Goal: Information Seeking & Learning: Learn about a topic

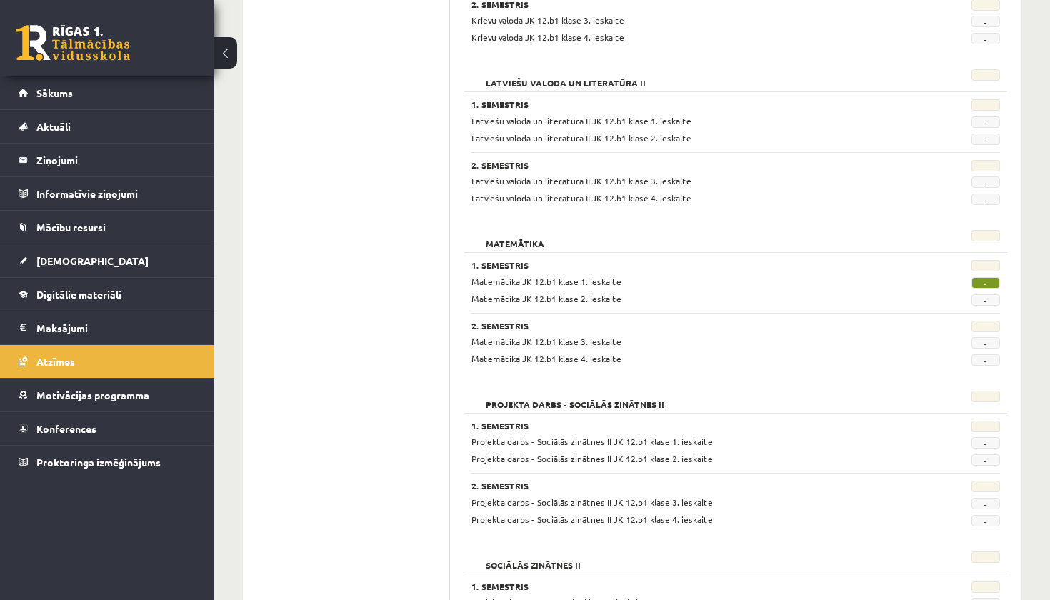
scroll to position [681, 0]
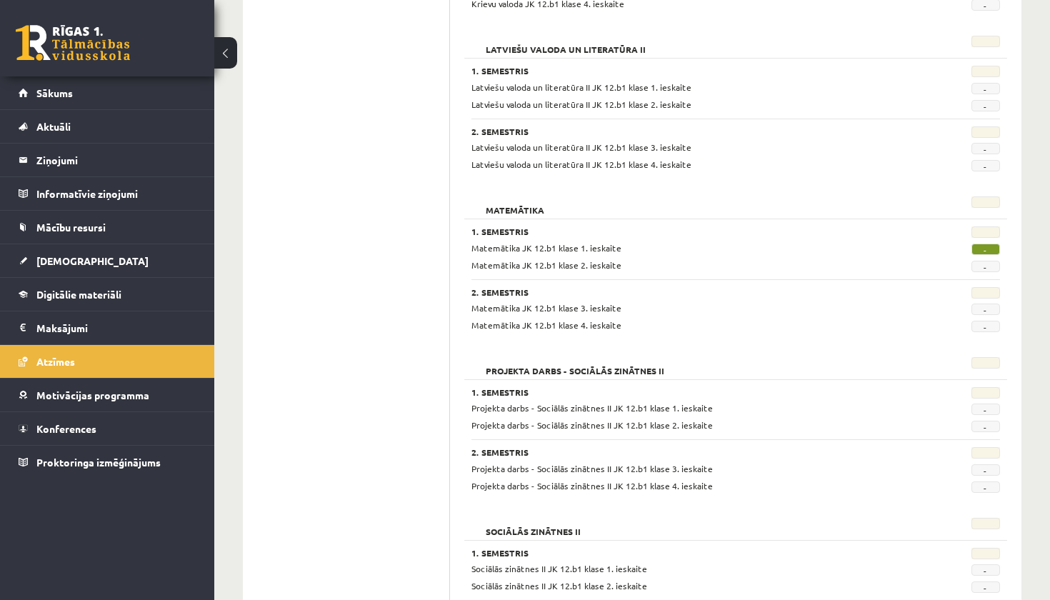
click at [984, 248] on span "-" at bounding box center [985, 249] width 29 height 11
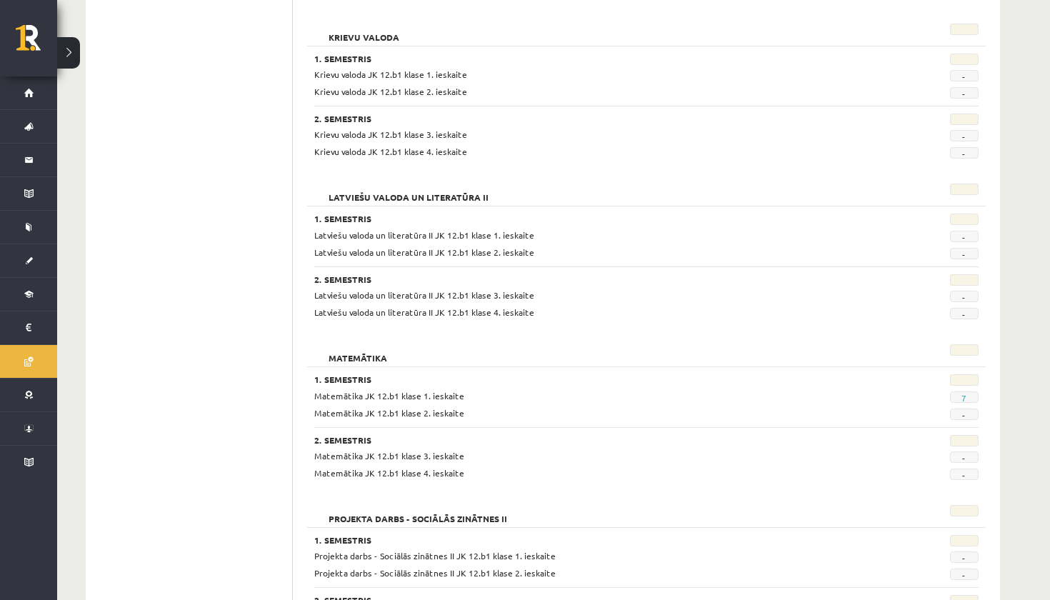
scroll to position [538, 0]
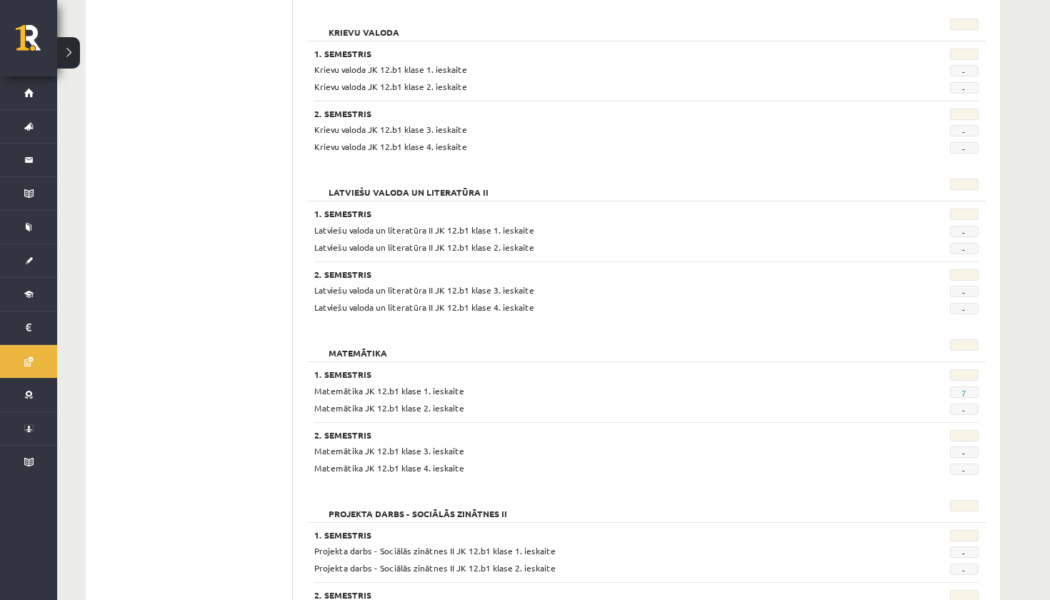
click at [958, 391] on span "7" at bounding box center [964, 391] width 29 height 11
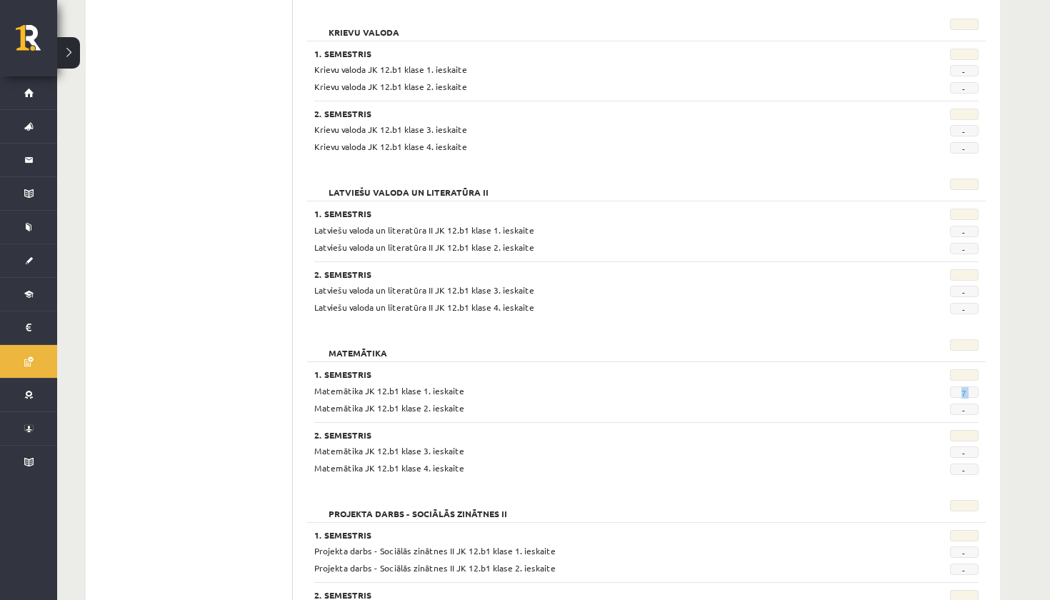
click at [958, 391] on span "7" at bounding box center [964, 391] width 29 height 11
click at [966, 391] on link "7" at bounding box center [963, 392] width 5 height 11
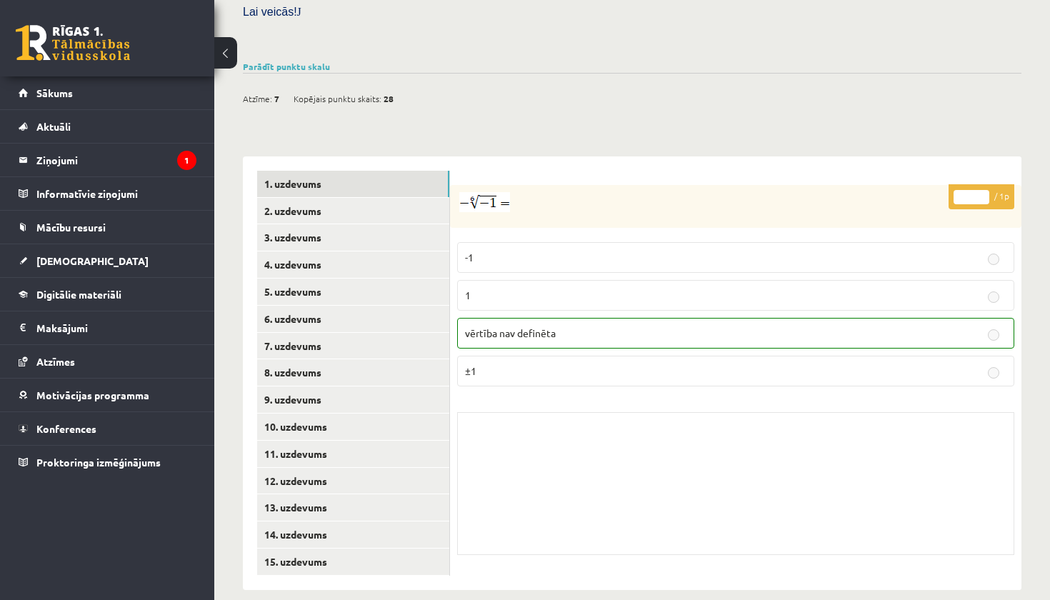
scroll to position [451, 0]
click at [185, 154] on icon "1" at bounding box center [186, 160] width 19 height 19
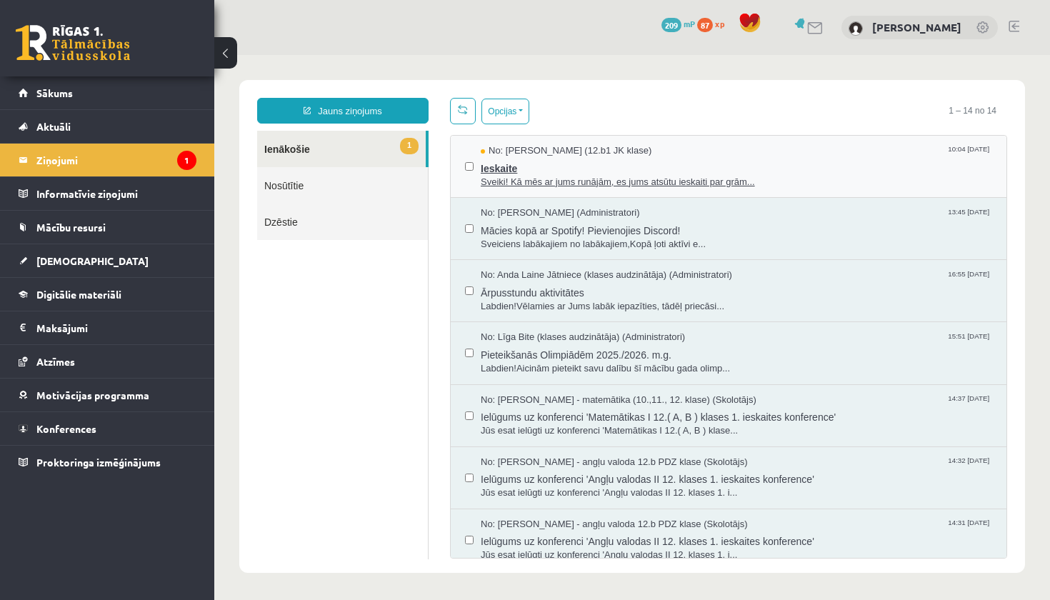
click at [536, 183] on span "Sveiki! Kā mēs ar jums runājām, es jums atsūtu ieskaiti par grām..." at bounding box center [736, 183] width 511 height 14
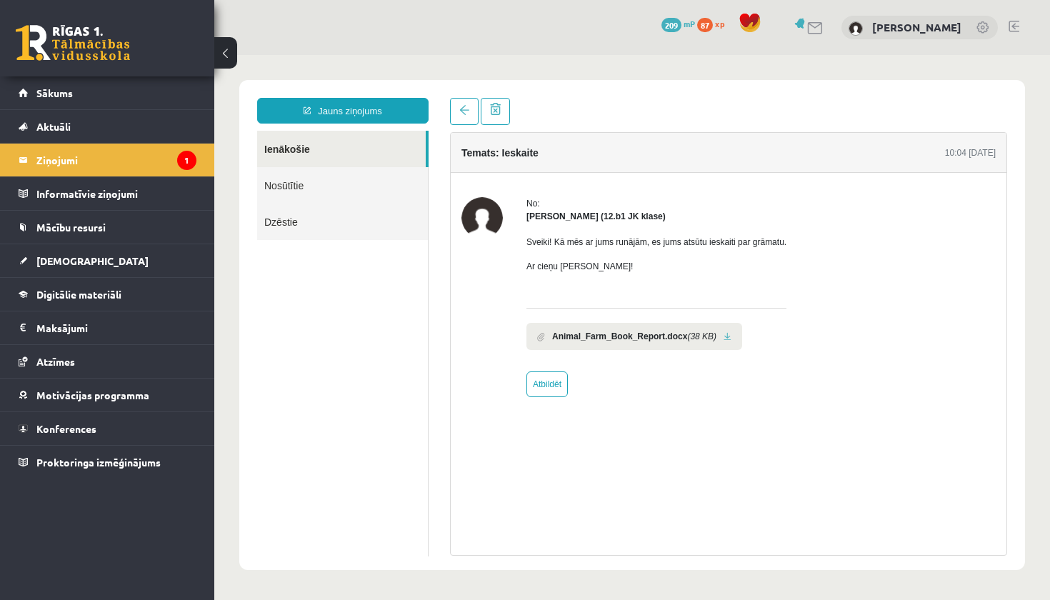
click at [573, 336] on b "Animal_Farm_Book_Report.docx" at bounding box center [619, 336] width 135 height 13
click at [540, 338] on span at bounding box center [541, 336] width 8 height 9
click at [731, 336] on link at bounding box center [727, 336] width 8 height 9
click at [111, 239] on link "Mācību resursi" at bounding box center [108, 227] width 178 height 33
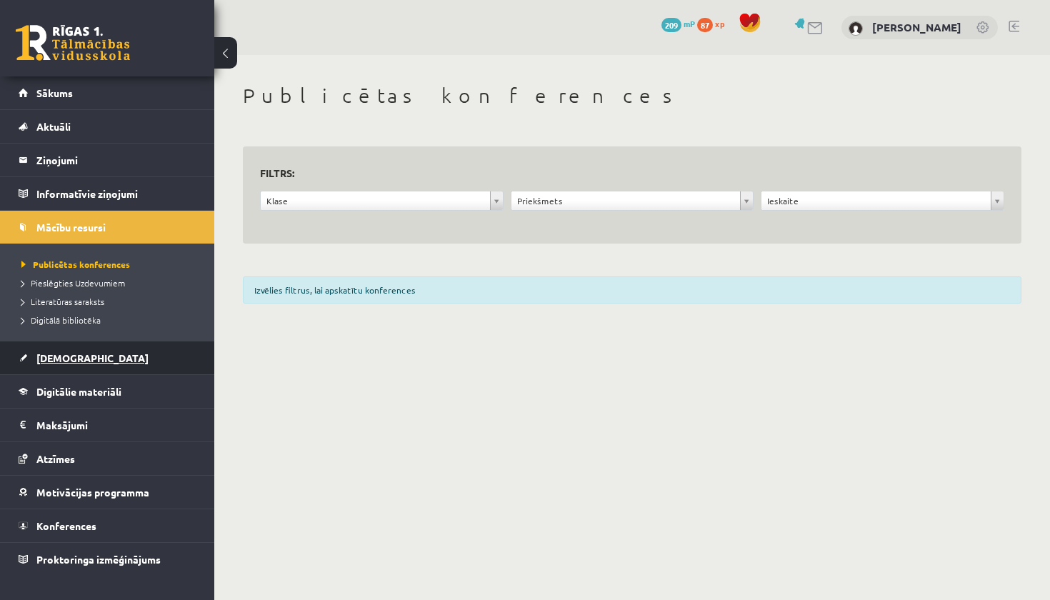
click at [91, 361] on link "[DEMOGRAPHIC_DATA]" at bounding box center [108, 357] width 178 height 33
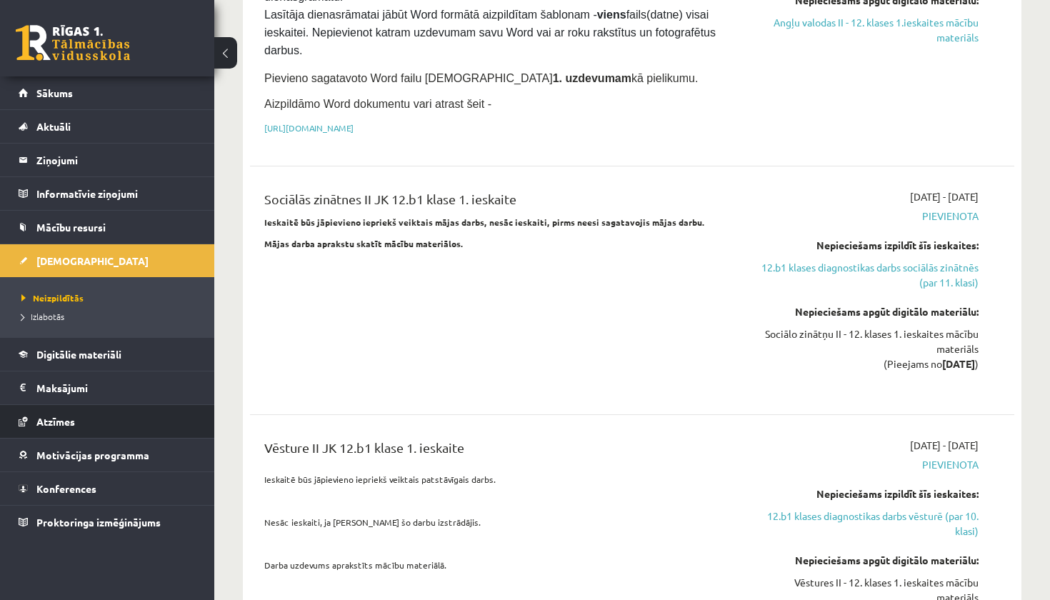
scroll to position [461, 0]
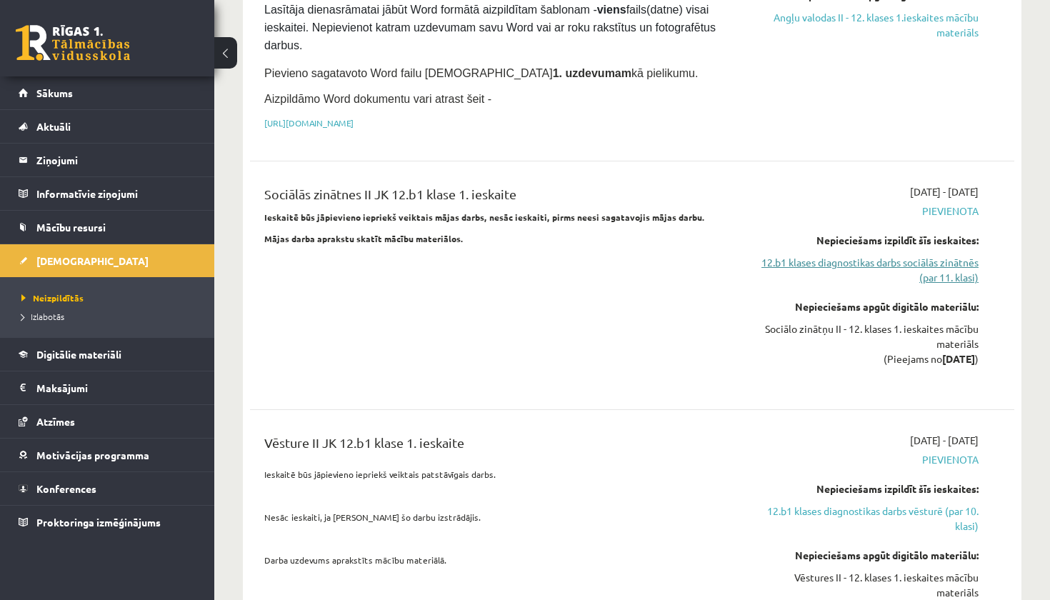
click at [844, 263] on link "12.b1 klases diagnostikas darbs sociālās zinātnēs (par 11. klasi)" at bounding box center [867, 270] width 224 height 30
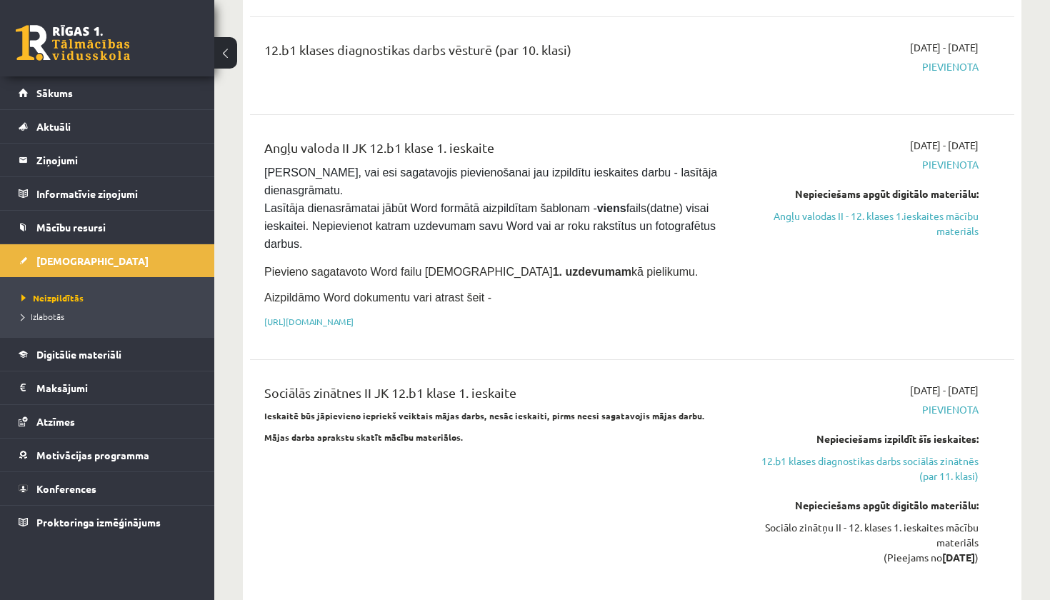
scroll to position [266, 0]
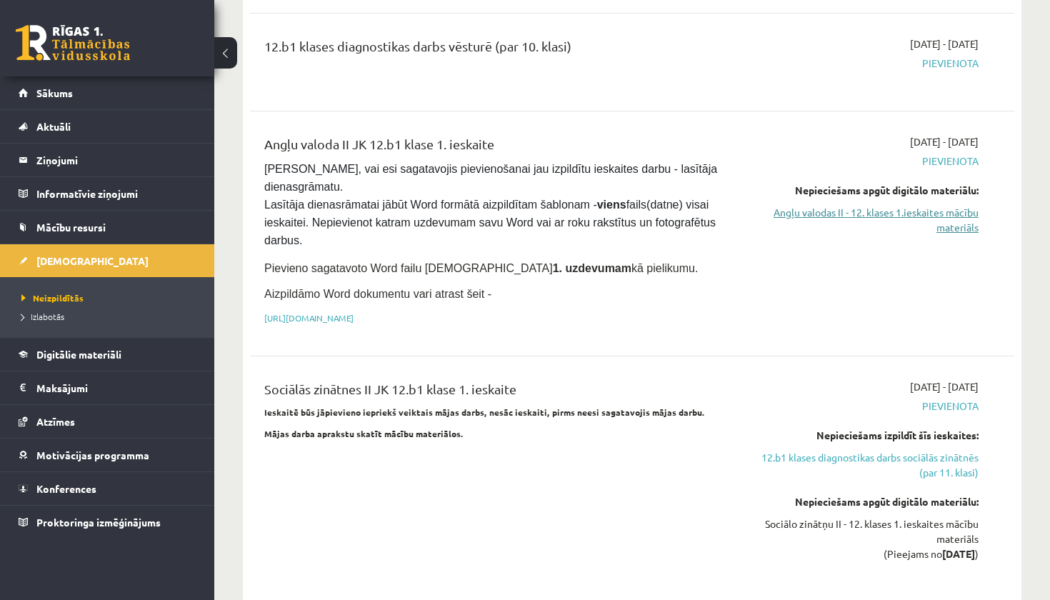
click at [877, 223] on link "Angļu valodas II - 12. klases 1.ieskaites mācību materiāls" at bounding box center [867, 220] width 224 height 30
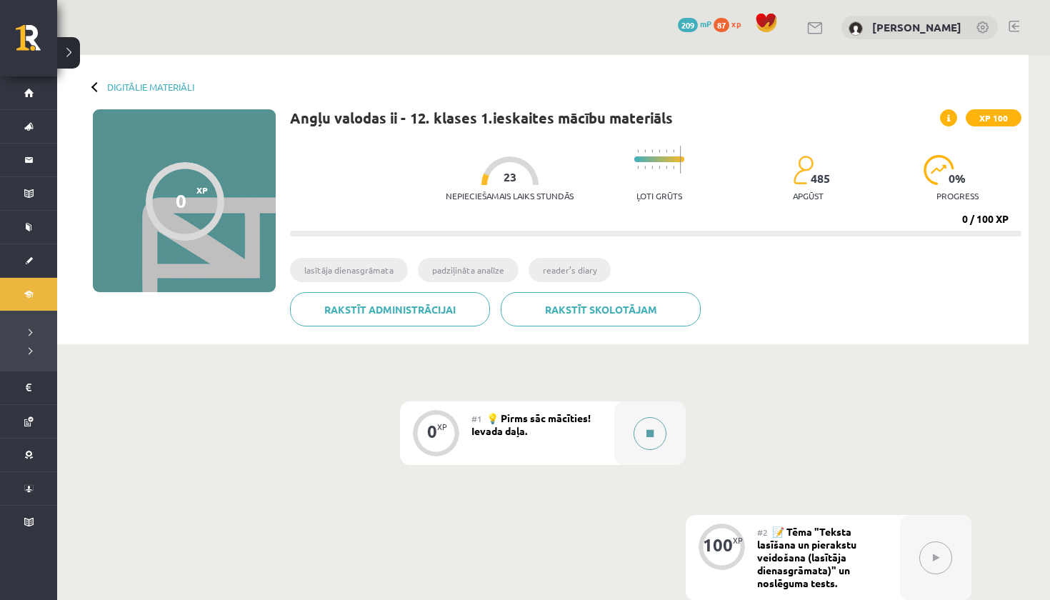
click at [650, 440] on button at bounding box center [649, 433] width 33 height 33
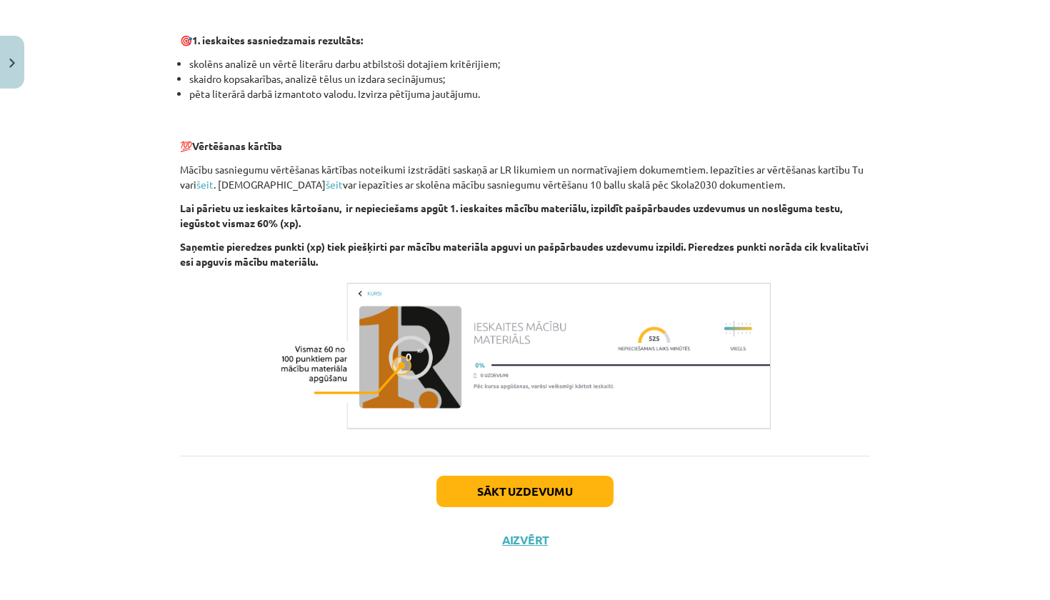
scroll to position [906, 0]
click at [497, 493] on button "Sākt uzdevumu" at bounding box center [524, 491] width 177 height 31
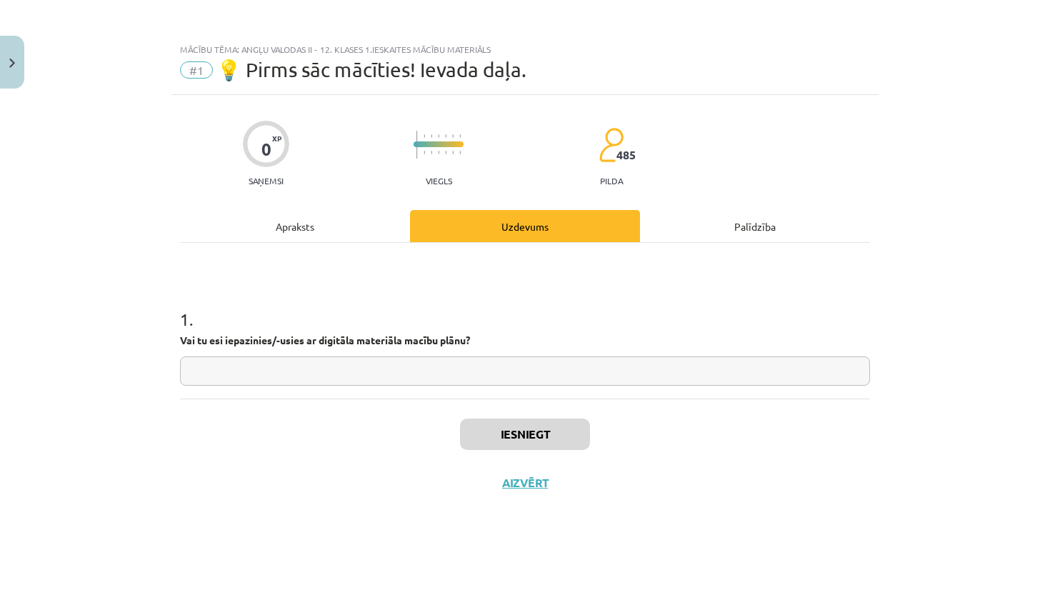
scroll to position [0, 0]
click at [474, 376] on input "text" at bounding box center [525, 370] width 690 height 29
type input "*"
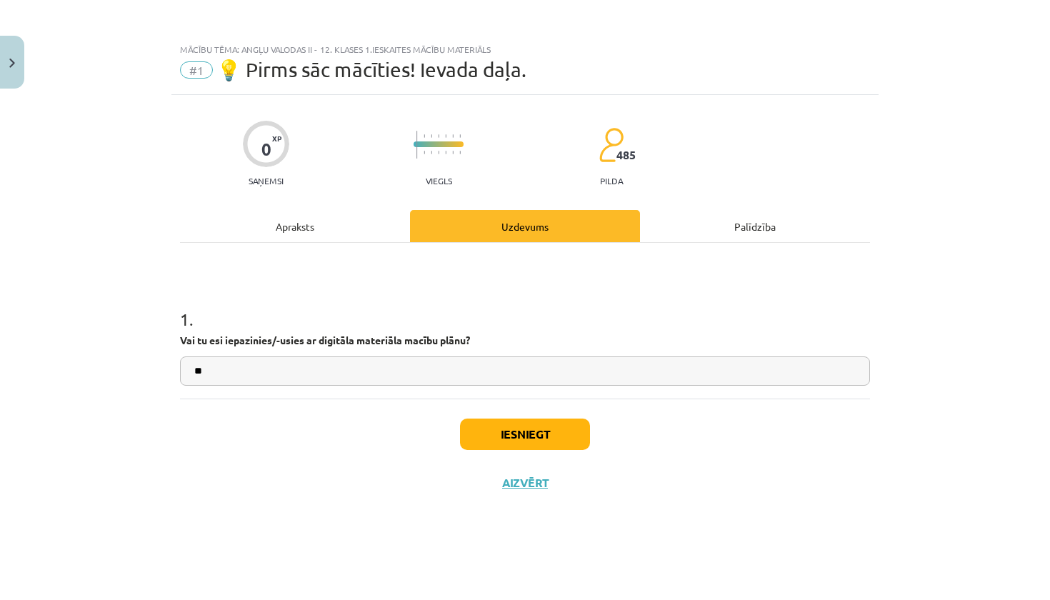
type input "**"
click at [511, 436] on button "Iesniegt" at bounding box center [525, 433] width 130 height 31
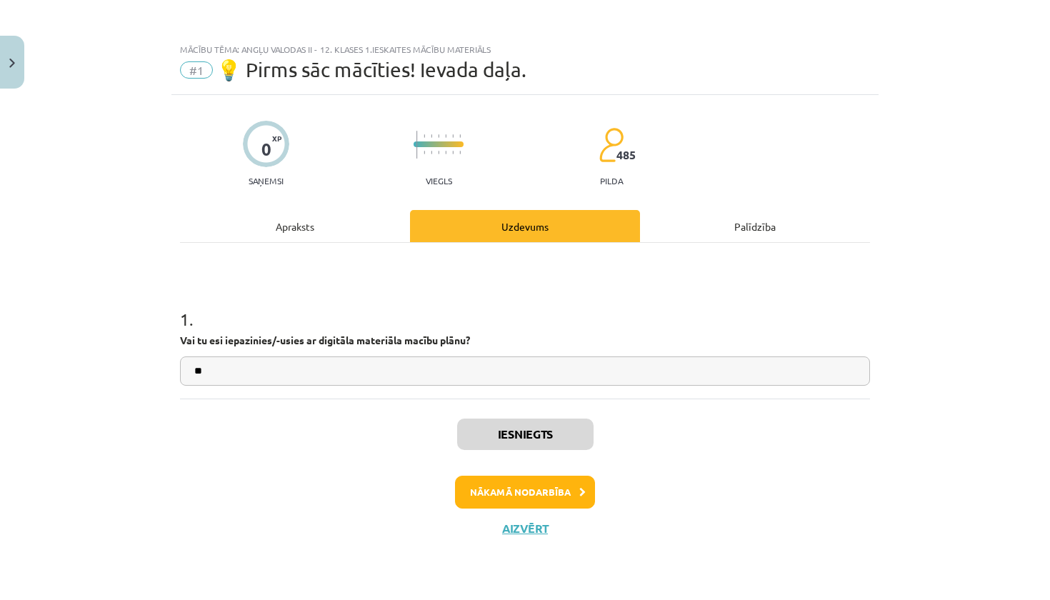
click at [528, 499] on button "Nākamā nodarbība" at bounding box center [525, 492] width 140 height 33
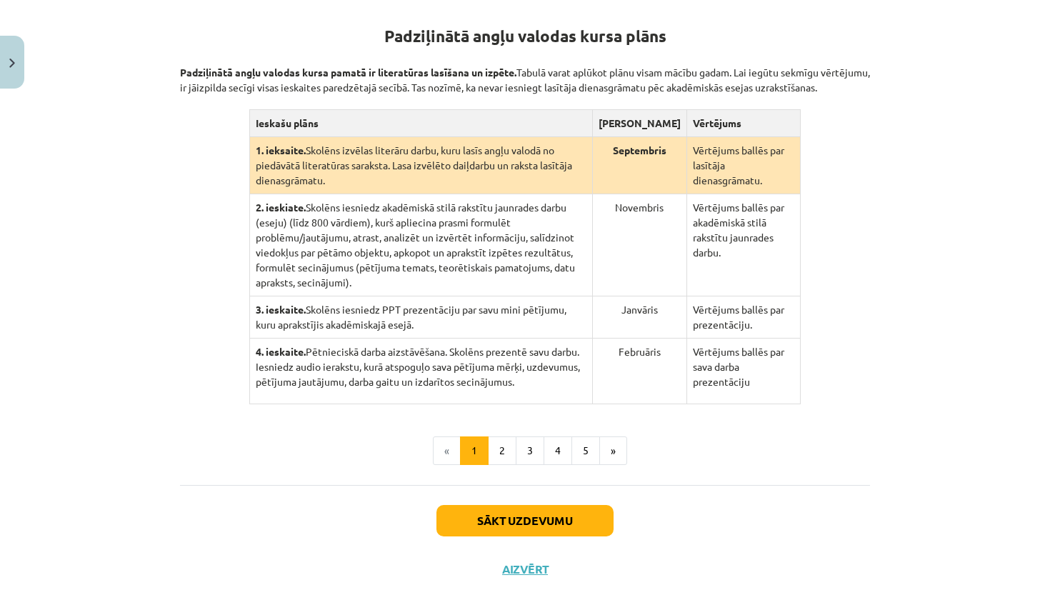
scroll to position [281, 0]
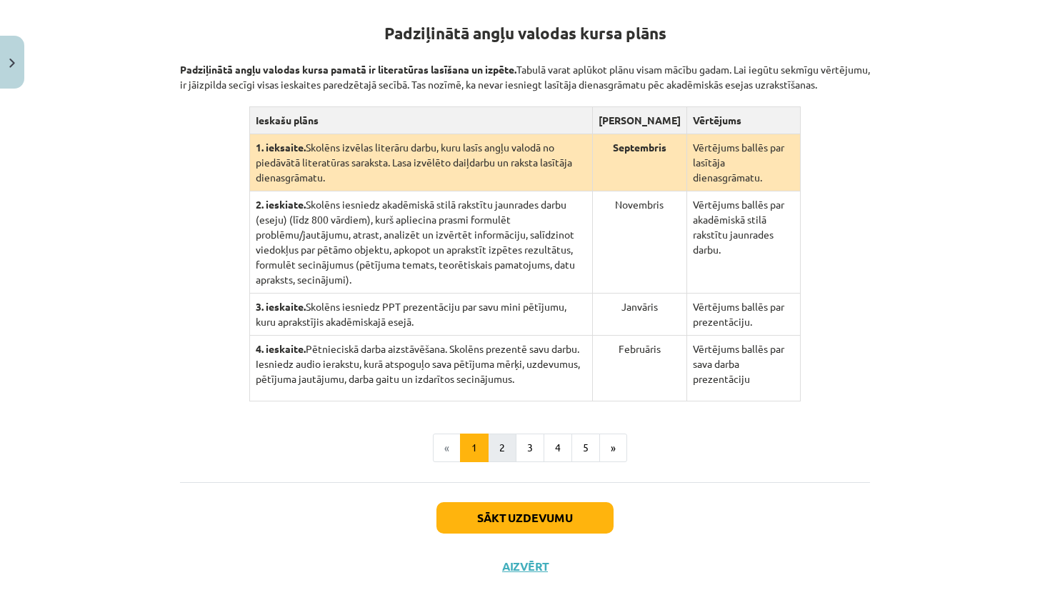
click at [499, 462] on button "2" at bounding box center [502, 447] width 29 height 29
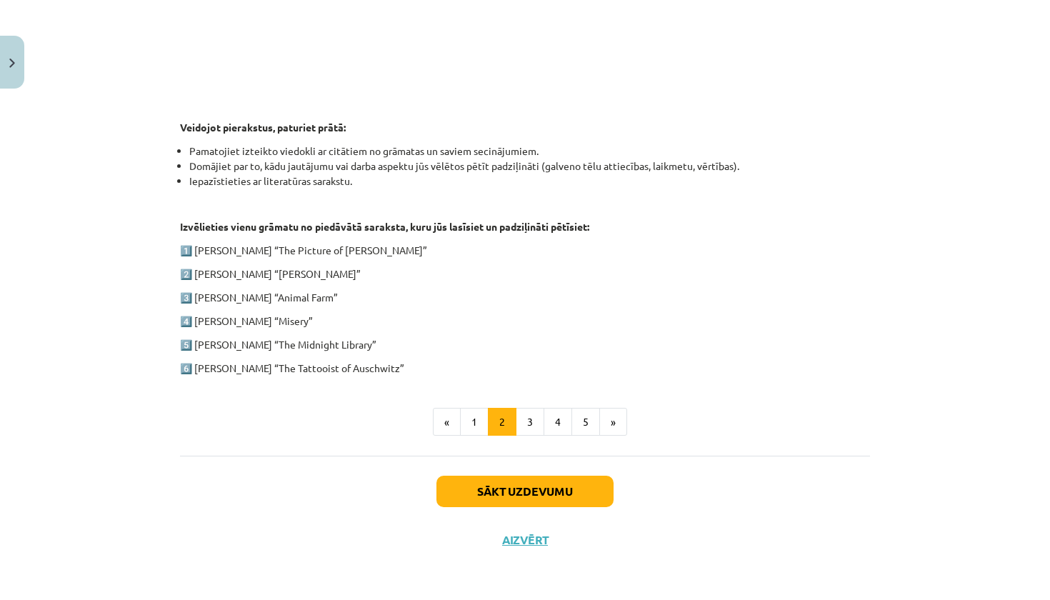
scroll to position [634, 0]
click at [523, 419] on button "3" at bounding box center [530, 422] width 29 height 29
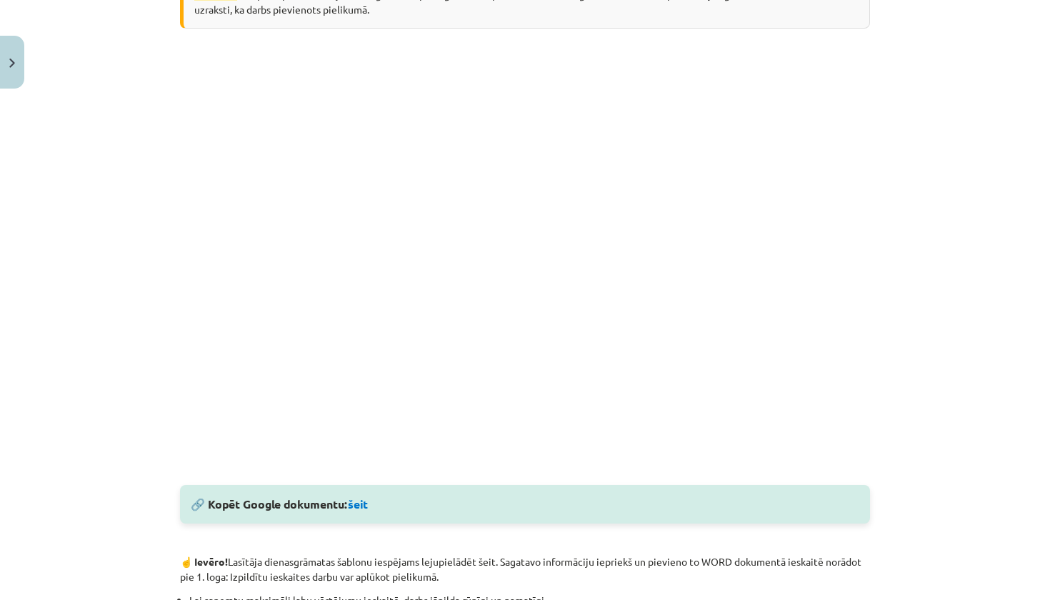
scroll to position [388, 0]
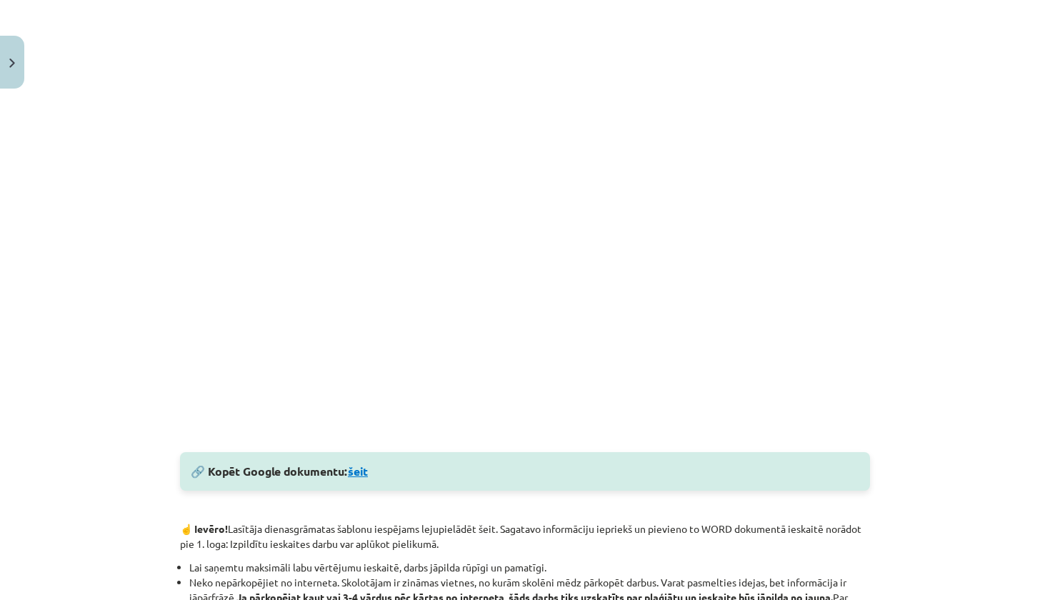
click at [366, 473] on link "šeit" at bounding box center [358, 470] width 20 height 15
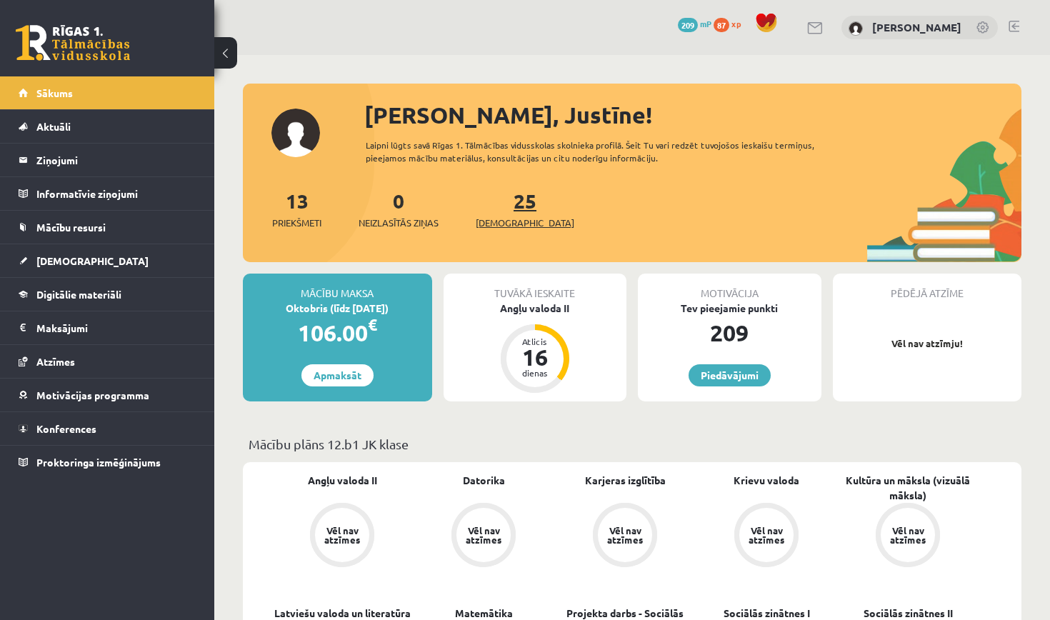
click at [503, 219] on span "[DEMOGRAPHIC_DATA]" at bounding box center [525, 223] width 99 height 14
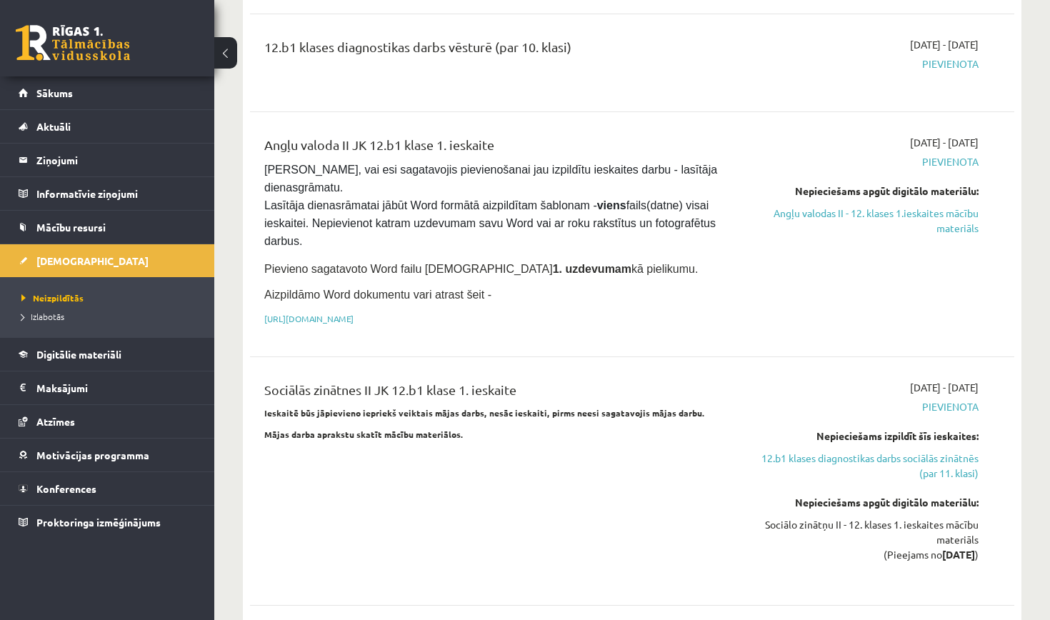
scroll to position [377, 0]
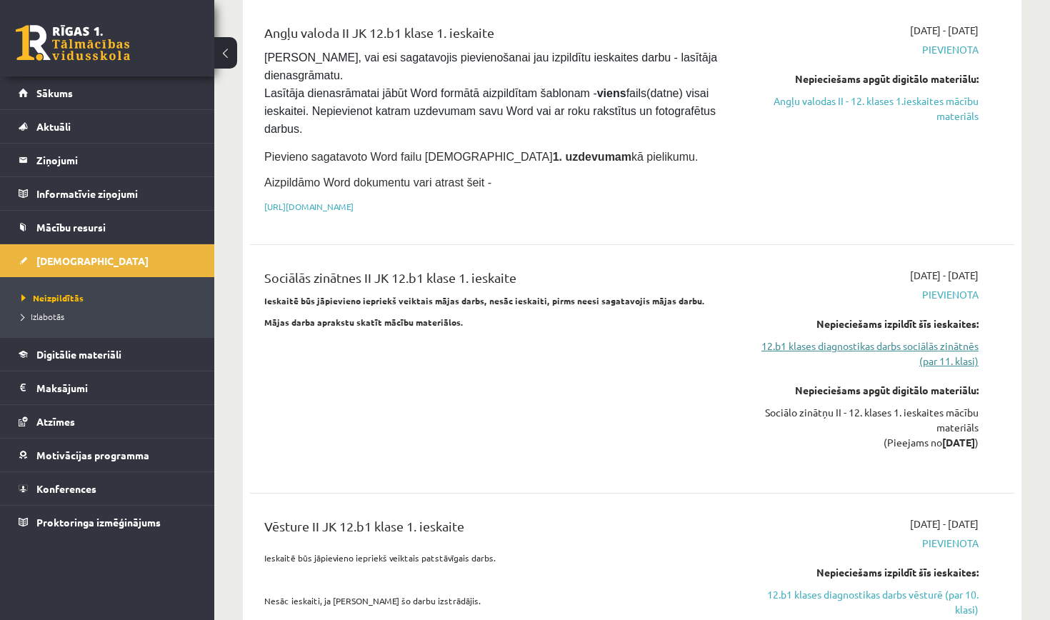
click at [906, 342] on link "12.b1 klases diagnostikas darbs sociālās zinātnēs (par 11. klasi)" at bounding box center [867, 354] width 224 height 30
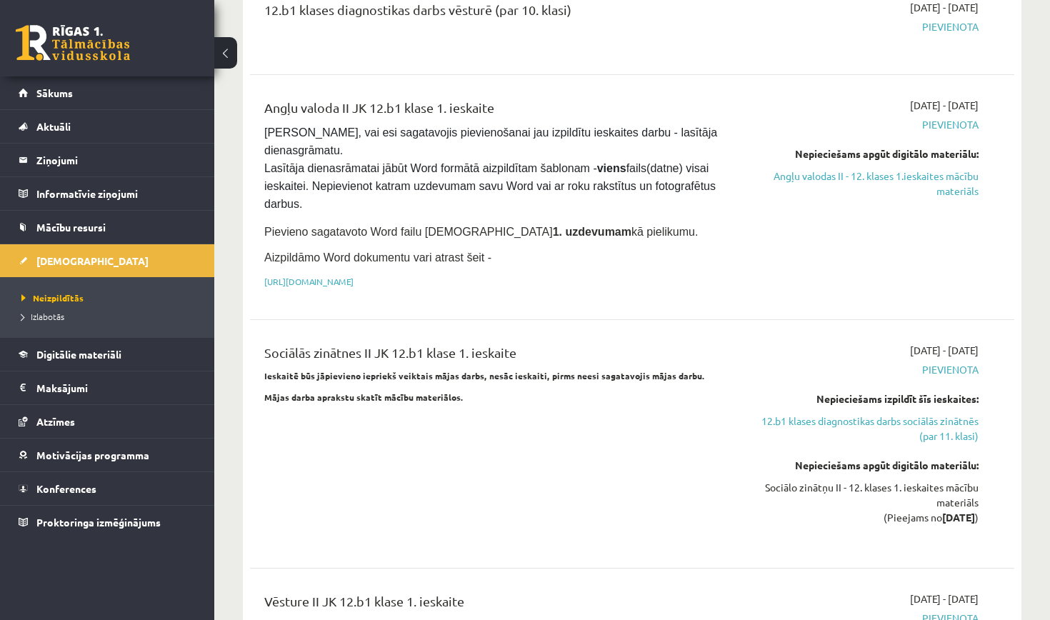
scroll to position [320, 0]
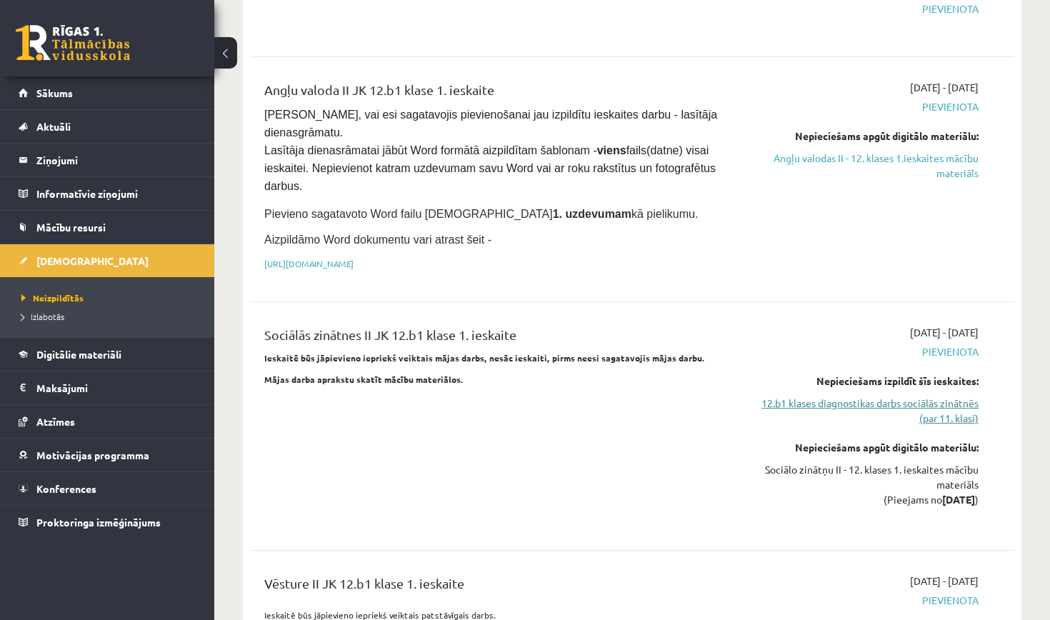
click at [931, 406] on link "12.b1 klases diagnostikas darbs sociālās zinātnēs (par 11. klasi)" at bounding box center [867, 411] width 224 height 30
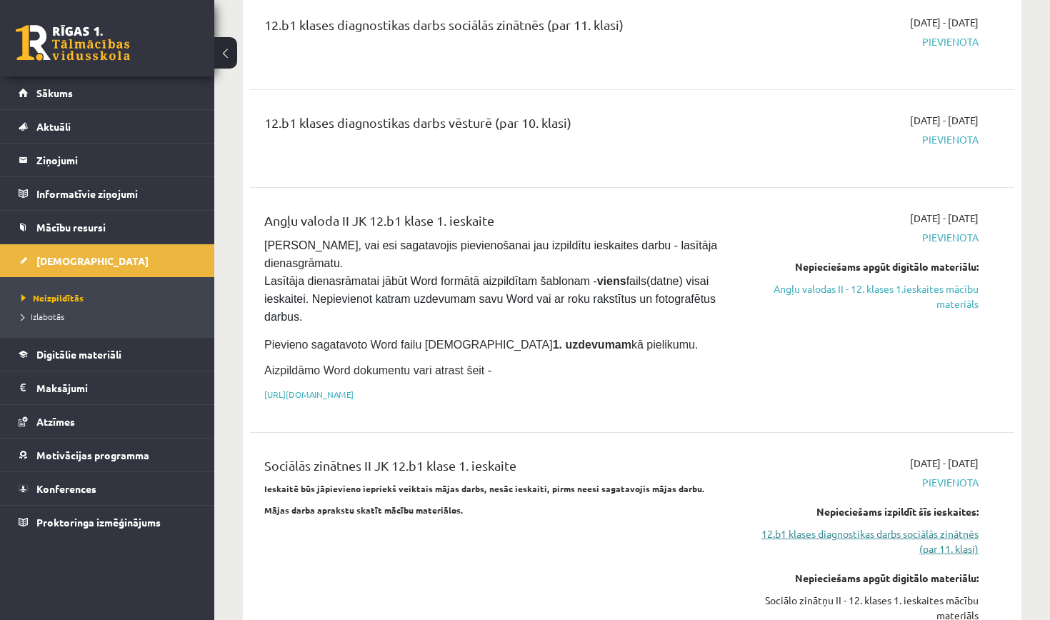
click at [869, 526] on link "12.b1 klases diagnostikas darbs sociālās zinātnēs (par 11. klasi)" at bounding box center [867, 541] width 224 height 30
click at [866, 528] on link "12.b1 klases diagnostikas darbs sociālās zinātnēs (par 11. klasi)" at bounding box center [867, 541] width 224 height 30
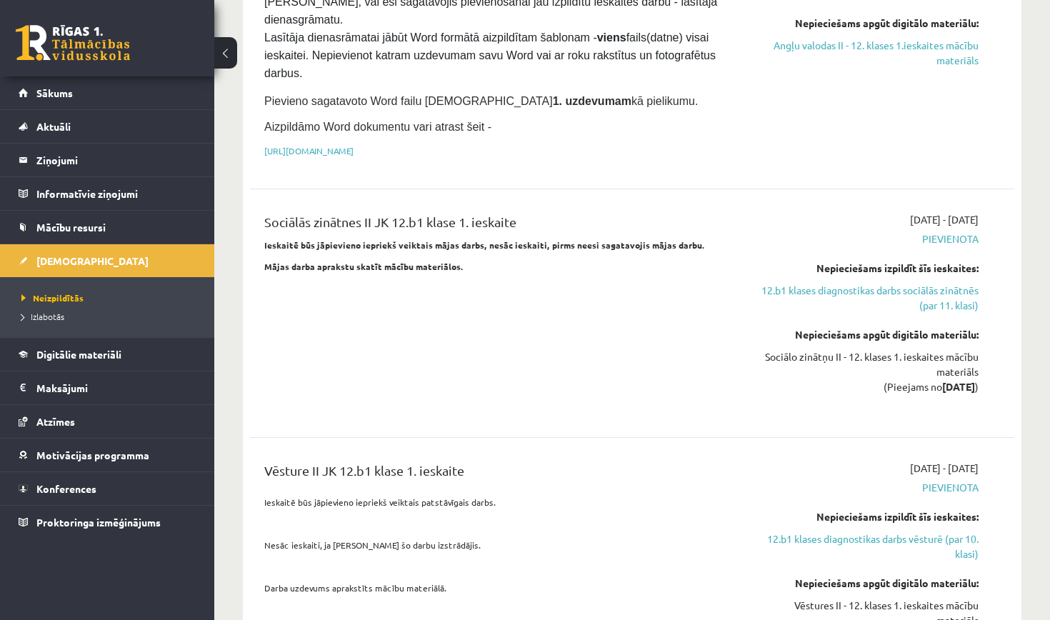
scroll to position [443, 0]
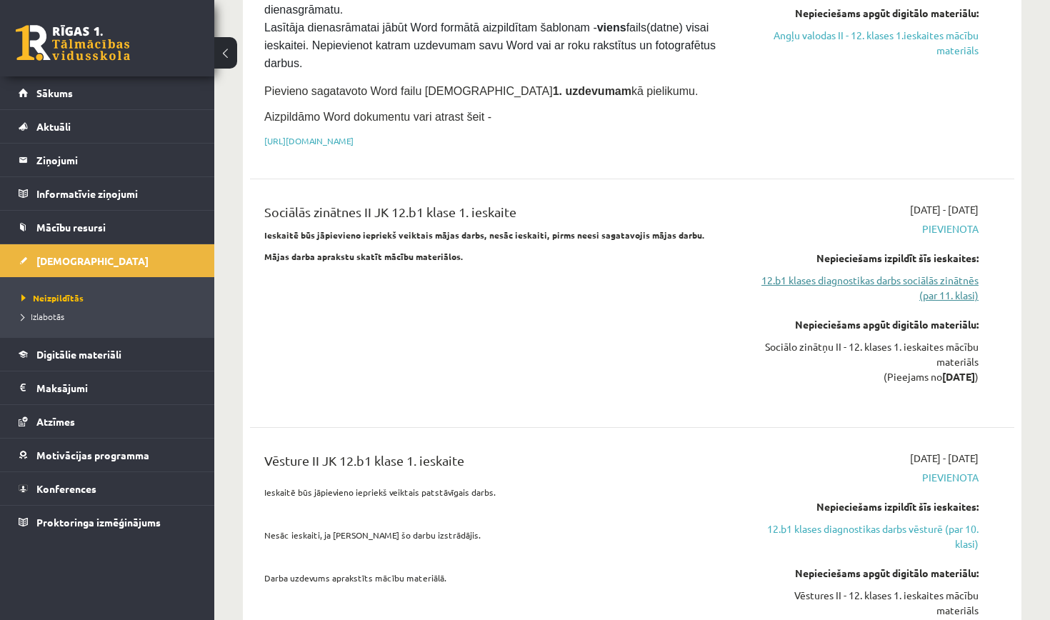
click at [943, 279] on link "12.b1 klases diagnostikas darbs sociālās zinātnēs (par 11. klasi)" at bounding box center [867, 288] width 224 height 30
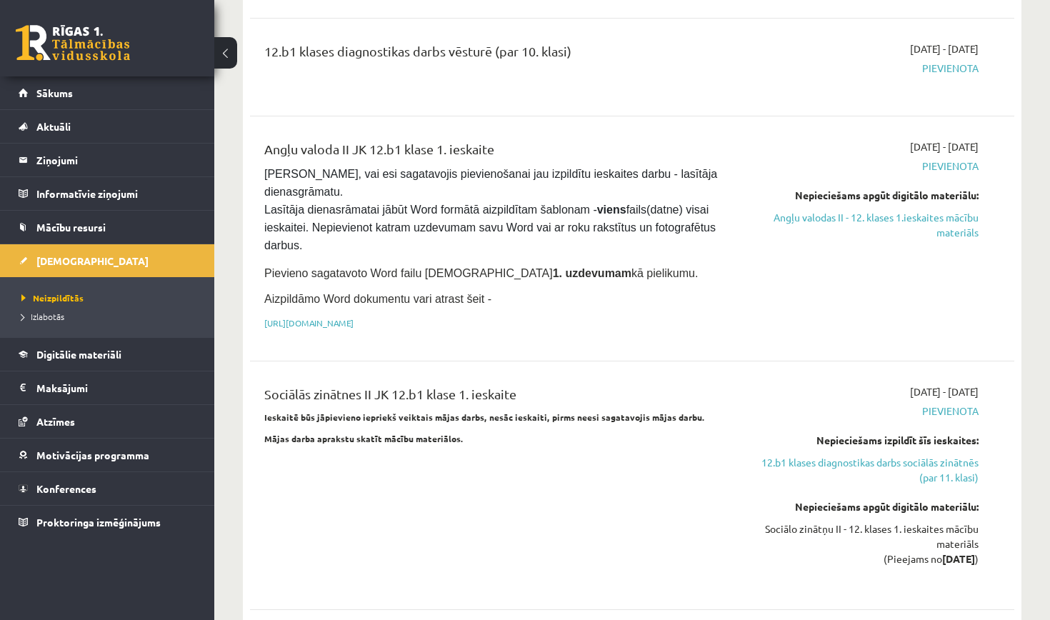
scroll to position [264, 0]
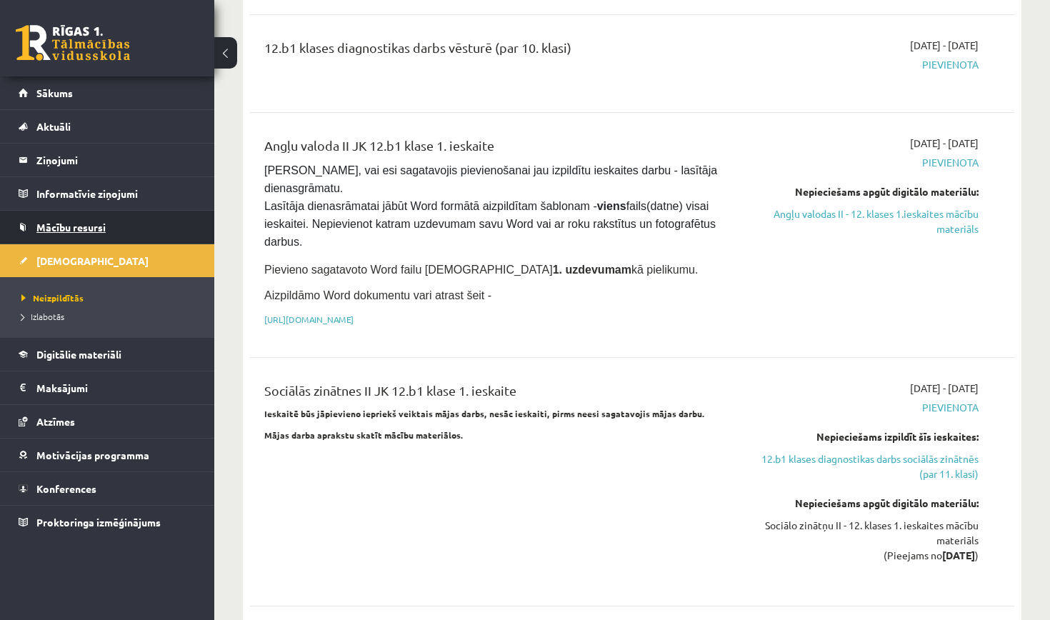
click at [164, 219] on link "Mācību resursi" at bounding box center [108, 227] width 178 height 33
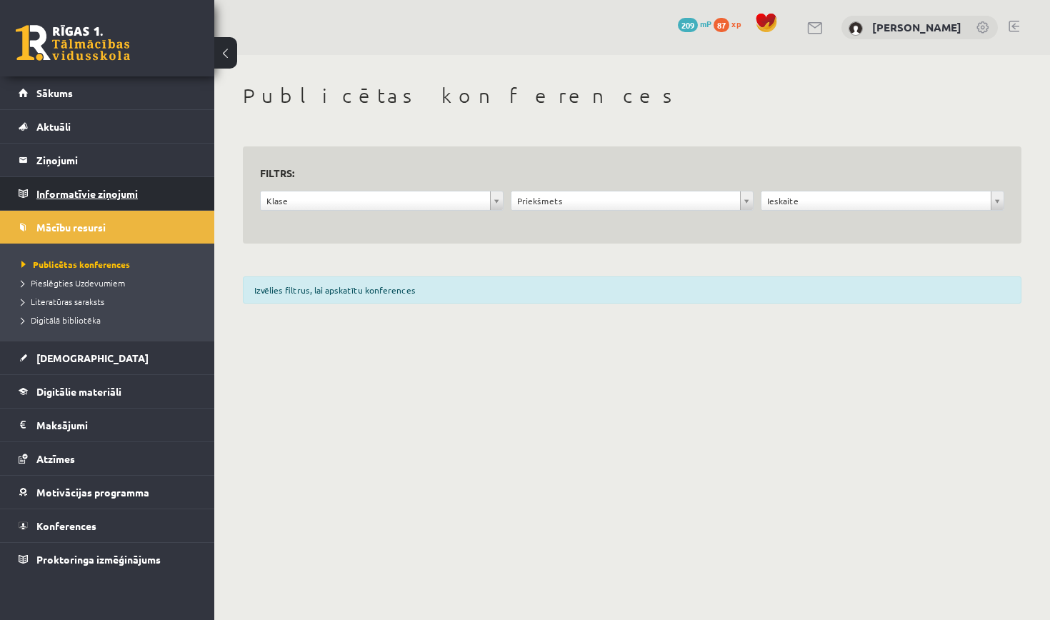
click at [134, 194] on legend "Informatīvie ziņojumi 0" at bounding box center [116, 193] width 160 height 33
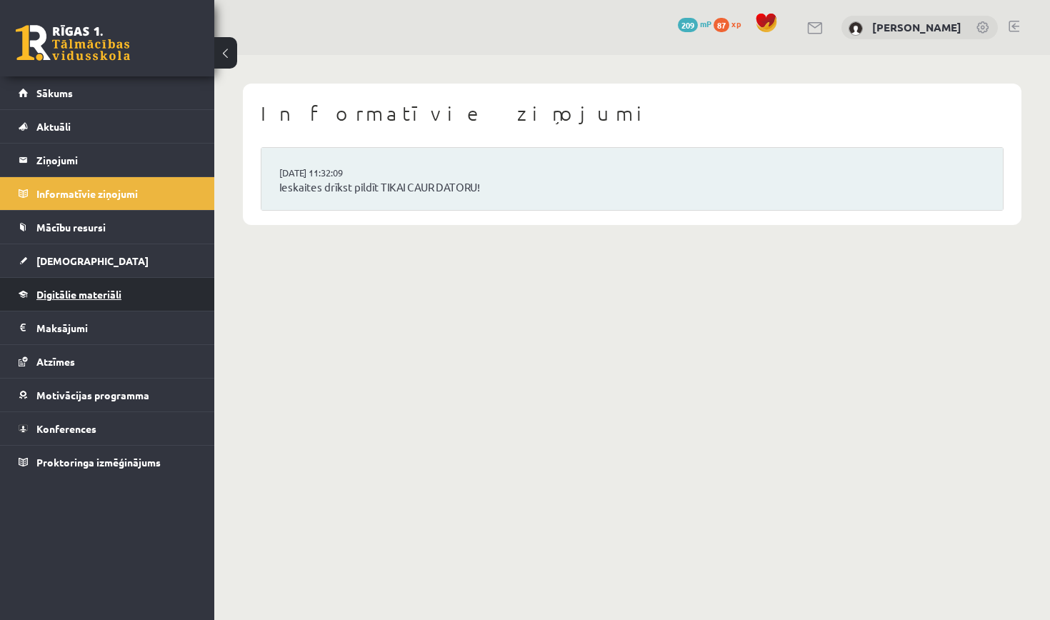
click at [107, 291] on span "Digitālie materiāli" at bounding box center [78, 294] width 85 height 13
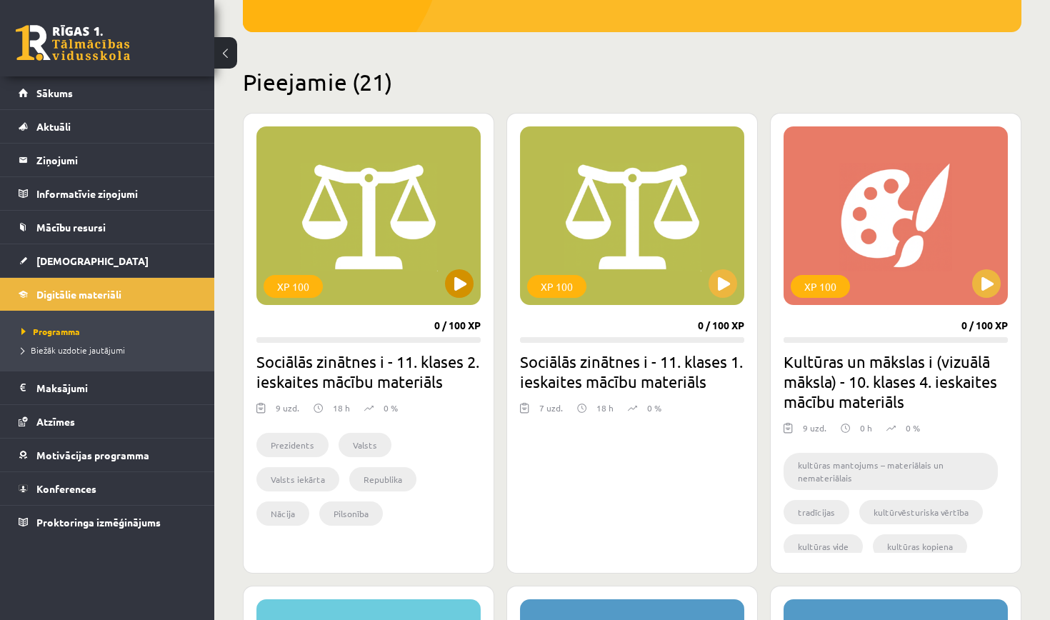
scroll to position [297, 0]
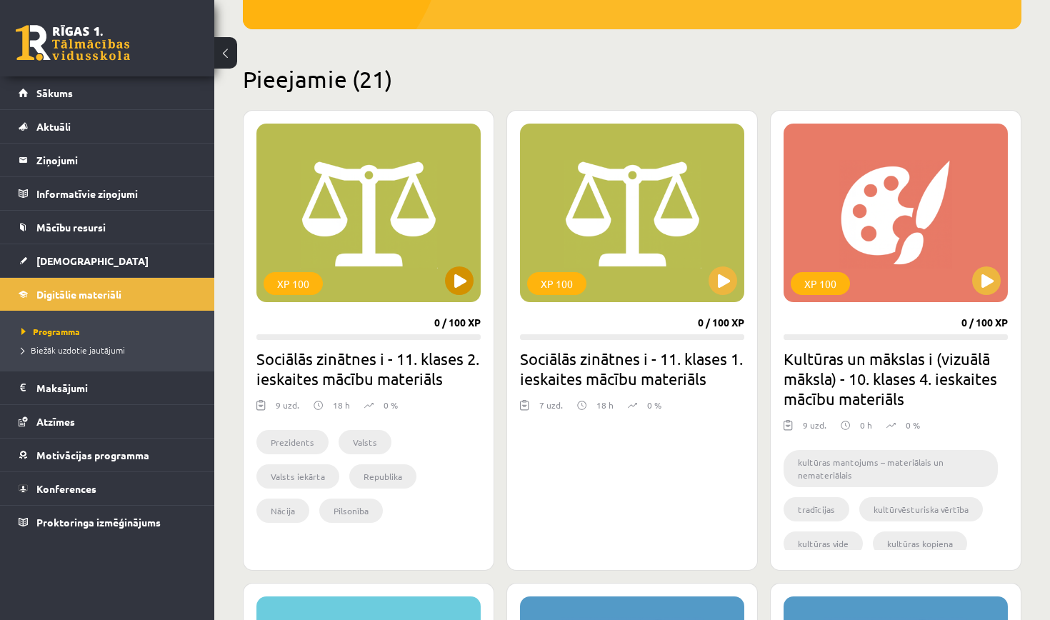
click at [455, 286] on button at bounding box center [459, 280] width 29 height 29
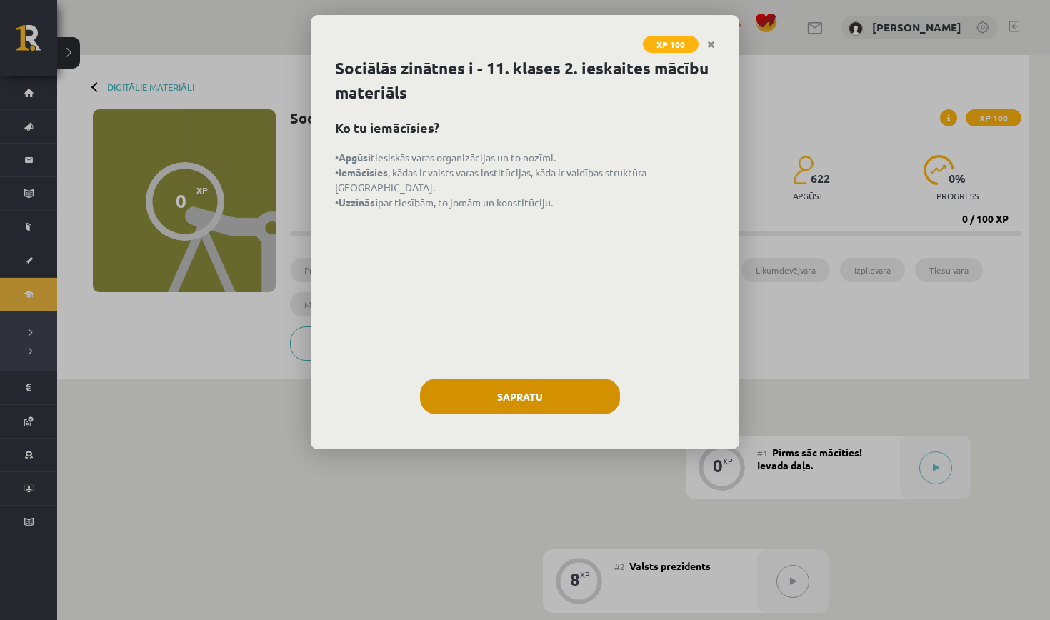
click at [514, 400] on button "Sapratu" at bounding box center [520, 396] width 200 height 36
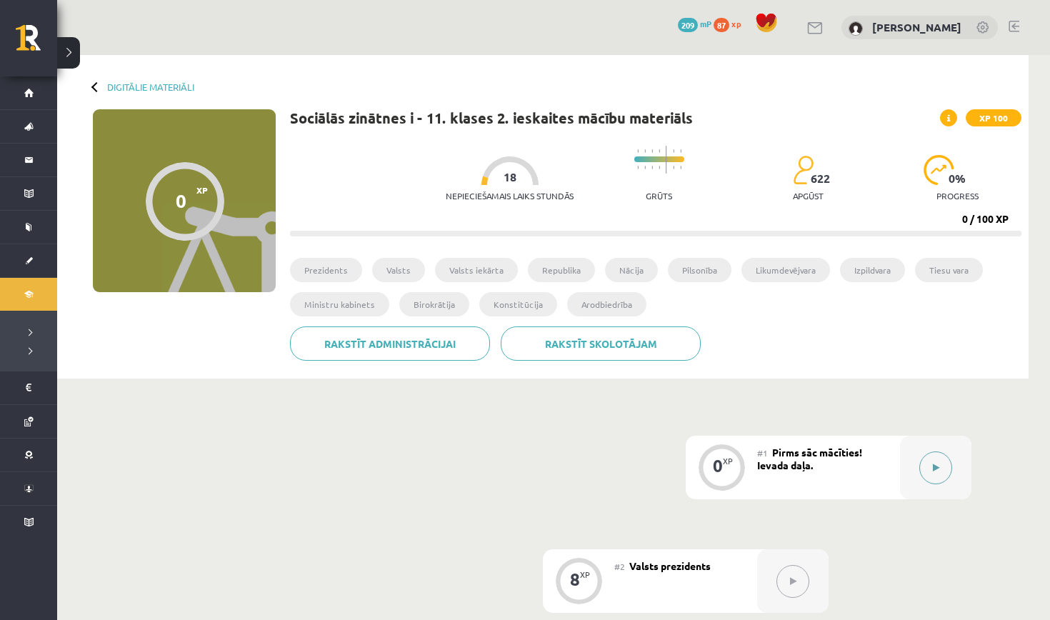
click at [936, 461] on button at bounding box center [935, 467] width 33 height 33
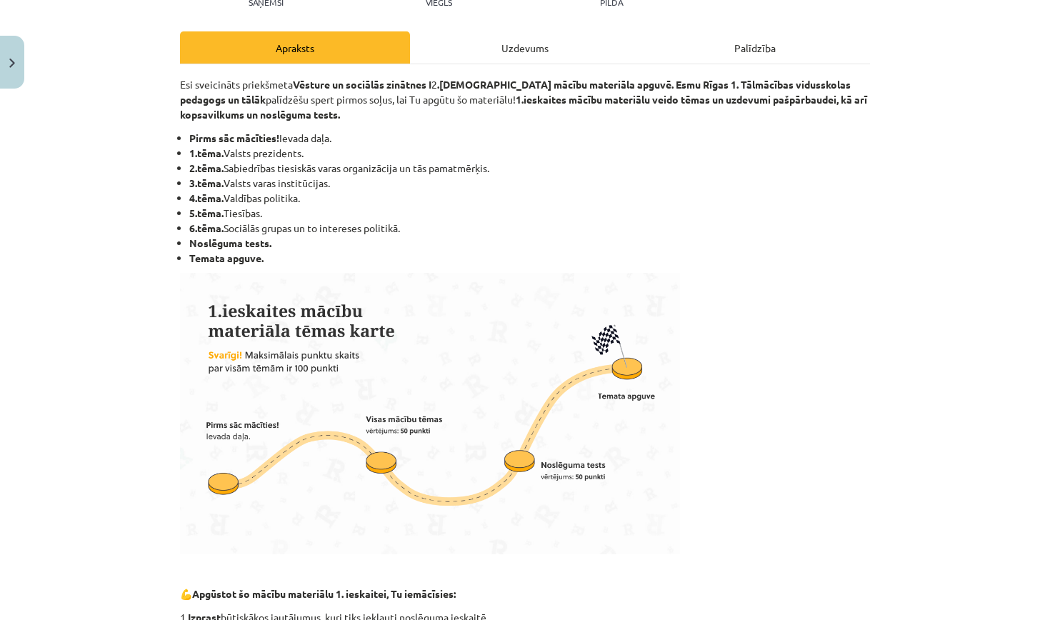
scroll to position [177, 0]
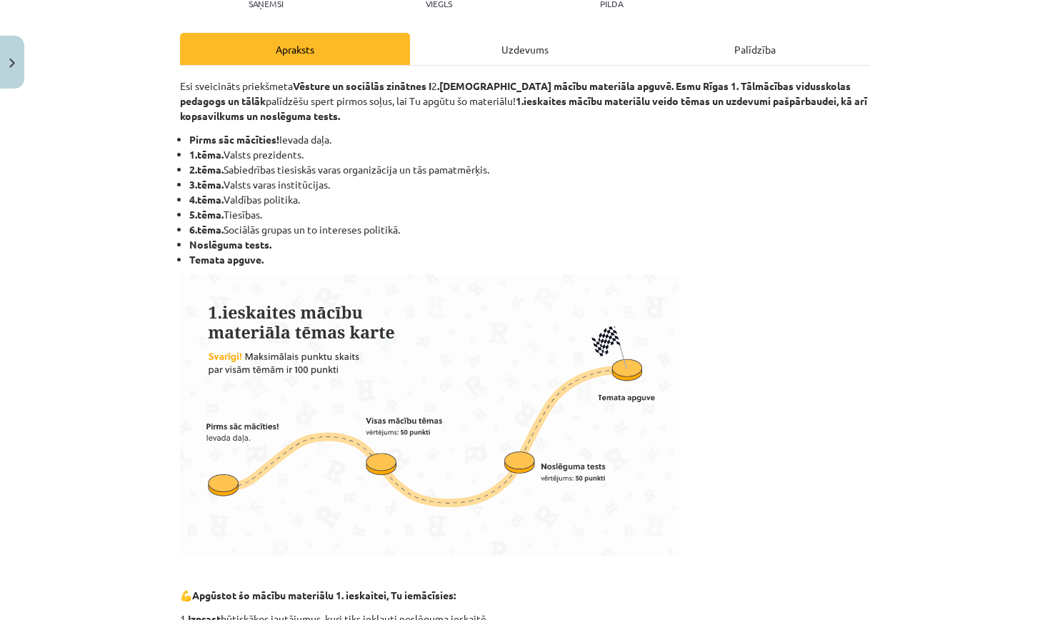
click at [518, 46] on div "Uzdevums" at bounding box center [525, 49] width 230 height 32
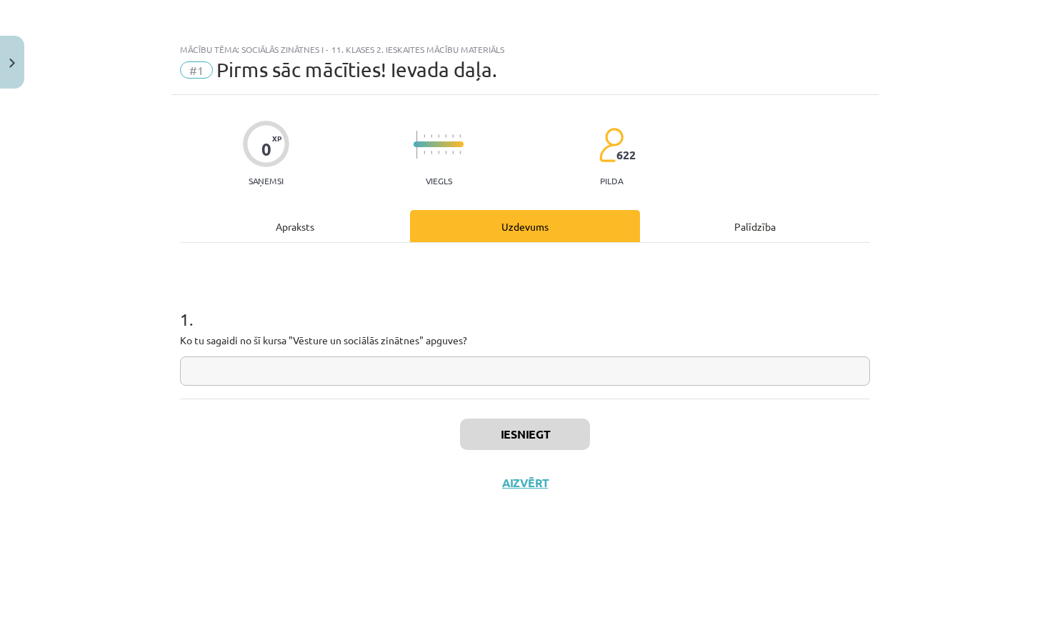
click at [310, 219] on div "Apraksts" at bounding box center [295, 226] width 230 height 32
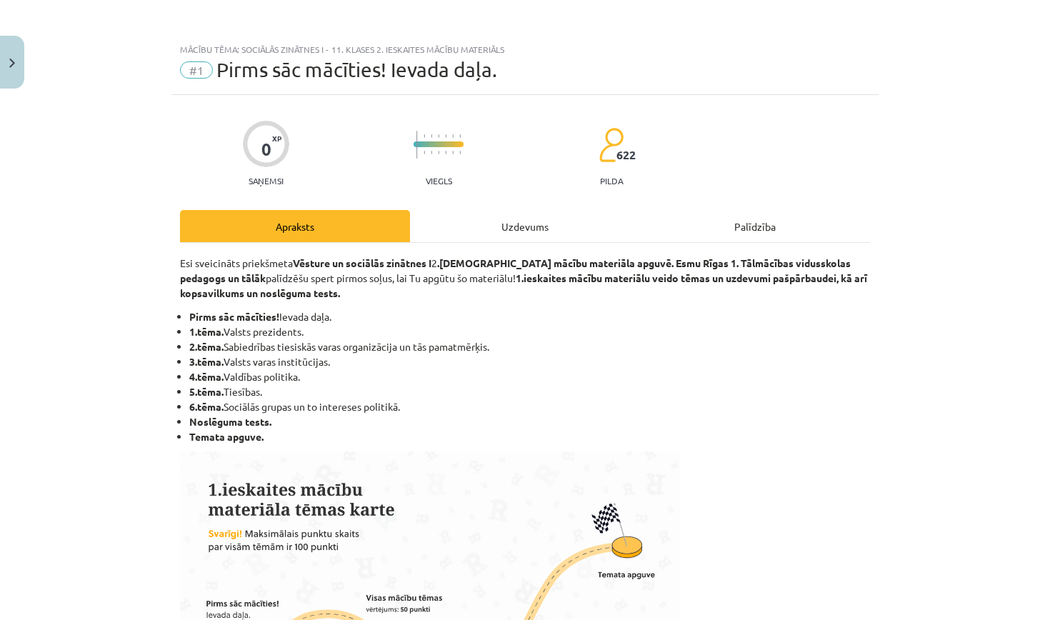
click at [538, 228] on div "Uzdevums" at bounding box center [525, 226] width 230 height 32
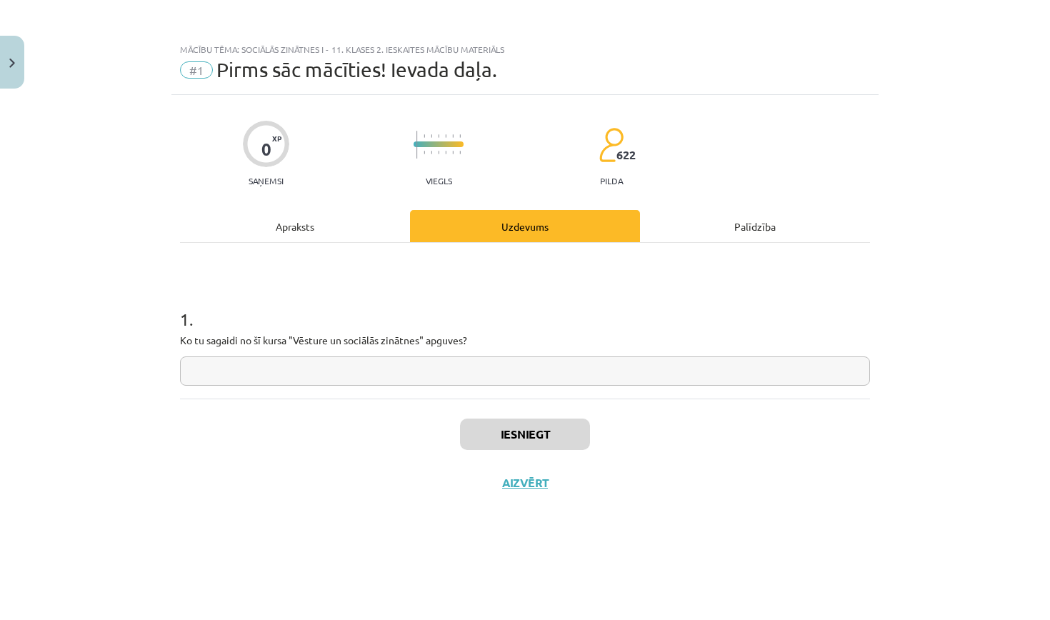
click at [500, 373] on input "text" at bounding box center [525, 370] width 690 height 29
click at [275, 371] on input "**********" at bounding box center [525, 370] width 690 height 29
click at [313, 373] on input "**********" at bounding box center [525, 370] width 690 height 29
type input "**********"
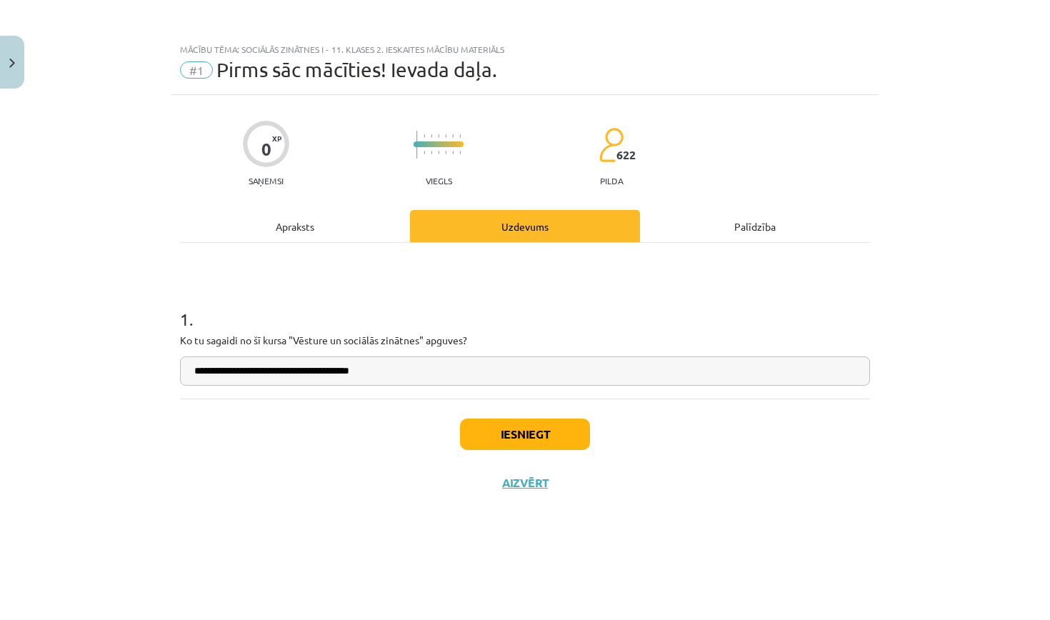
click at [527, 436] on button "Iesniegt" at bounding box center [525, 433] width 130 height 31
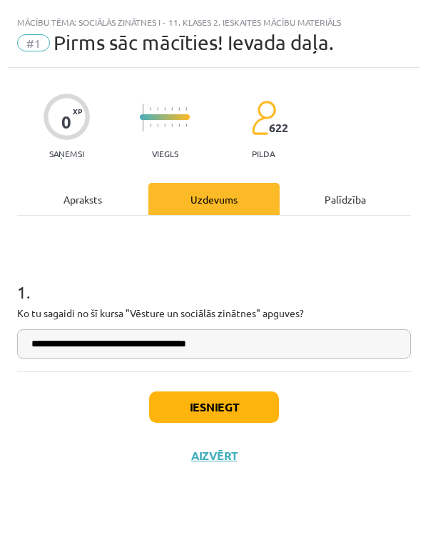
click at [204, 410] on button "Iesniegt" at bounding box center [214, 406] width 130 height 31
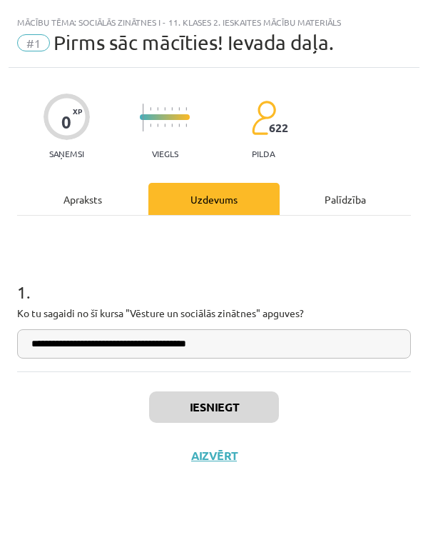
click at [265, 341] on input "**********" at bounding box center [214, 343] width 394 height 29
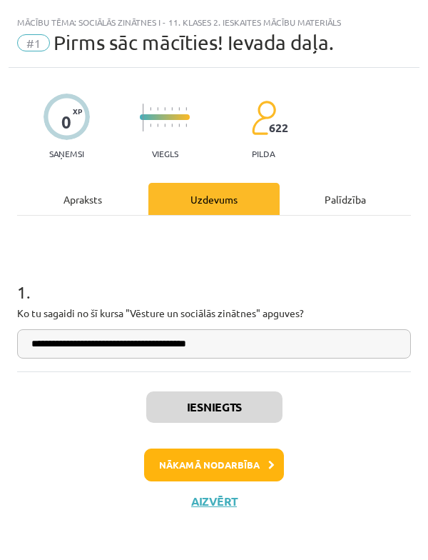
click at [214, 466] on button "Nākamā nodarbība" at bounding box center [214, 464] width 140 height 33
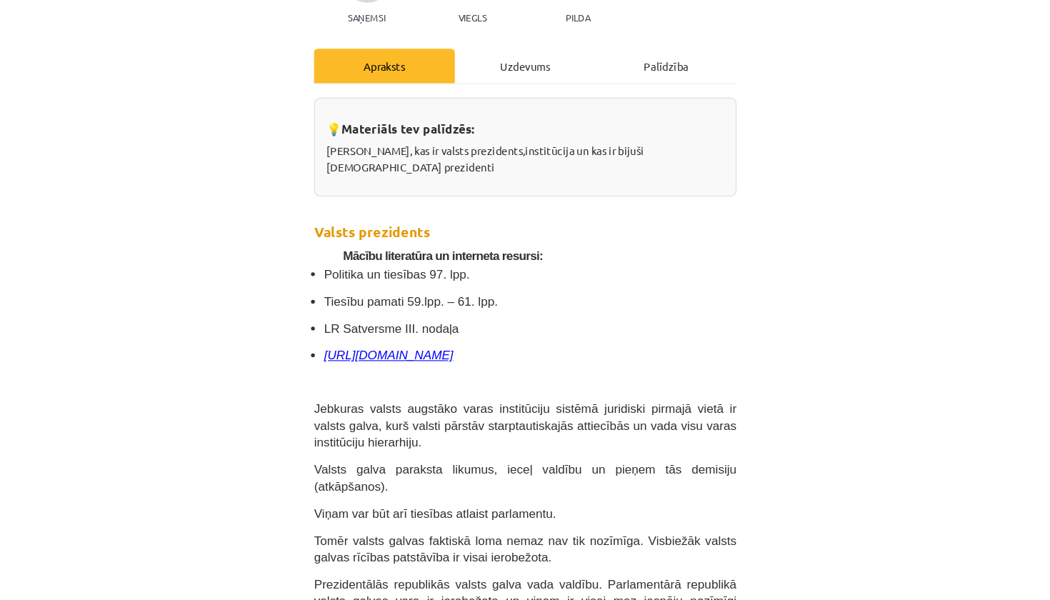
scroll to position [140, 0]
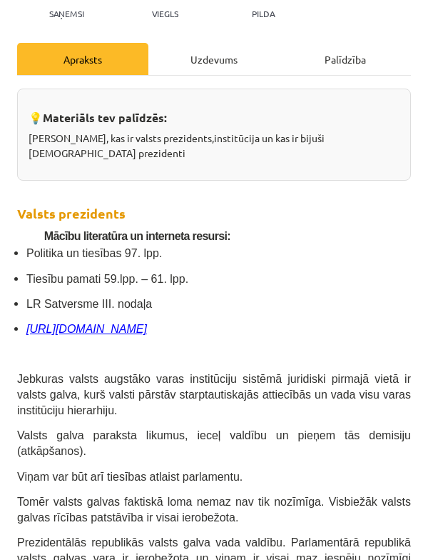
click at [109, 323] on icon "http://www.president.lv/" at bounding box center [86, 329] width 121 height 12
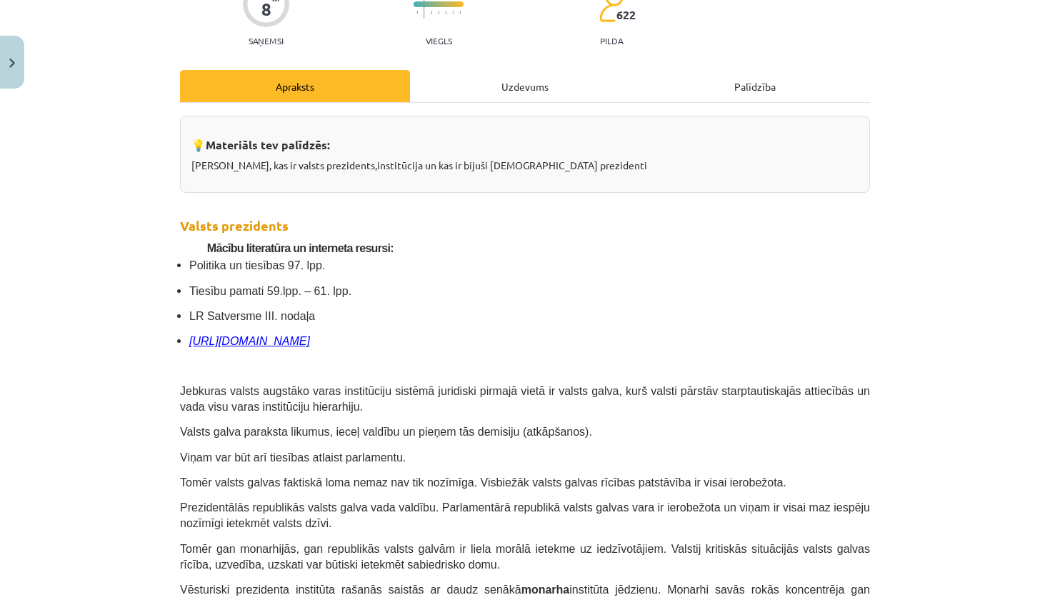
drag, startPoint x: 266, startPoint y: 337, endPoint x: 274, endPoint y: 341, distance: 8.6
click at [274, 341] on icon "http://www.president.lv/" at bounding box center [249, 341] width 121 height 12
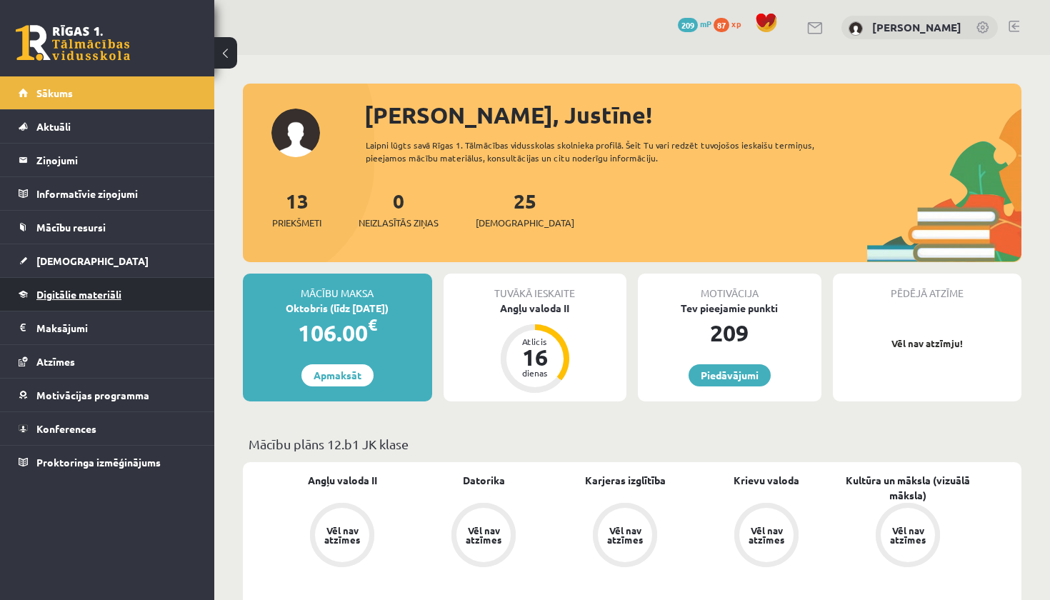
click at [119, 300] on link "Digitālie materiāli" at bounding box center [108, 294] width 178 height 33
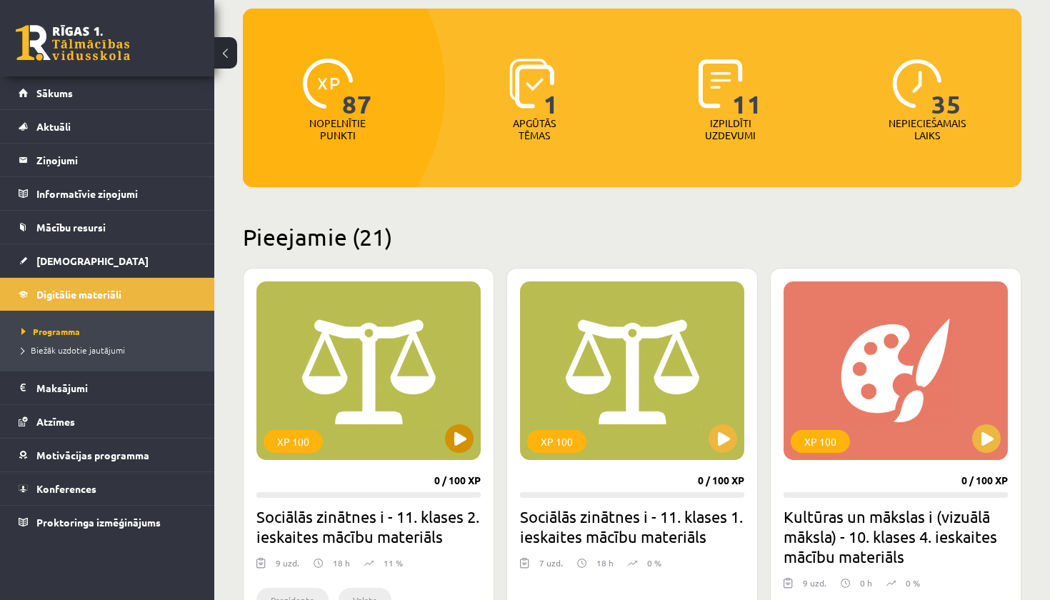
scroll to position [145, 0]
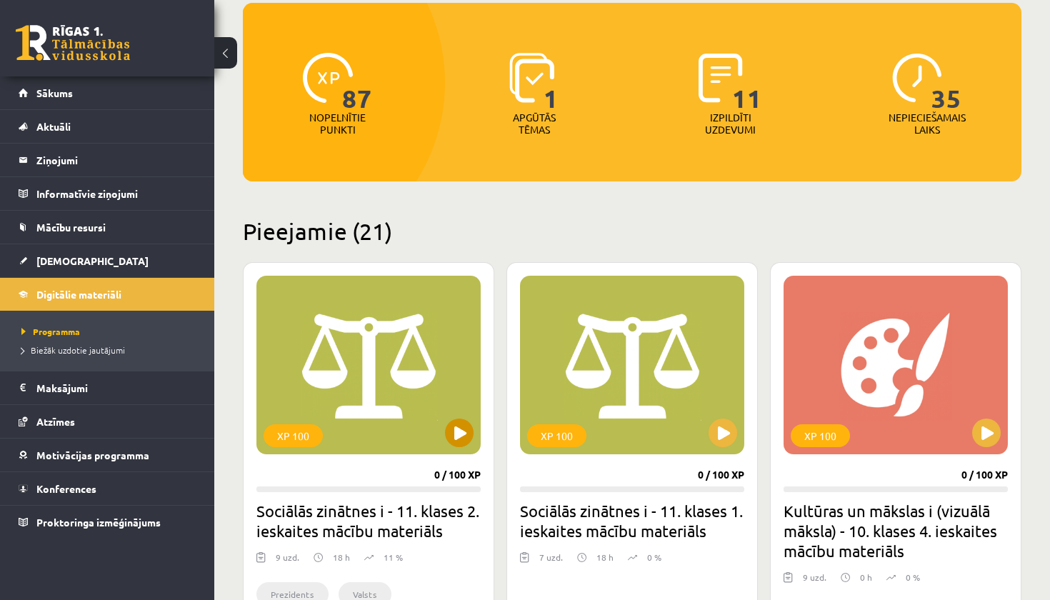
click at [448, 421] on div "XP 100" at bounding box center [368, 365] width 224 height 179
click at [121, 256] on link "[DEMOGRAPHIC_DATA]" at bounding box center [108, 260] width 178 height 33
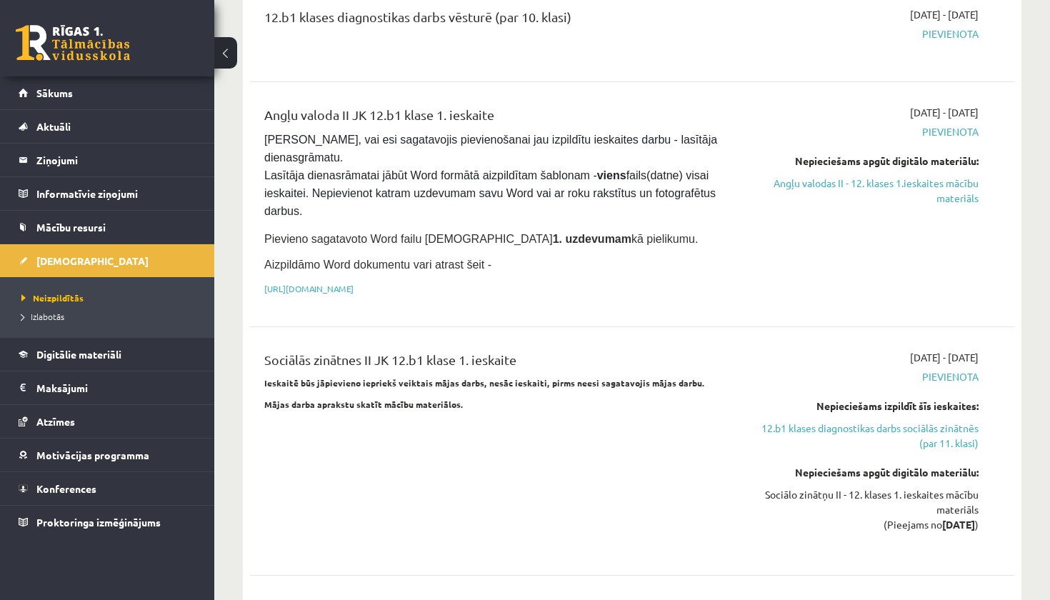
scroll to position [291, 0]
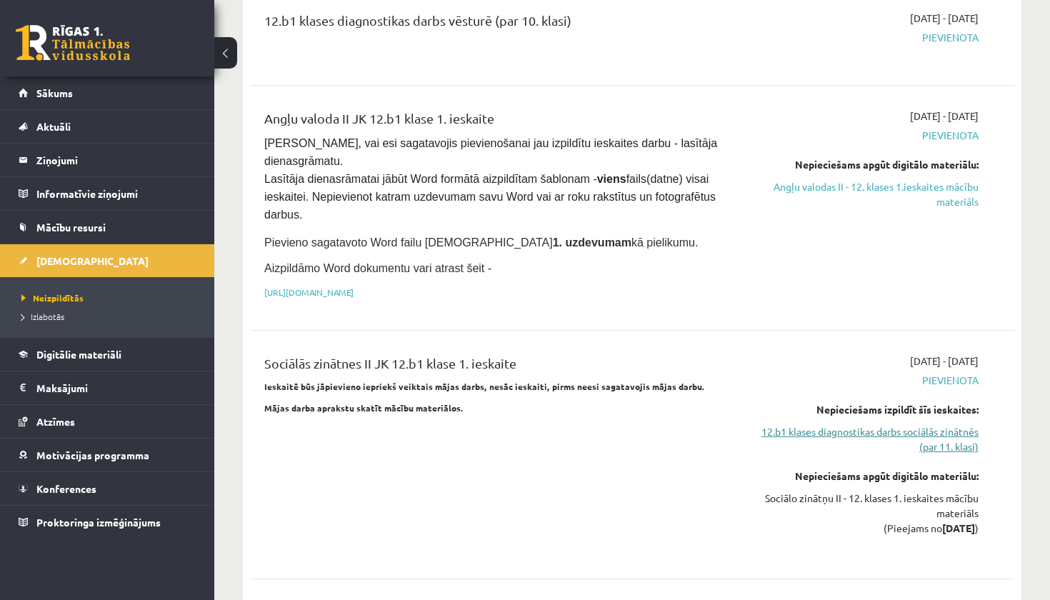
click at [939, 431] on link "12.b1 klases diagnostikas darbs sociālās zinātnēs (par 11. klasi)" at bounding box center [867, 439] width 224 height 30
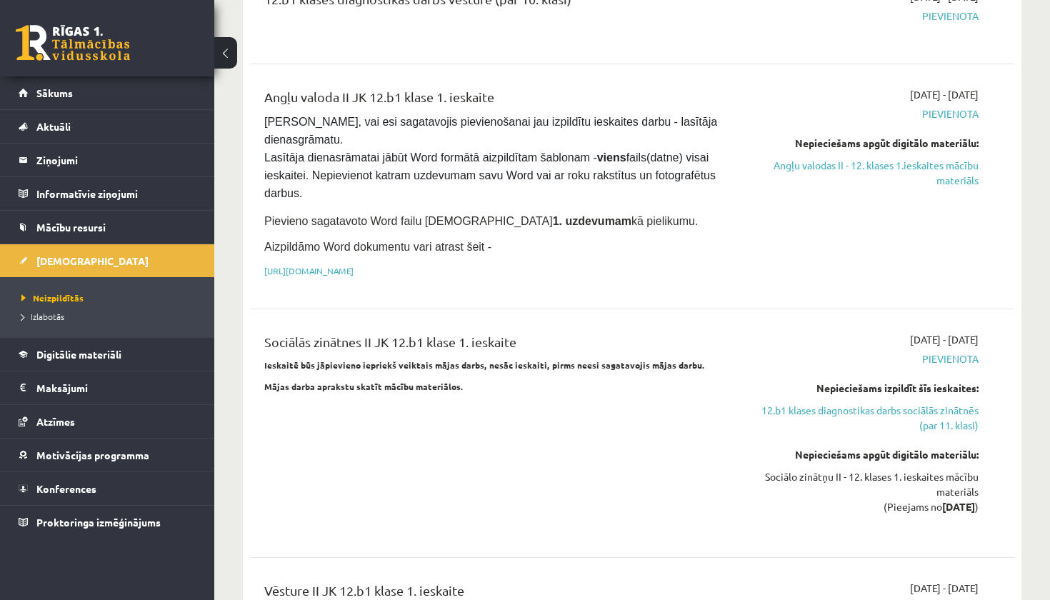
scroll to position [315, 0]
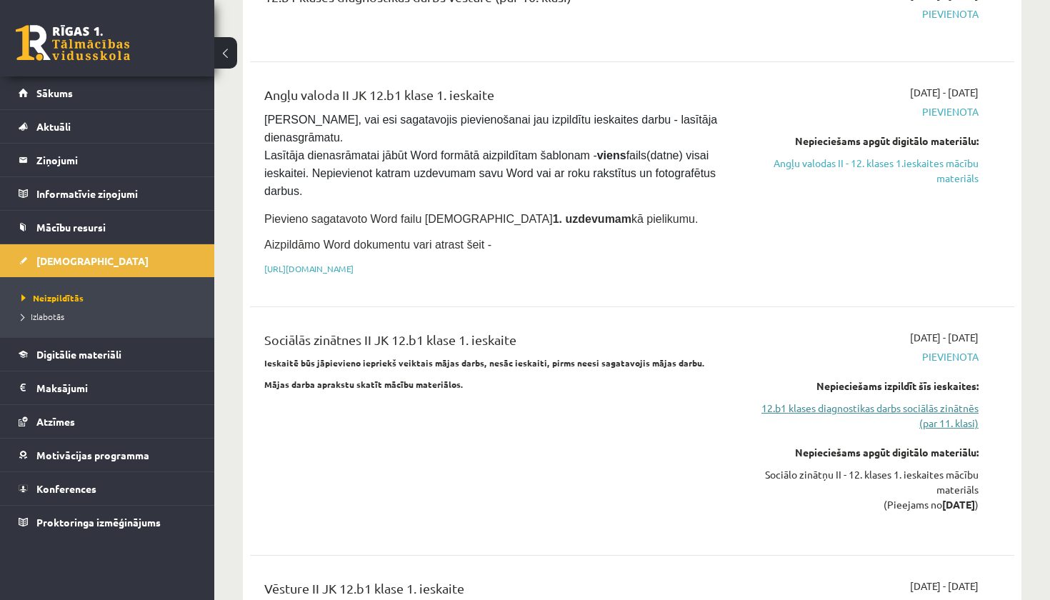
click at [848, 411] on link "12.b1 klases diagnostikas darbs sociālās zinātnēs (par 11. klasi)" at bounding box center [867, 416] width 224 height 30
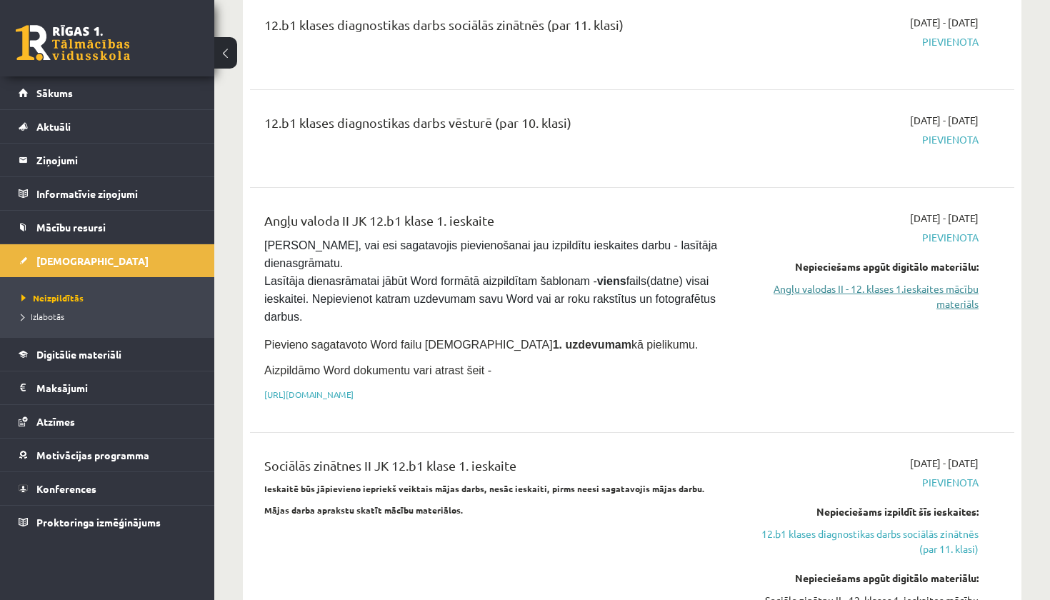
click at [855, 293] on link "Angļu valodas II - 12. klases 1.ieskaites mācību materiāls" at bounding box center [867, 296] width 224 height 30
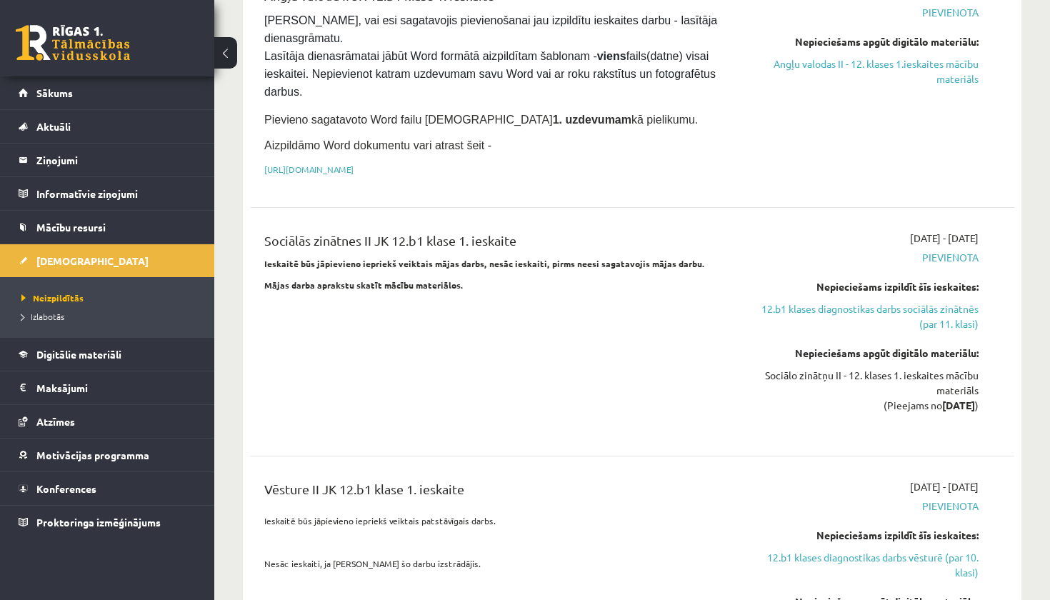
scroll to position [415, 0]
click at [129, 226] on link "Mācību resursi" at bounding box center [108, 227] width 178 height 33
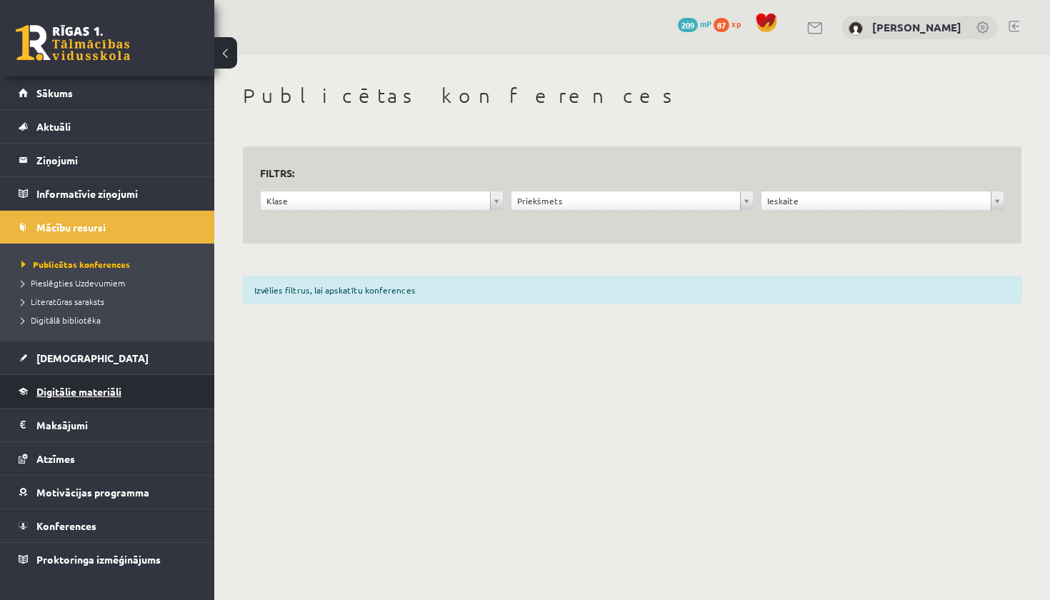
click at [101, 389] on span "Digitālie materiāli" at bounding box center [78, 391] width 85 height 13
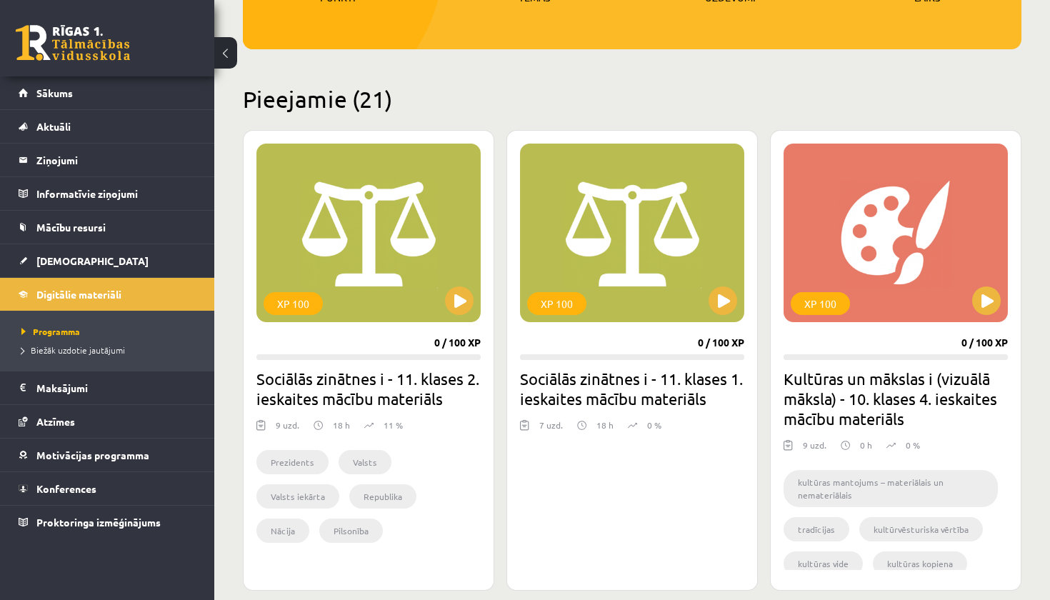
scroll to position [278, 0]
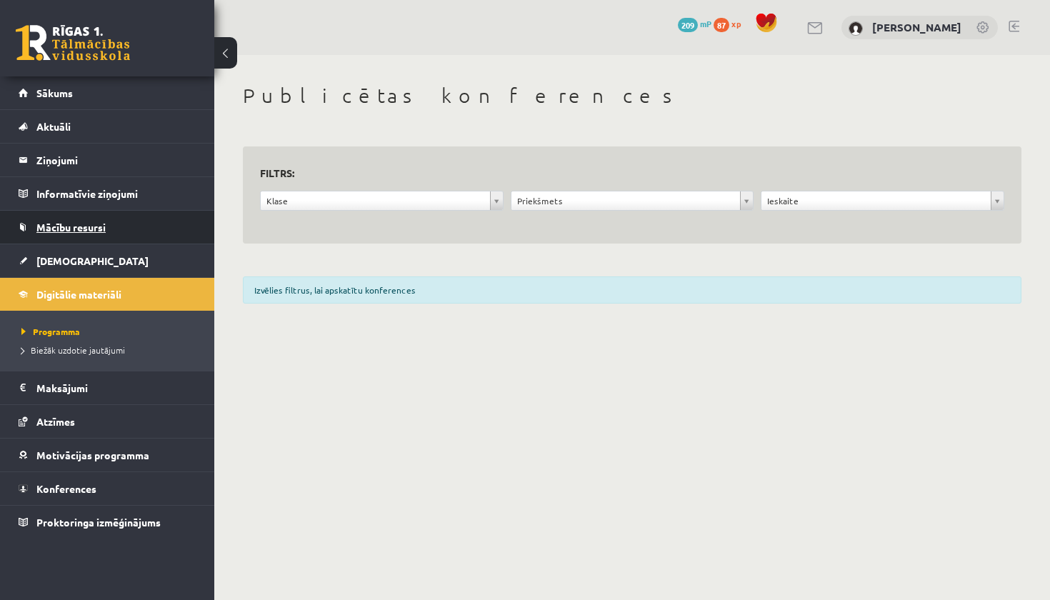
click at [106, 224] on span "Mācību resursi" at bounding box center [70, 227] width 69 height 13
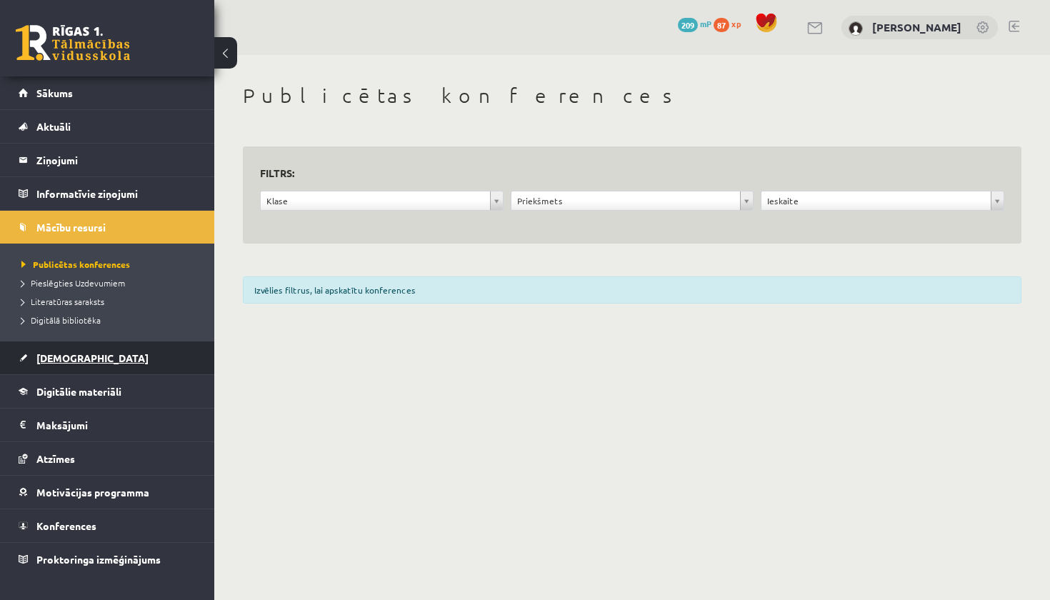
click at [78, 353] on span "[DEMOGRAPHIC_DATA]" at bounding box center [92, 357] width 112 height 13
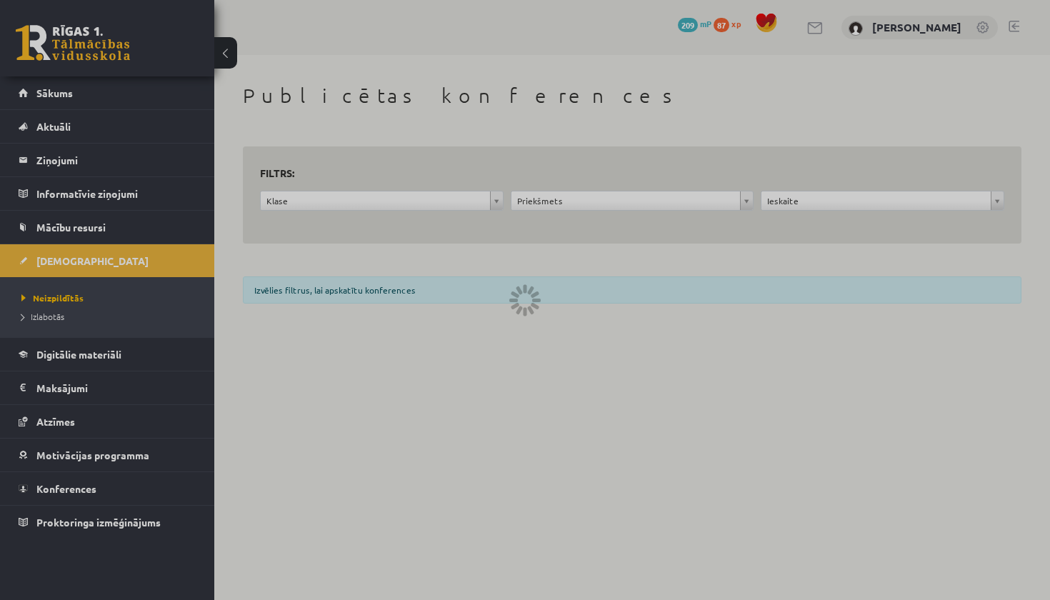
click at [141, 263] on div at bounding box center [525, 300] width 1050 height 600
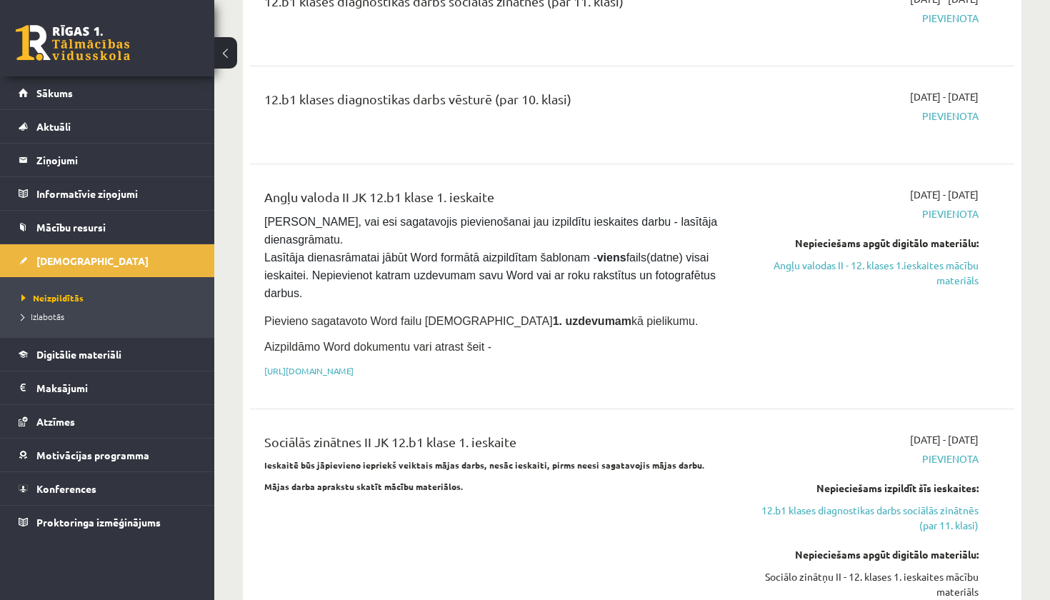
scroll to position [217, 0]
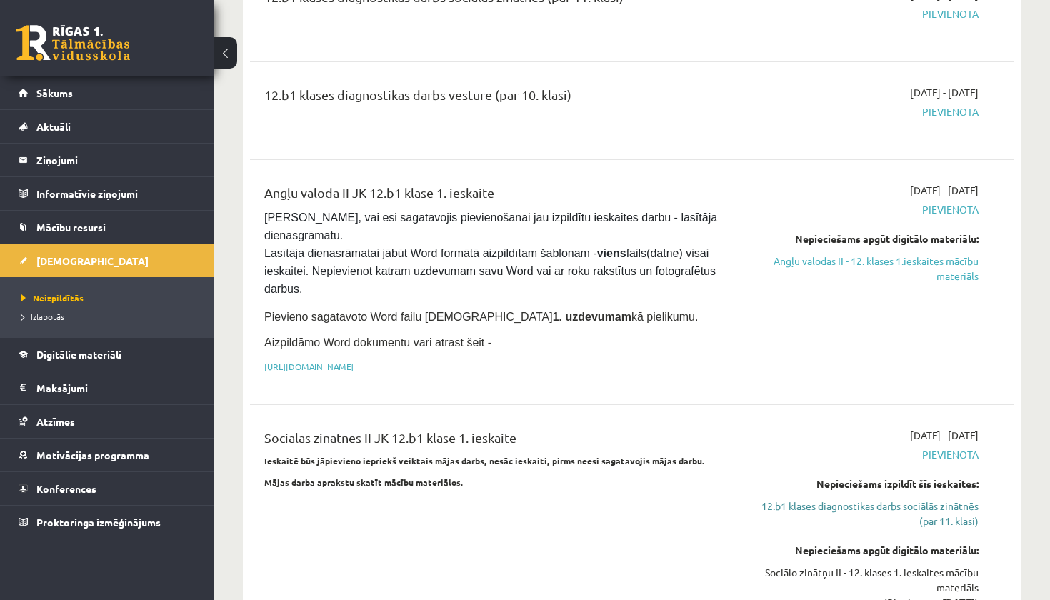
click at [923, 508] on link "12.b1 klases diagnostikas darbs sociālās zinātnēs (par 11. klasi)" at bounding box center [867, 513] width 224 height 30
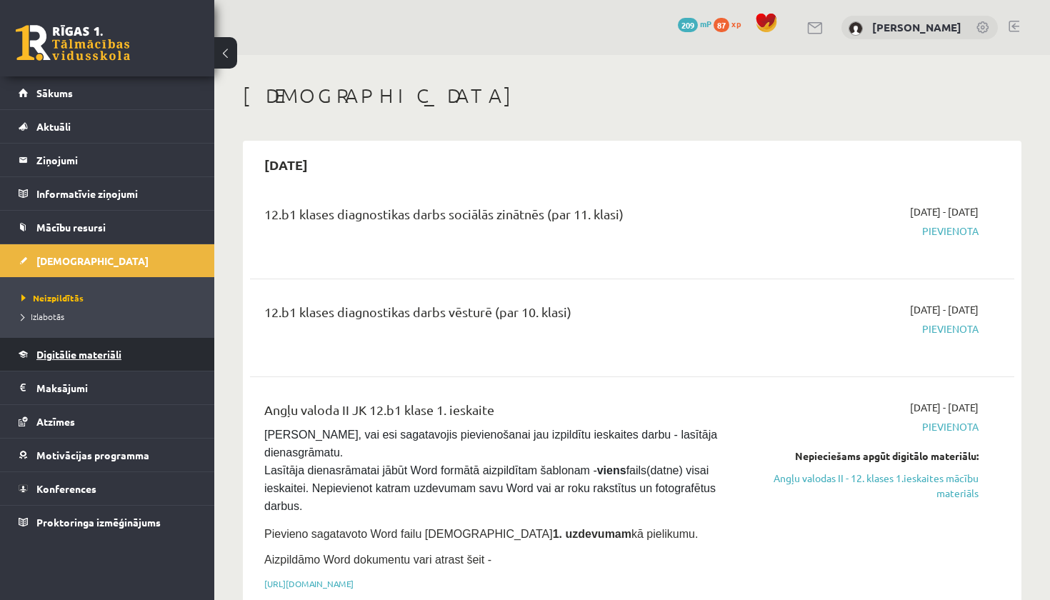
click at [94, 363] on link "Digitālie materiāli" at bounding box center [108, 354] width 178 height 33
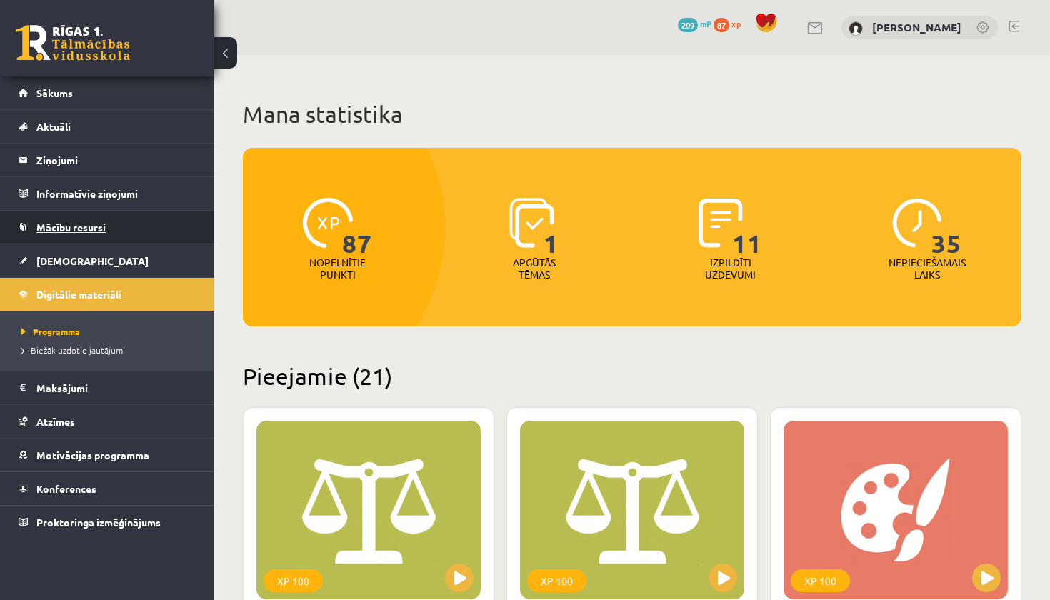
click at [98, 240] on link "Mācību resursi" at bounding box center [108, 227] width 178 height 33
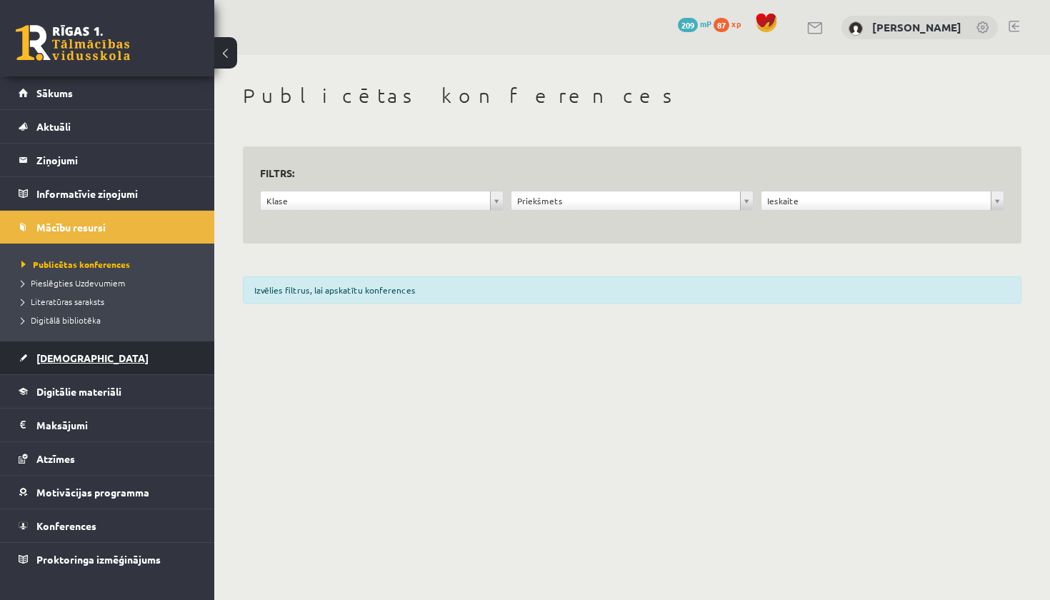
click at [84, 349] on link "[DEMOGRAPHIC_DATA]" at bounding box center [108, 357] width 178 height 33
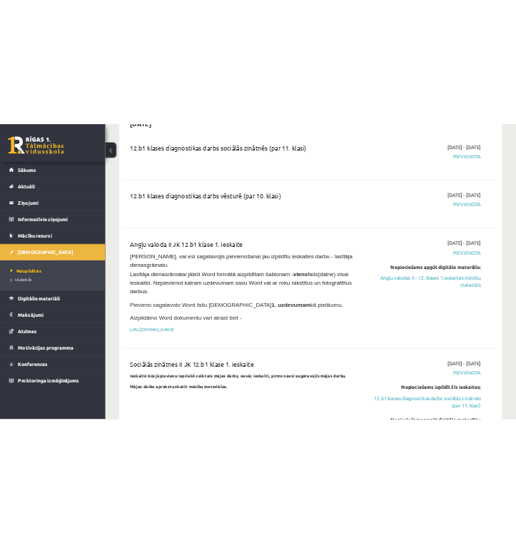
scroll to position [166, 0]
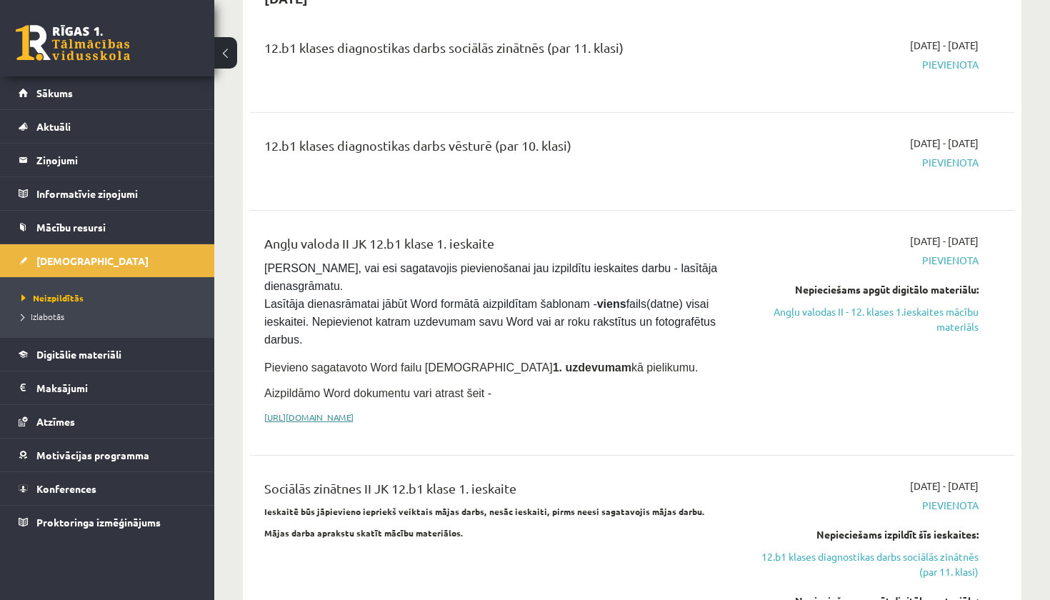
click at [353, 413] on link "https://drive.google.com/drive/folders/1IHE_ip15KOAbO2Se1NDGwZ2e__vlzPUf?usp=sh…" at bounding box center [308, 416] width 89 height 11
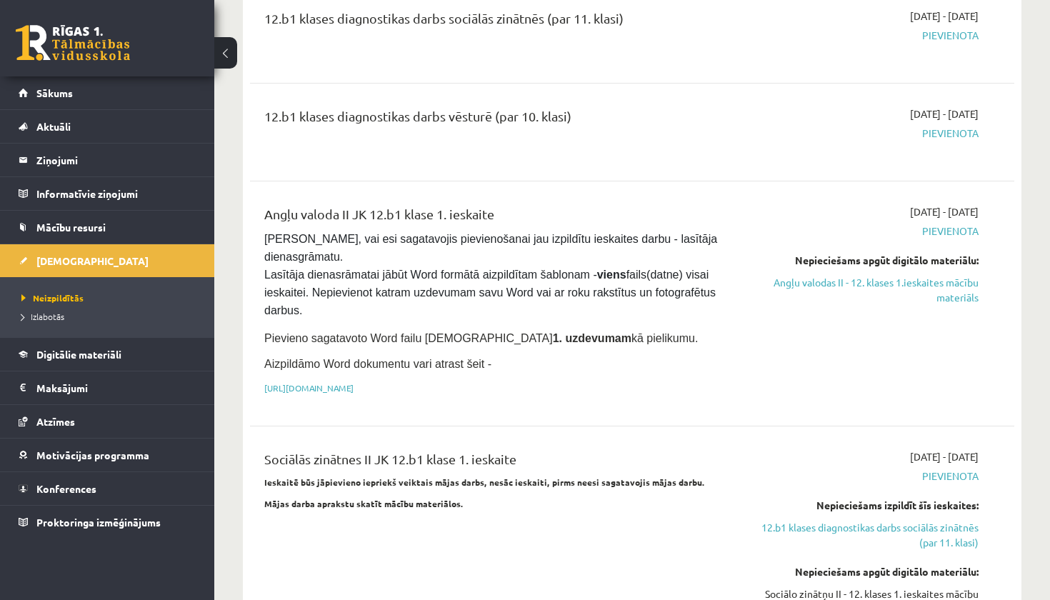
scroll to position [199, 0]
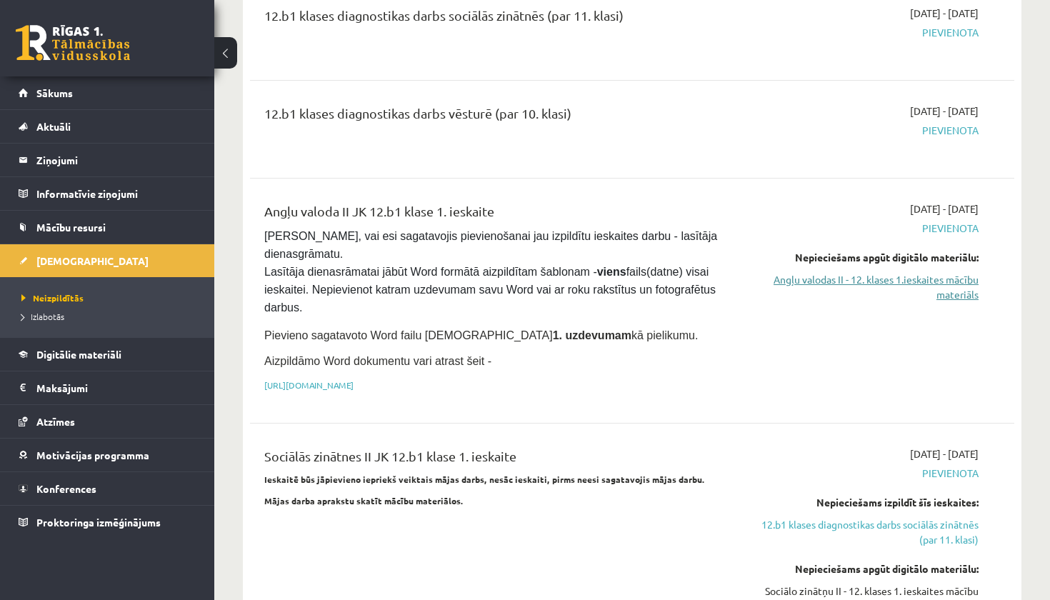
click at [838, 280] on link "Angļu valodas II - 12. klases 1.ieskaites mācību materiāls" at bounding box center [867, 287] width 224 height 30
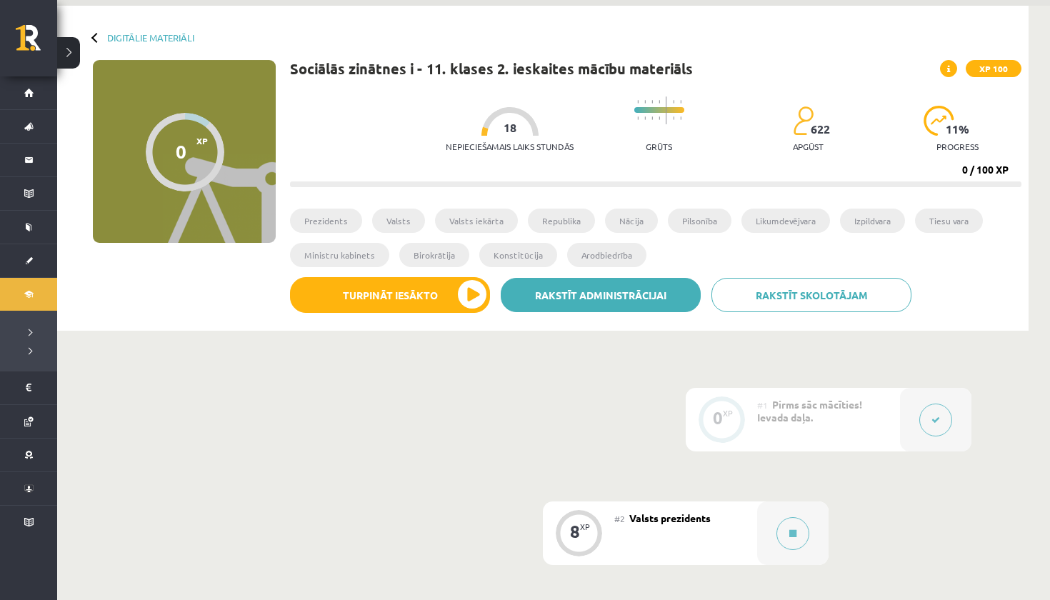
scroll to position [50, 0]
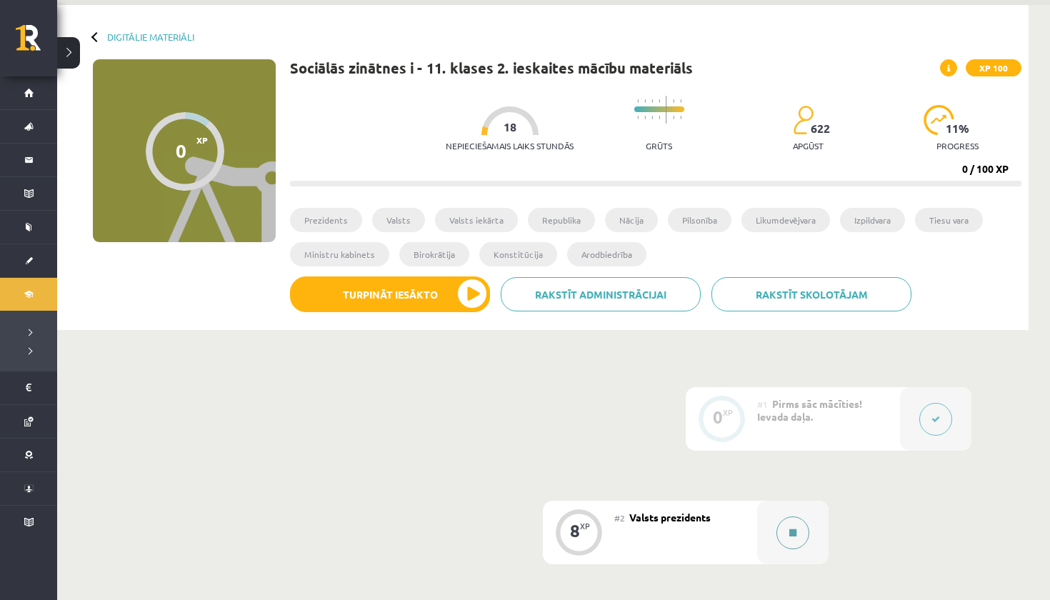
click at [786, 539] on button at bounding box center [792, 532] width 33 height 33
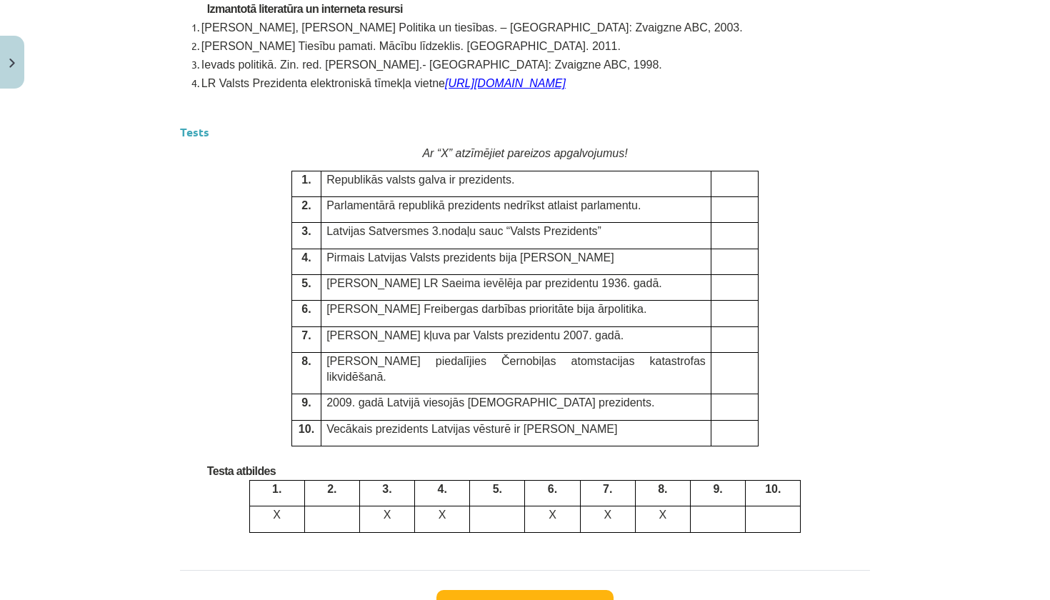
scroll to position [3616, 0]
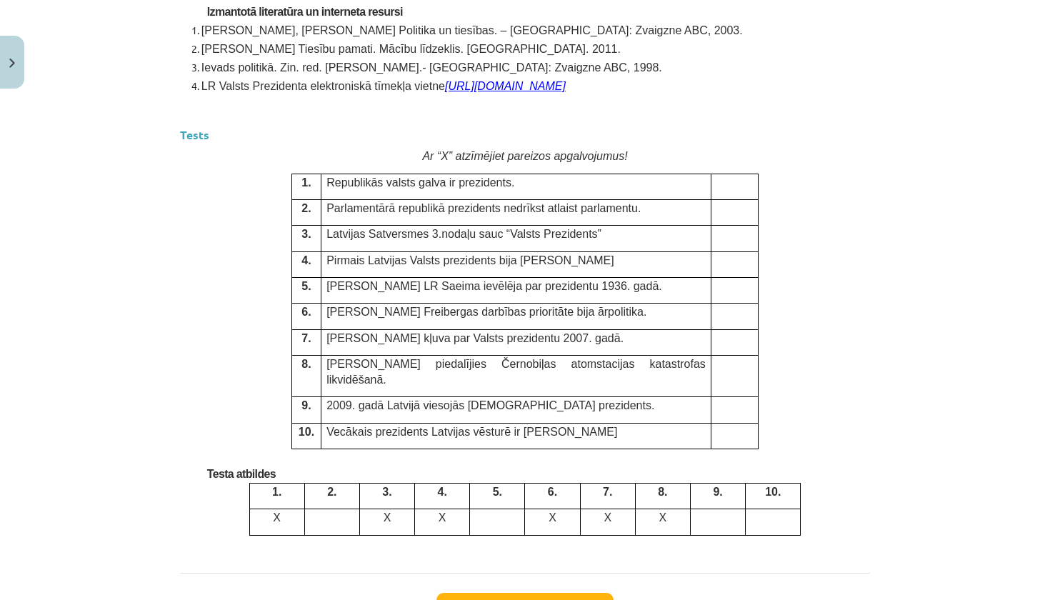
click at [741, 179] on td at bounding box center [734, 187] width 47 height 26
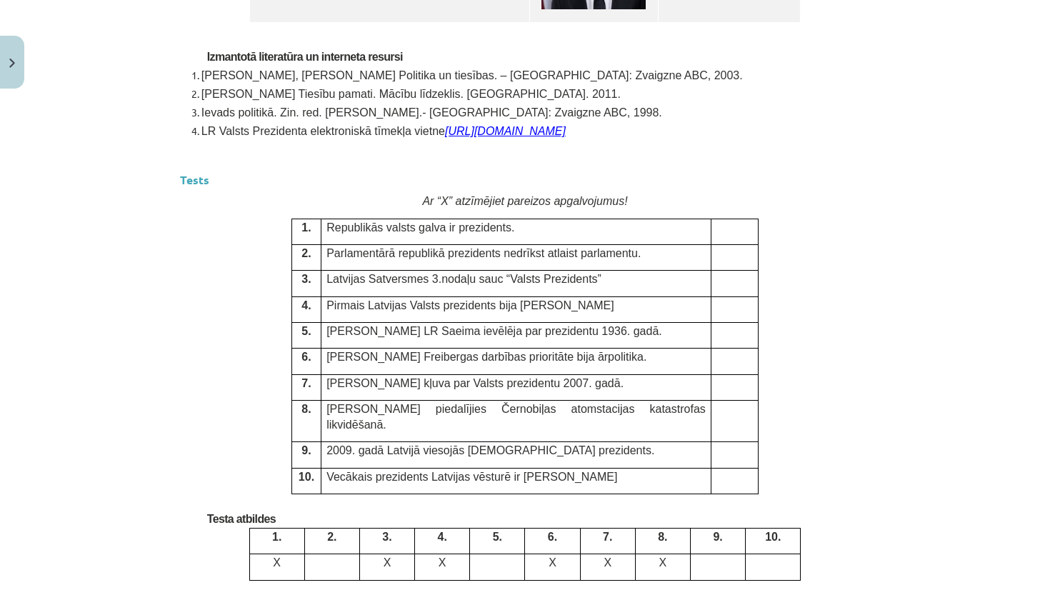
scroll to position [3566, 0]
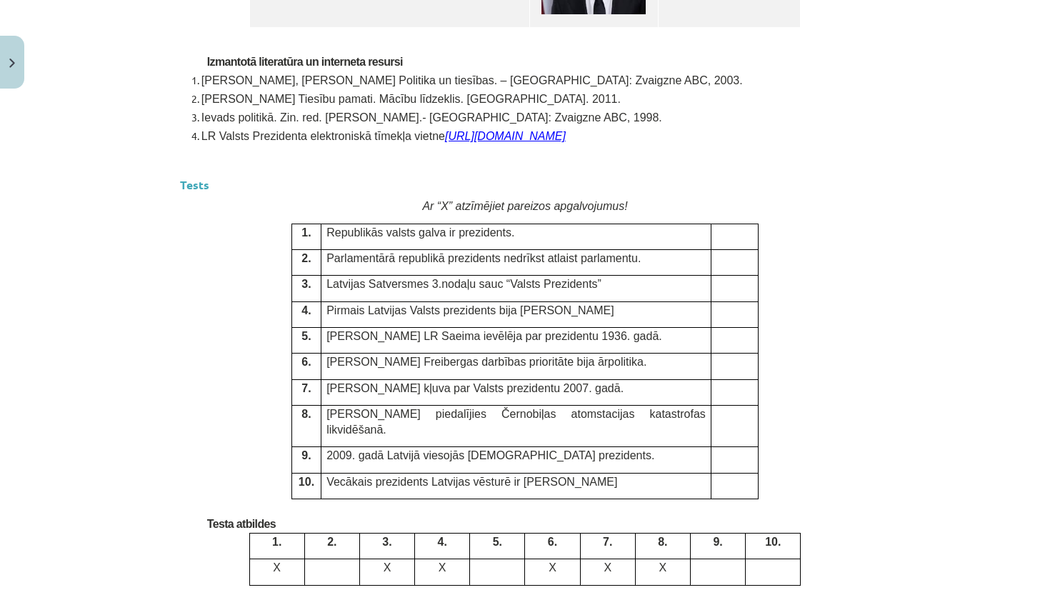
click at [363, 226] on span "Republikās valsts galva ir prezidents." at bounding box center [420, 232] width 188 height 12
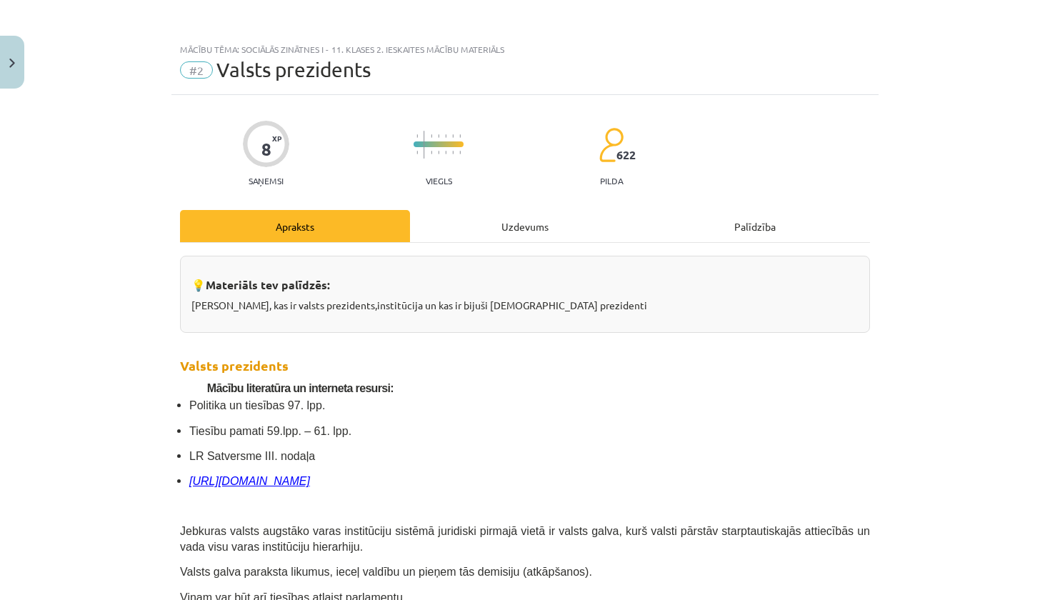
scroll to position [0, 0]
click at [536, 217] on div "Uzdevums" at bounding box center [525, 226] width 230 height 32
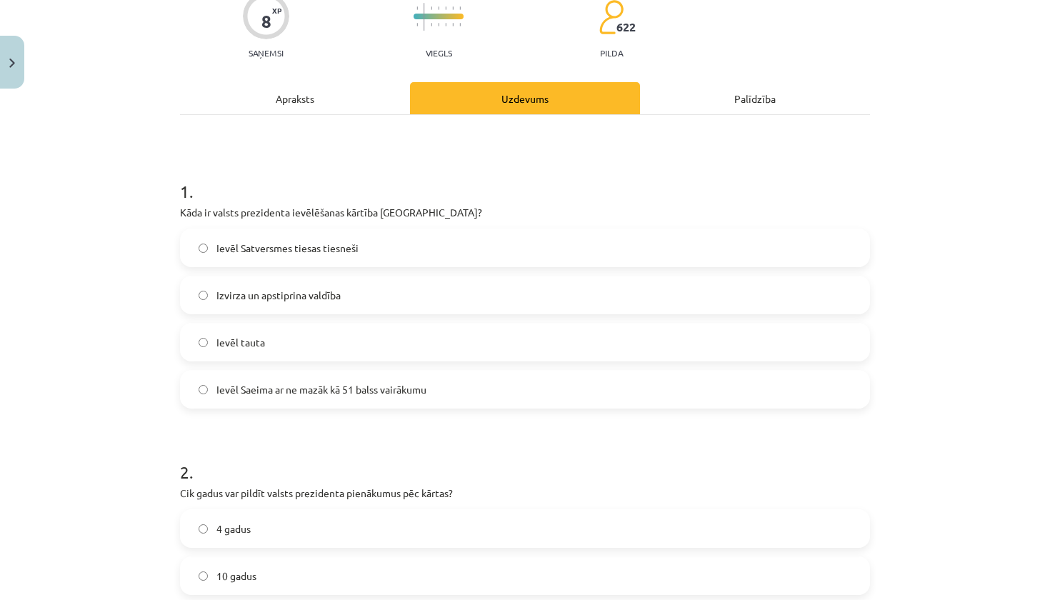
scroll to position [129, 0]
click at [334, 86] on div "Apraksts" at bounding box center [295, 97] width 230 height 32
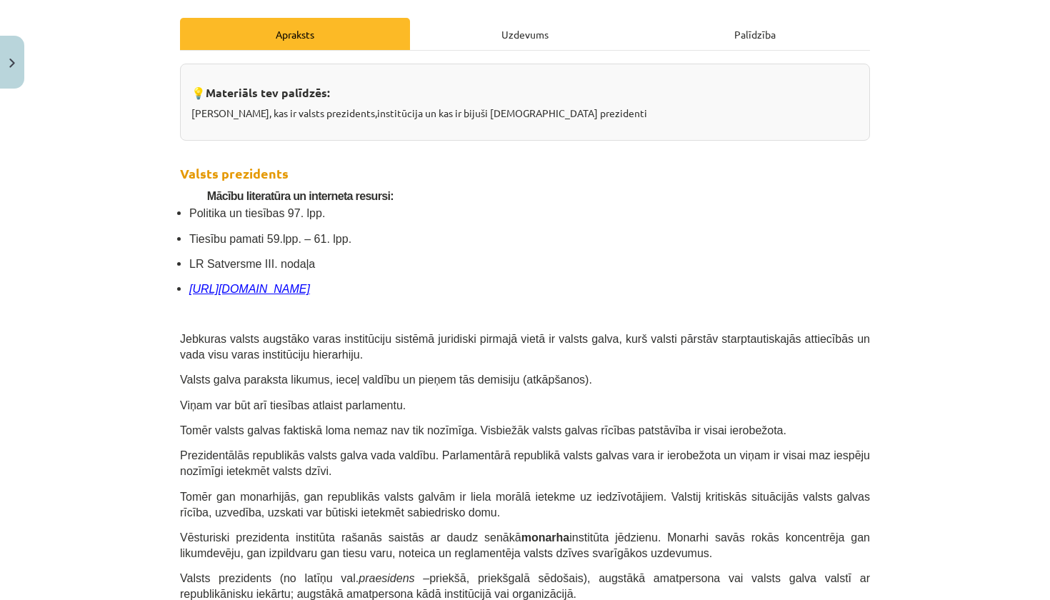
scroll to position [188, 0]
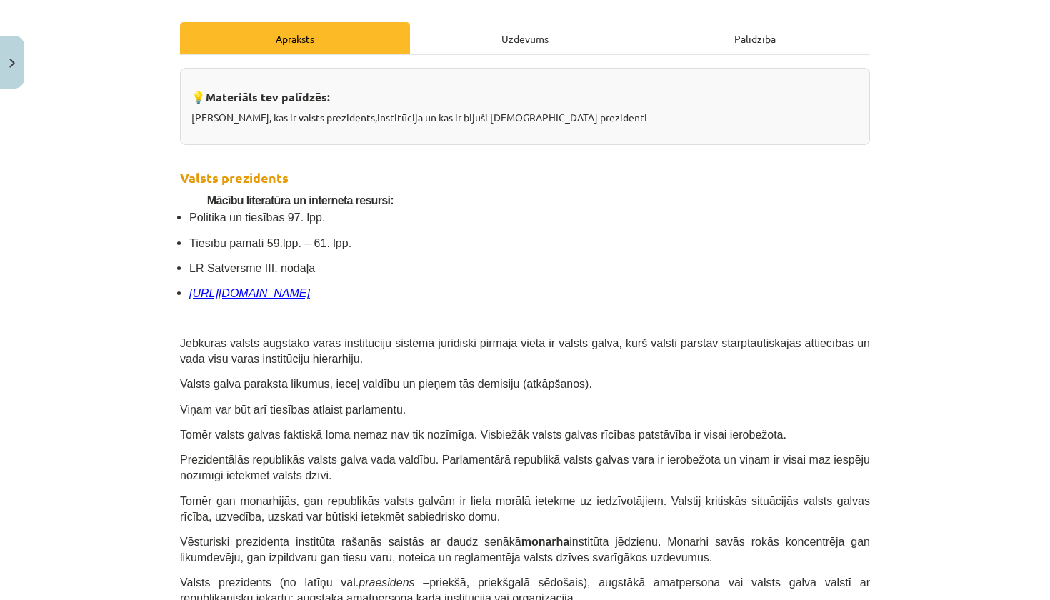
click at [514, 40] on div "Uzdevums" at bounding box center [525, 38] width 230 height 32
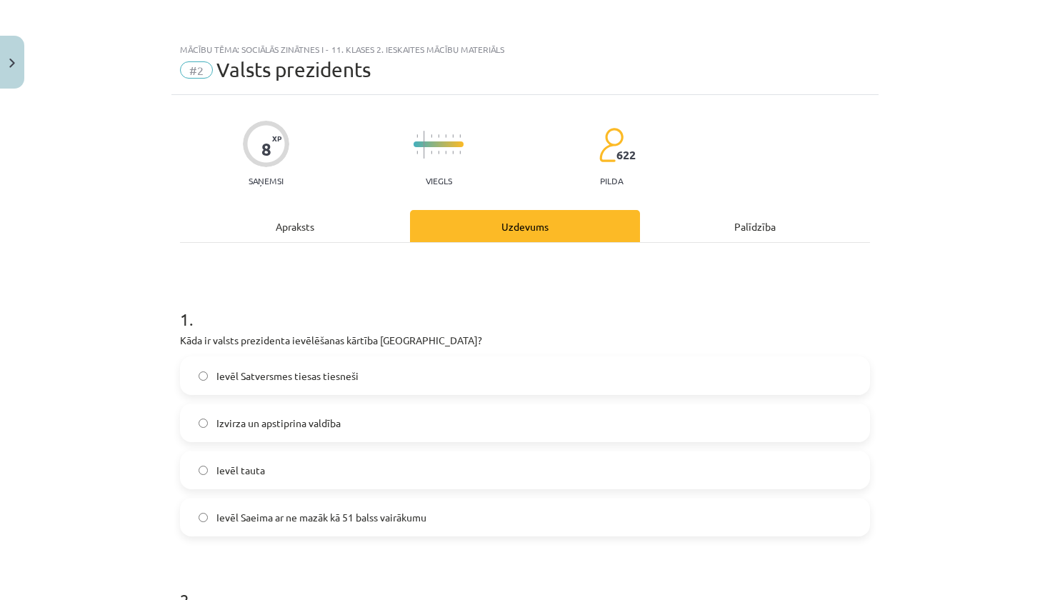
scroll to position [0, 0]
click at [286, 231] on div "Apraksts" at bounding box center [295, 226] width 230 height 32
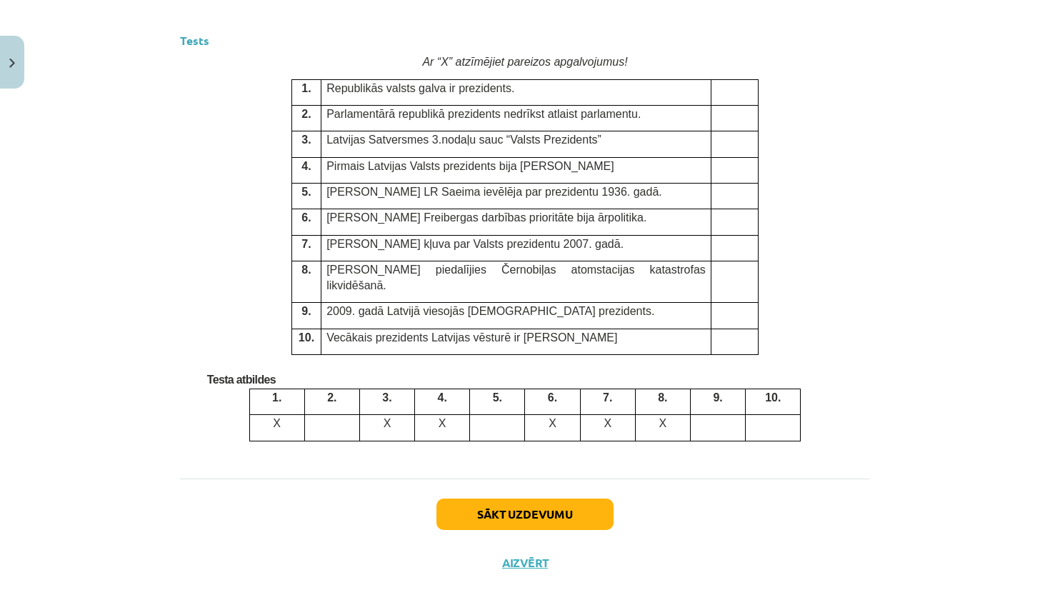
scroll to position [3709, 0]
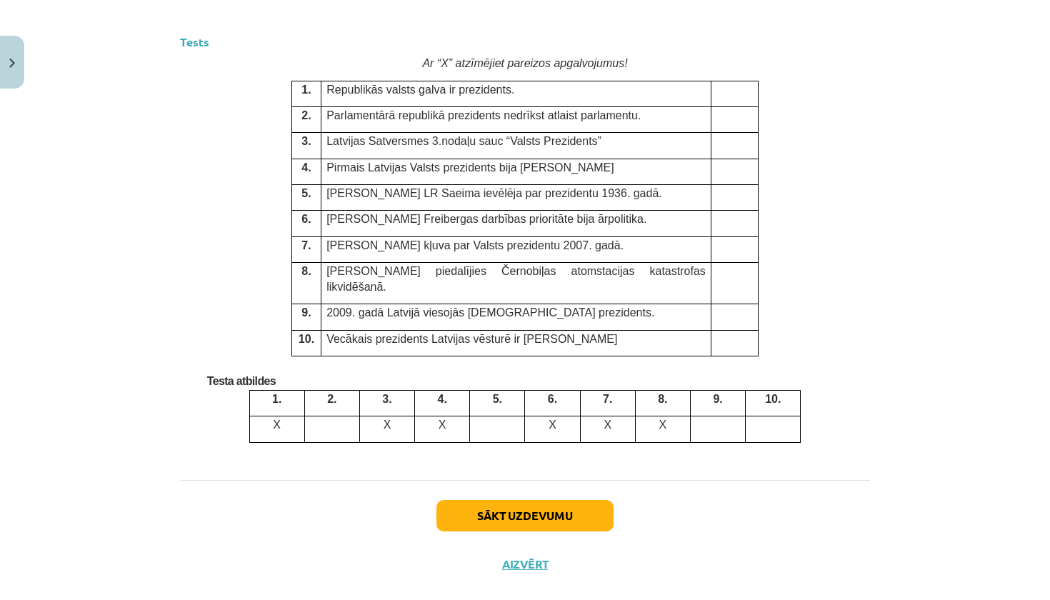
click at [333, 416] on p at bounding box center [332, 423] width 44 height 15
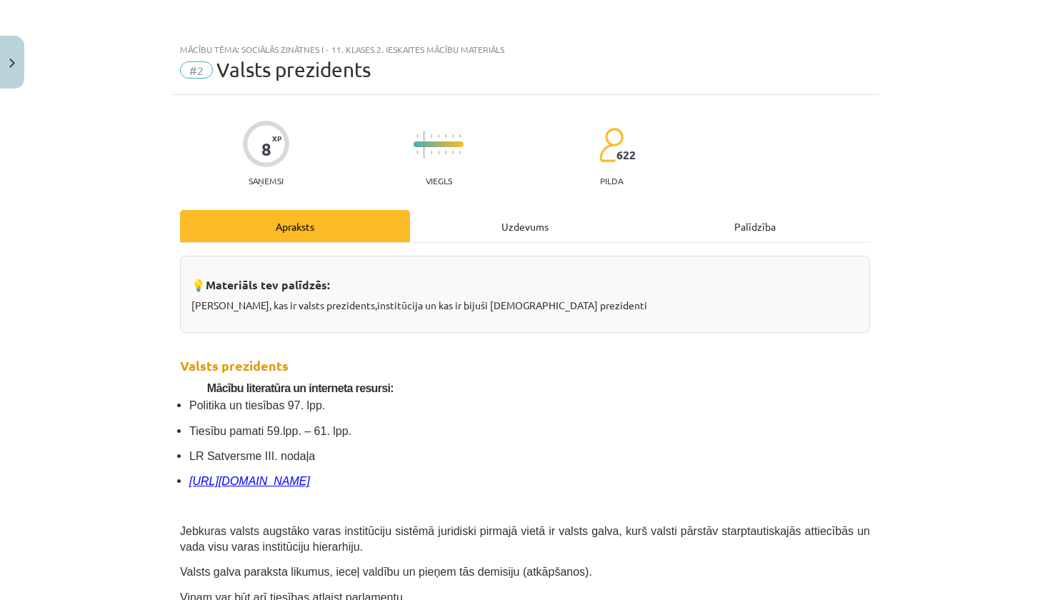
scroll to position [0, 0]
click at [514, 228] on div "Uzdevums" at bounding box center [525, 226] width 230 height 32
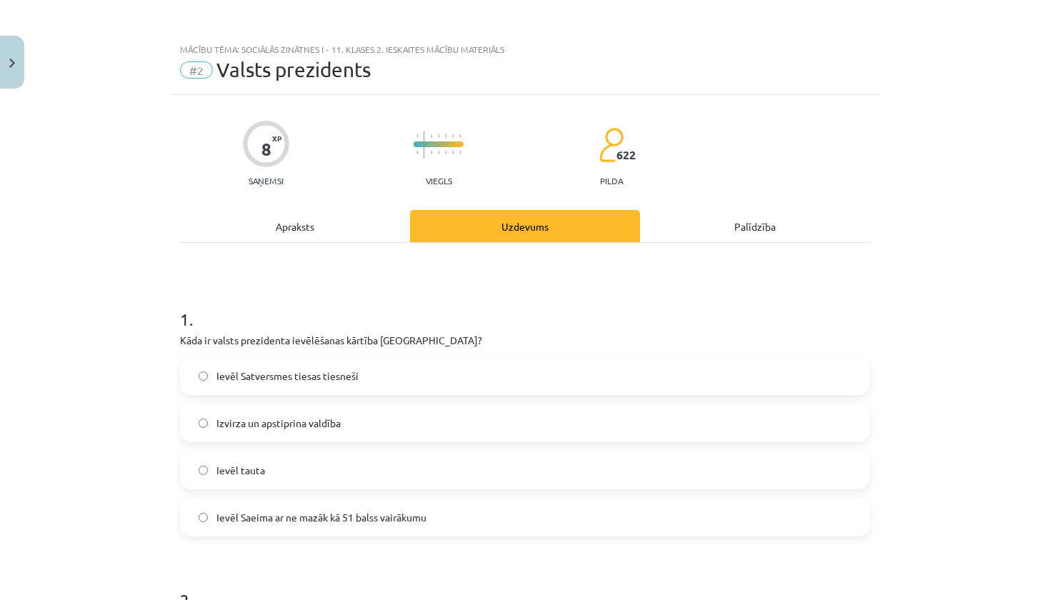
click at [311, 227] on div "Apraksts" at bounding box center [295, 226] width 230 height 32
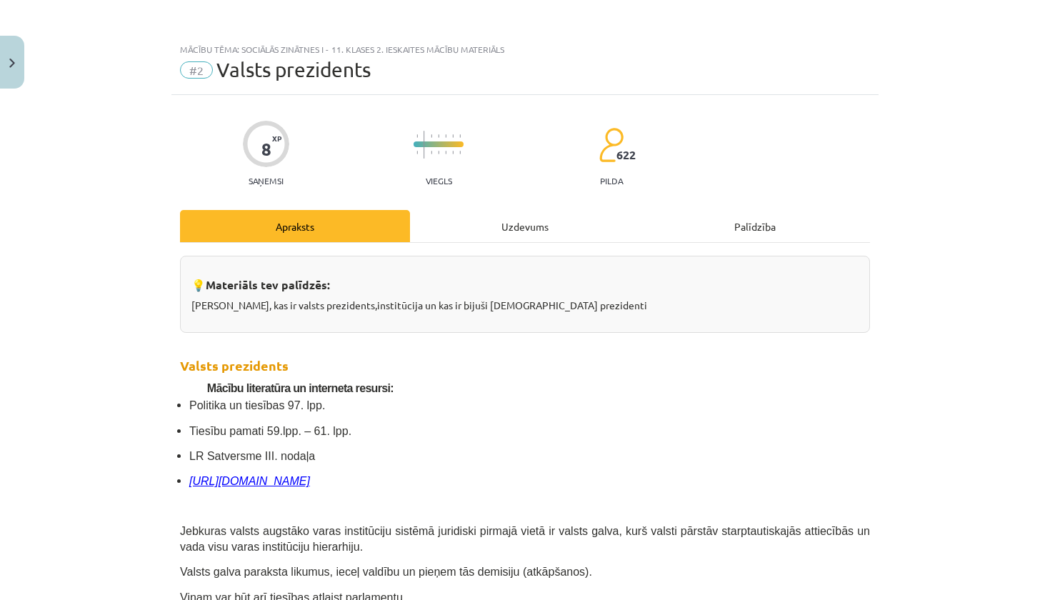
click at [466, 234] on div "Uzdevums" at bounding box center [525, 226] width 230 height 32
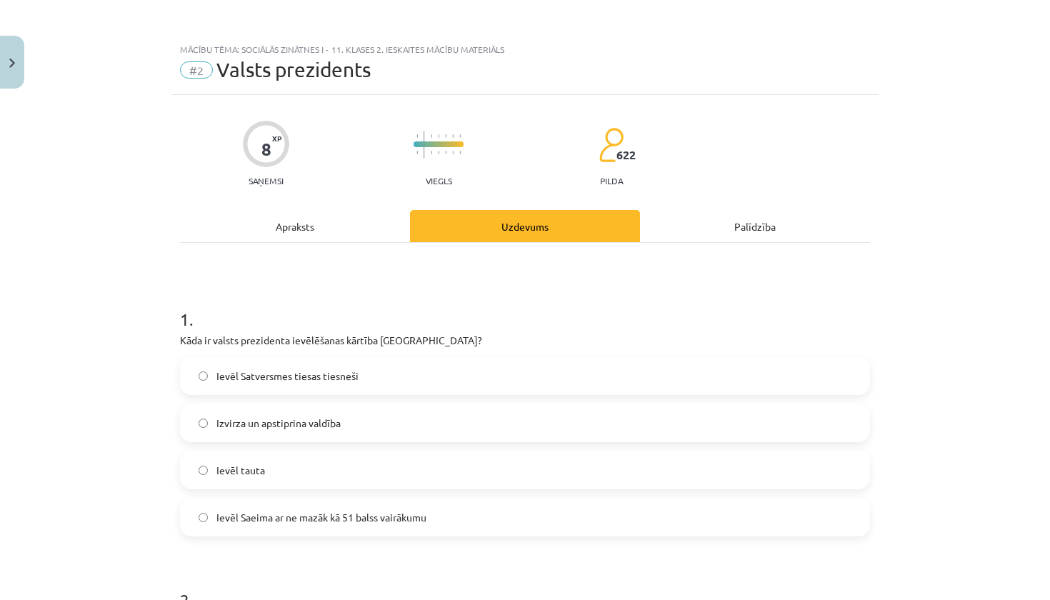
click at [336, 226] on div "Apraksts" at bounding box center [295, 226] width 230 height 32
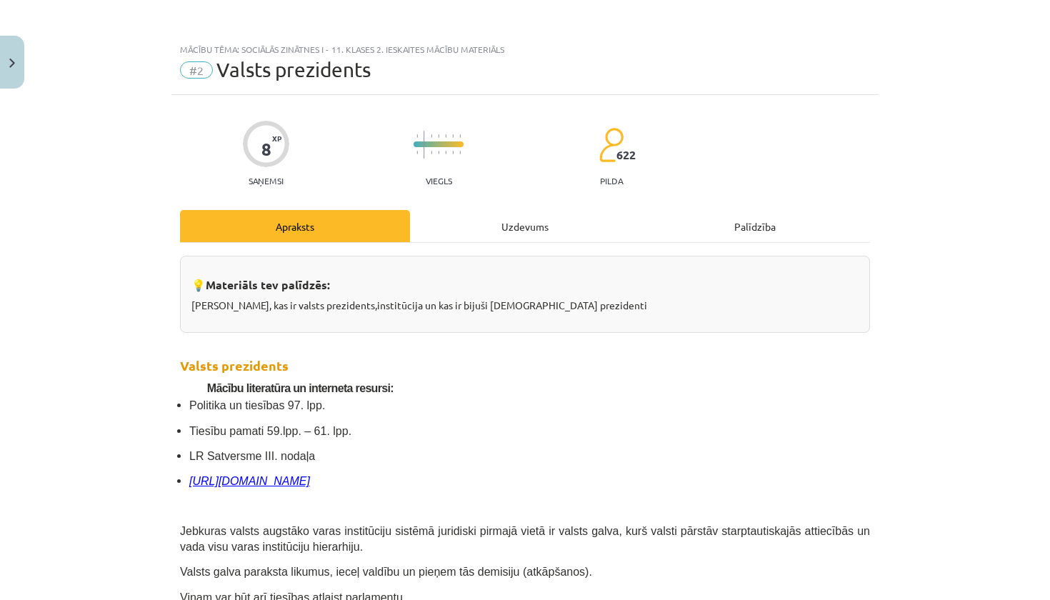
click at [525, 232] on div "Uzdevums" at bounding box center [525, 226] width 230 height 32
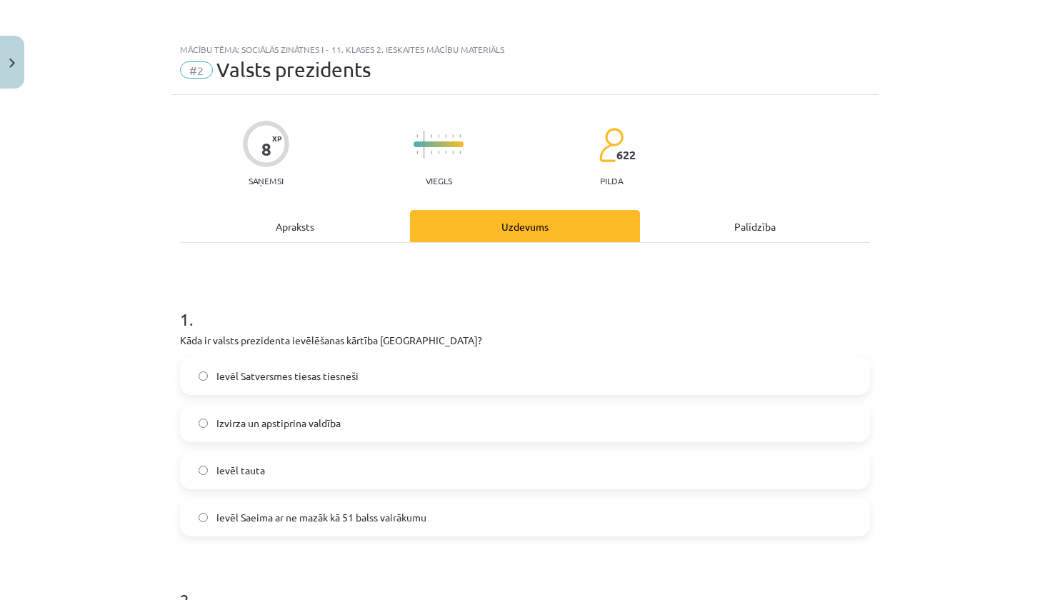
scroll to position [36, 0]
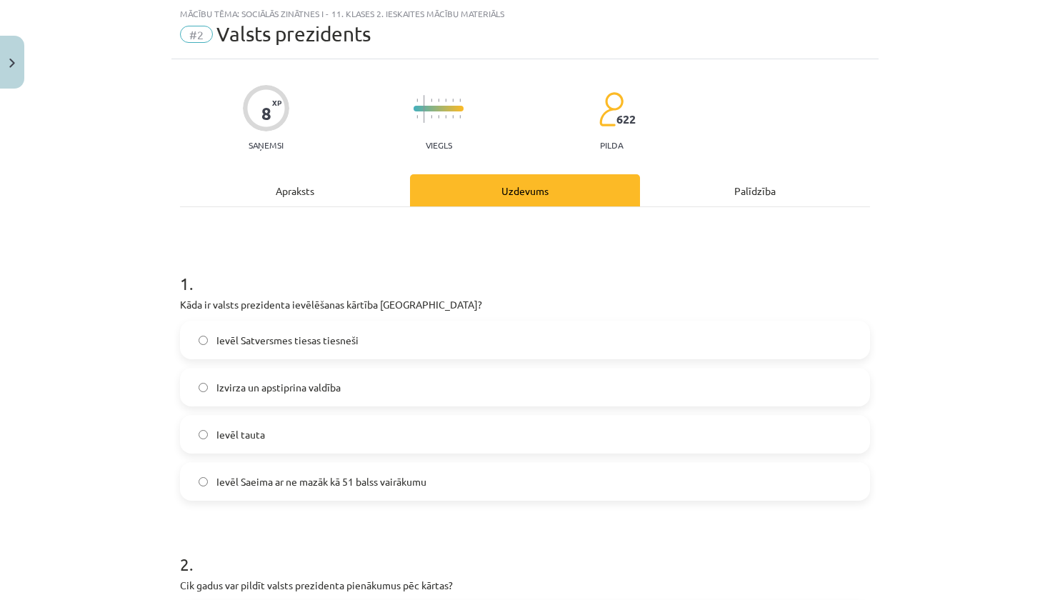
click at [312, 190] on div "Apraksts" at bounding box center [295, 190] width 230 height 32
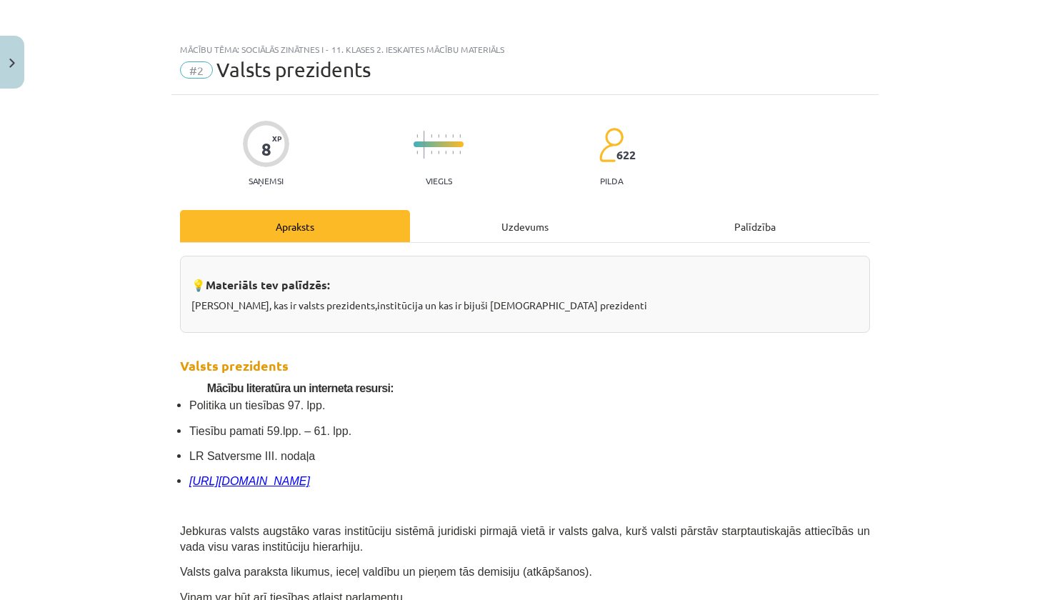
scroll to position [0, 0]
click at [527, 227] on div "Uzdevums" at bounding box center [525, 226] width 230 height 32
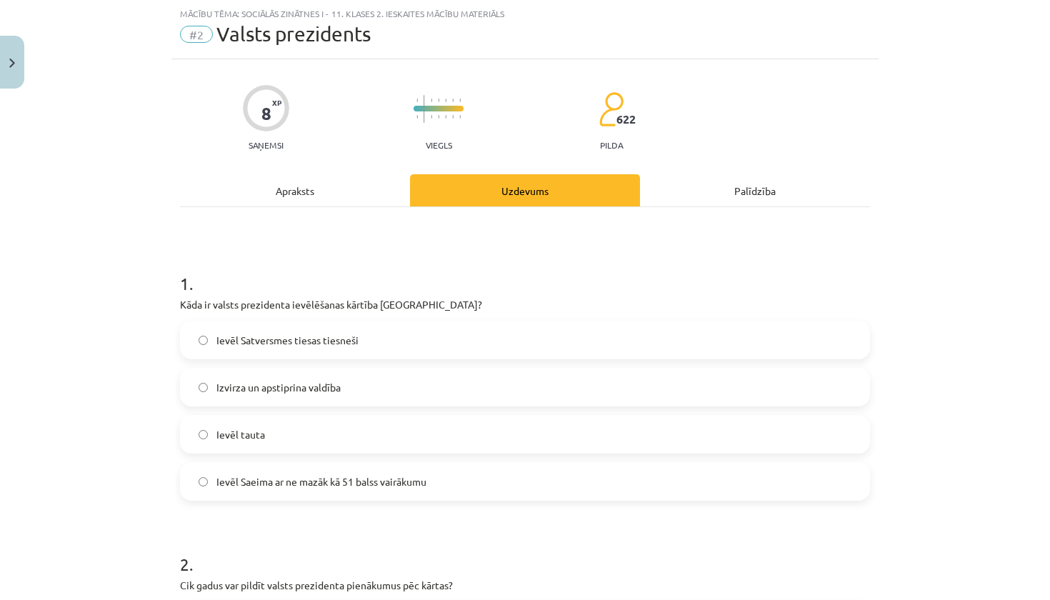
click at [322, 206] on div "Apraksts" at bounding box center [295, 190] width 230 height 32
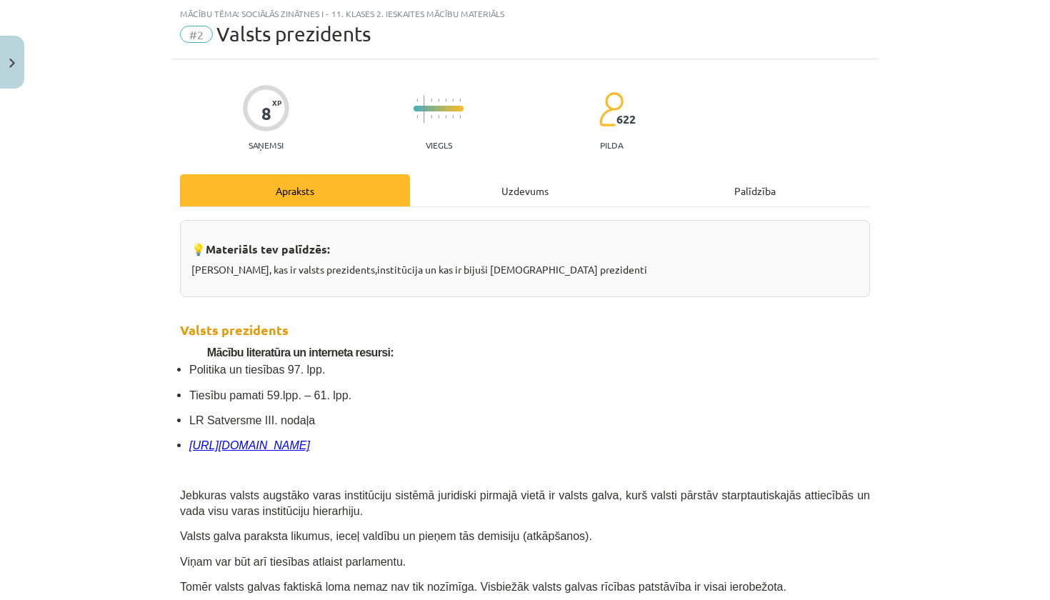
click at [469, 191] on div "Uzdevums" at bounding box center [525, 190] width 230 height 32
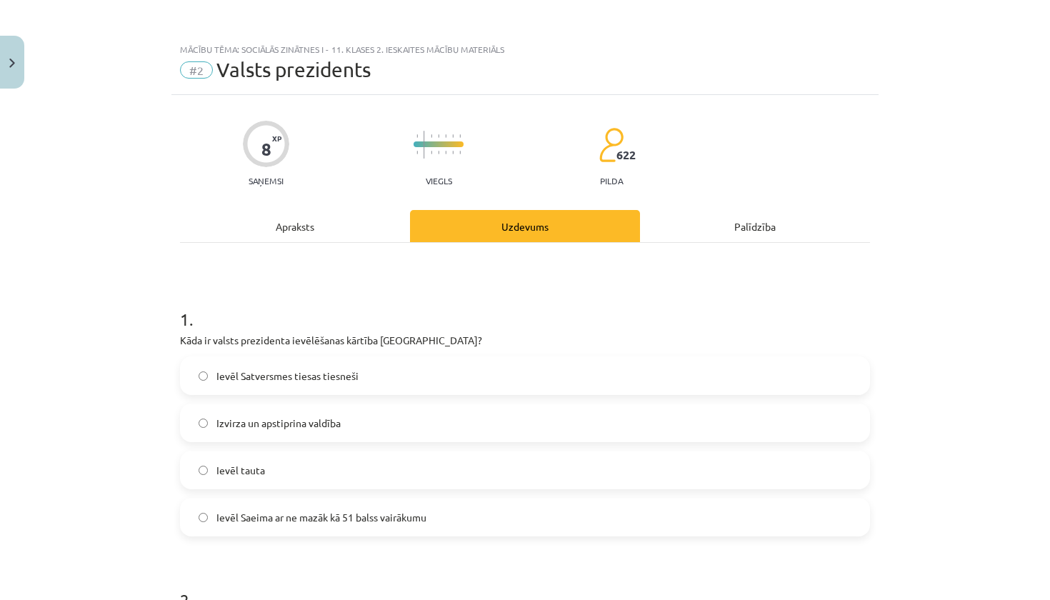
scroll to position [0, 0]
click at [294, 232] on div "Apraksts" at bounding box center [295, 226] width 230 height 32
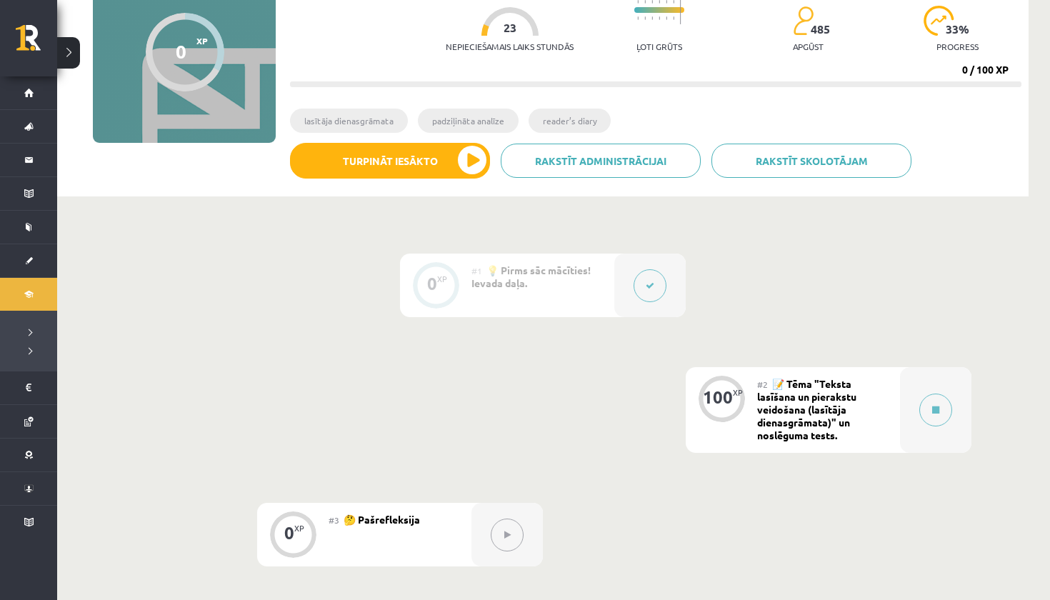
scroll to position [155, 0]
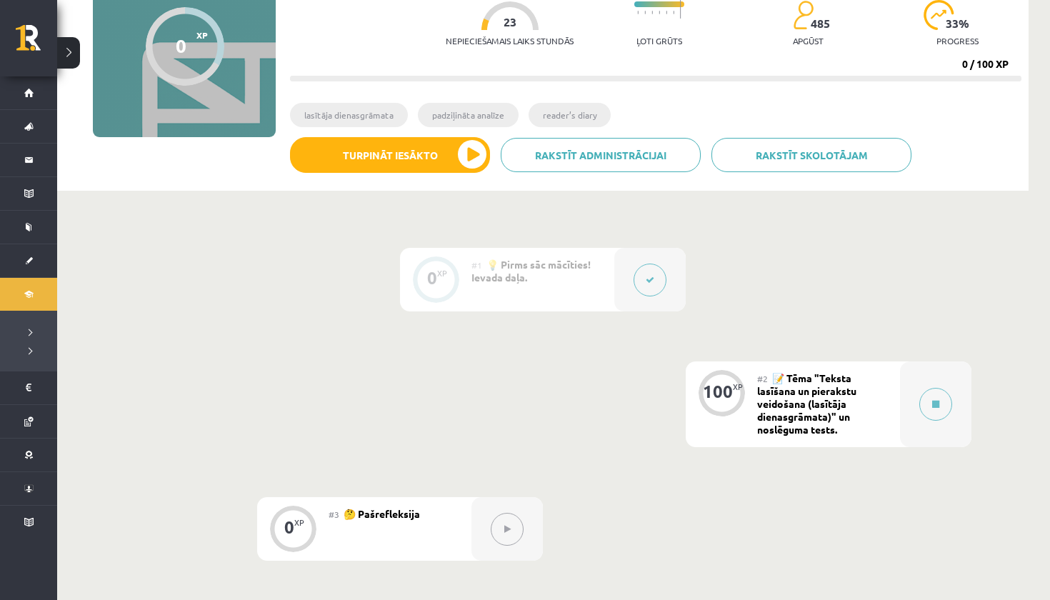
click at [783, 404] on span "📝 Tēma "Teksta lasīšana un pierakstu veidošana (lasītāja dienasgrāmata)" un nos…" at bounding box center [806, 403] width 99 height 64
click at [929, 405] on button at bounding box center [935, 404] width 33 height 33
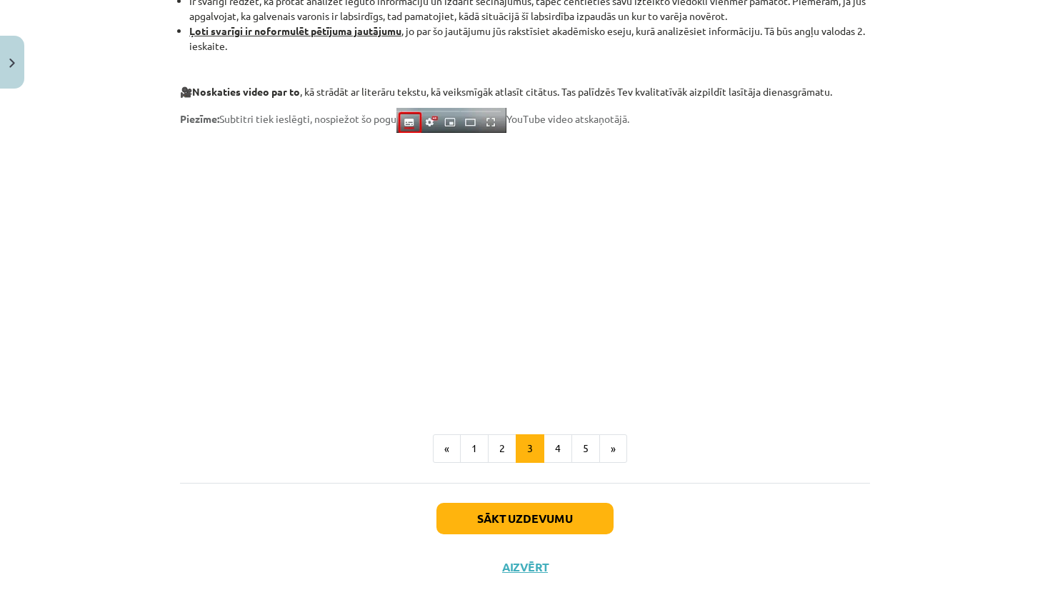
scroll to position [1100, 0]
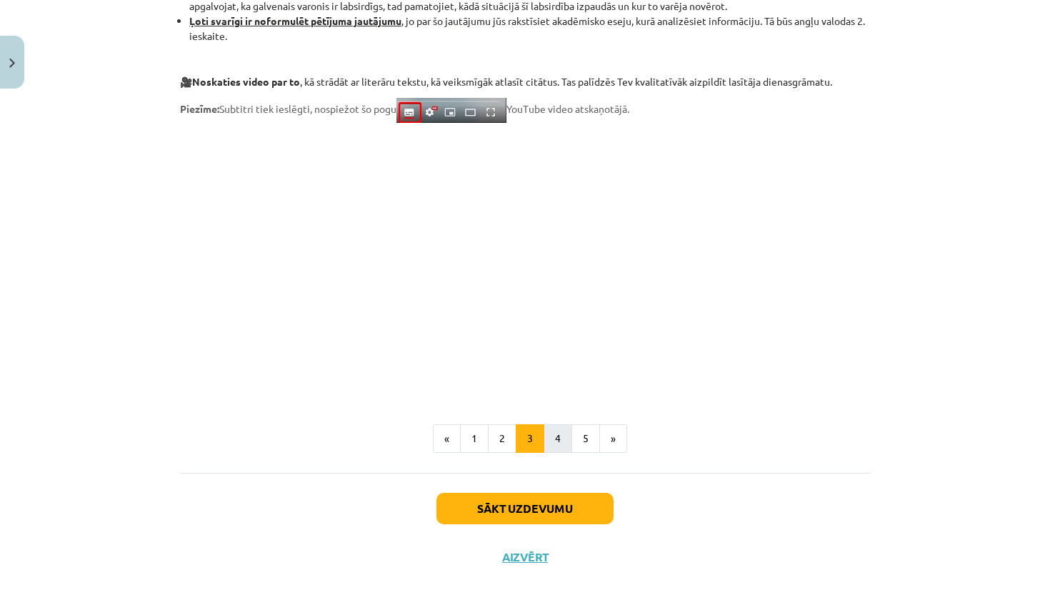
click at [558, 444] on button "4" at bounding box center [557, 438] width 29 height 29
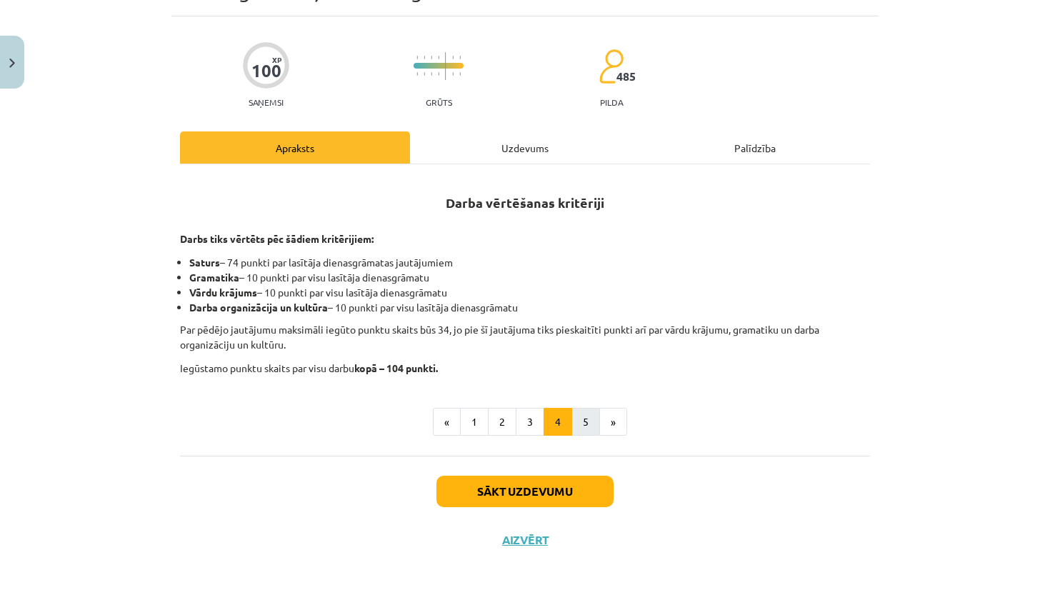
click at [587, 415] on button "5" at bounding box center [585, 422] width 29 height 29
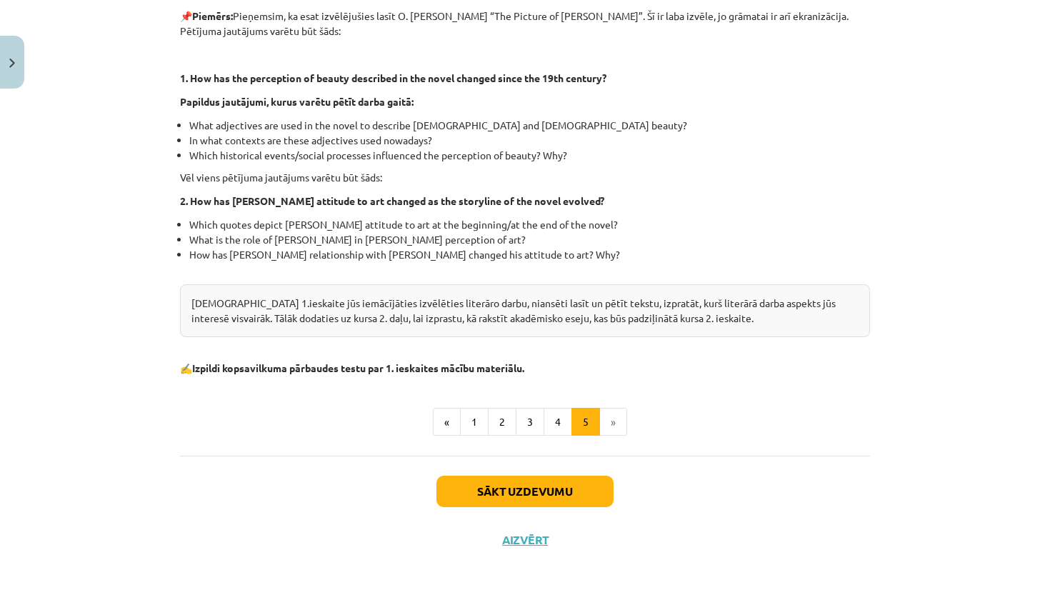
scroll to position [364, 0]
click at [551, 420] on button "4" at bounding box center [557, 422] width 29 height 29
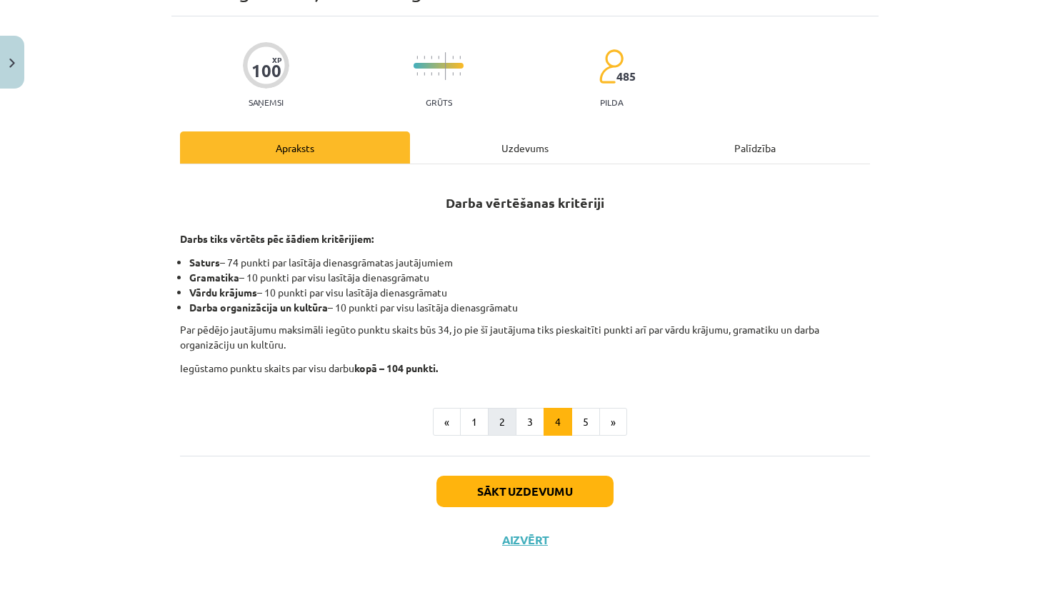
click at [507, 416] on button "2" at bounding box center [502, 422] width 29 height 29
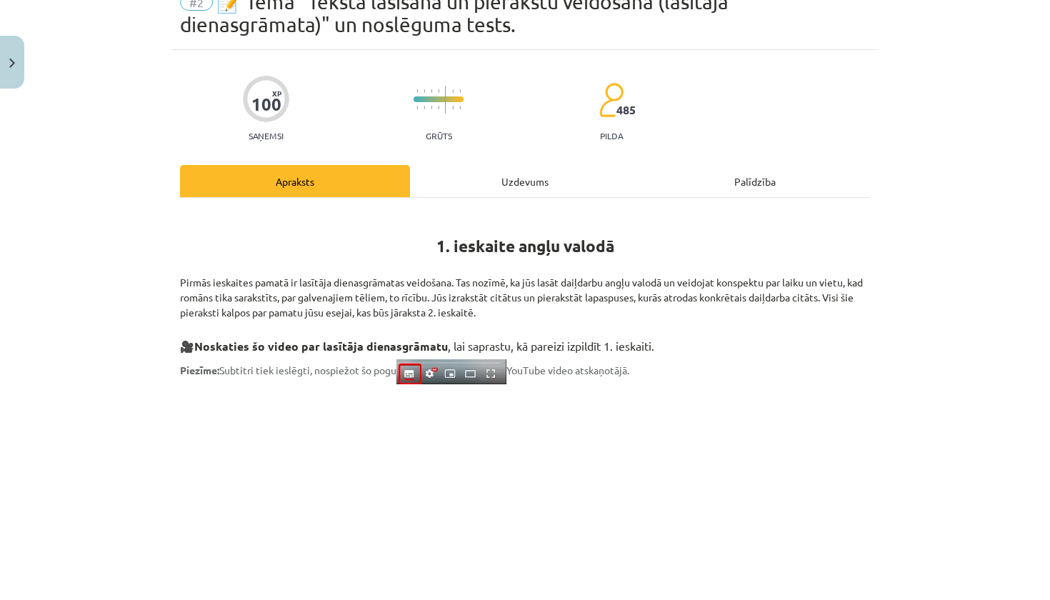
click at [507, 184] on div "Uzdevums" at bounding box center [525, 181] width 230 height 32
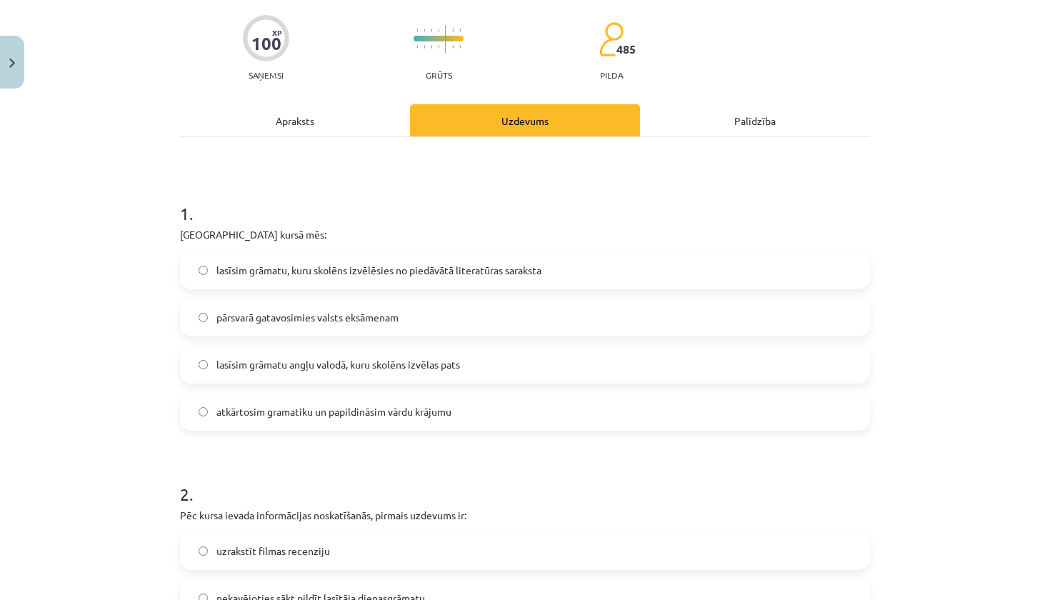
scroll to position [129, 0]
click at [356, 262] on span "lasīsim grāmatu, kuru skolēns izvēlēsies no piedāvātā literatūras saraksta" at bounding box center [378, 269] width 325 height 15
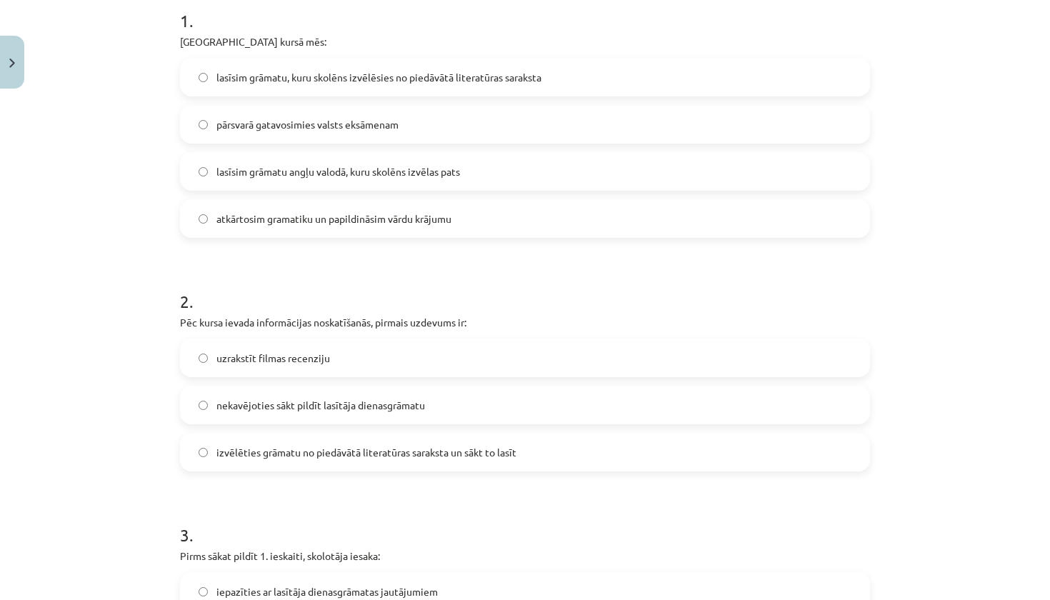
scroll to position [325, 0]
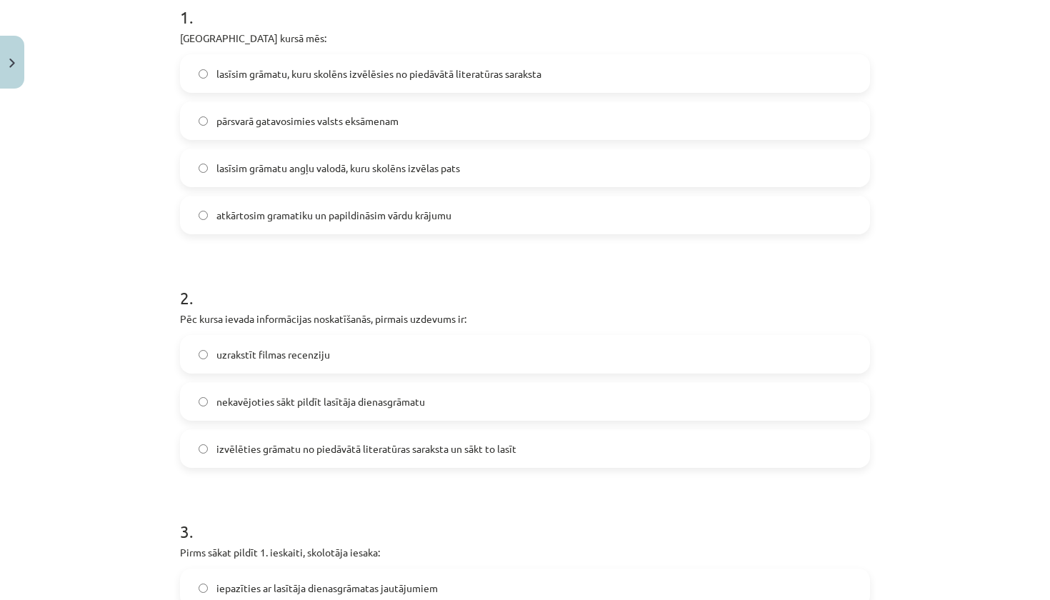
click at [405, 406] on span "nekavējoties sākt pildīt lasītāja dienasgrāmatu" at bounding box center [320, 401] width 209 height 15
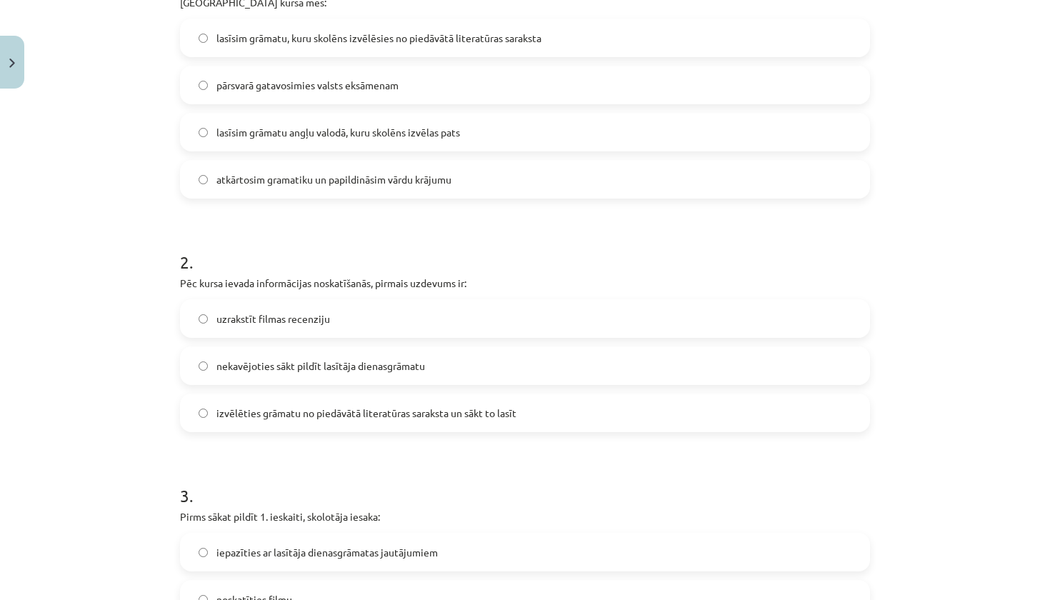
scroll to position [366, 0]
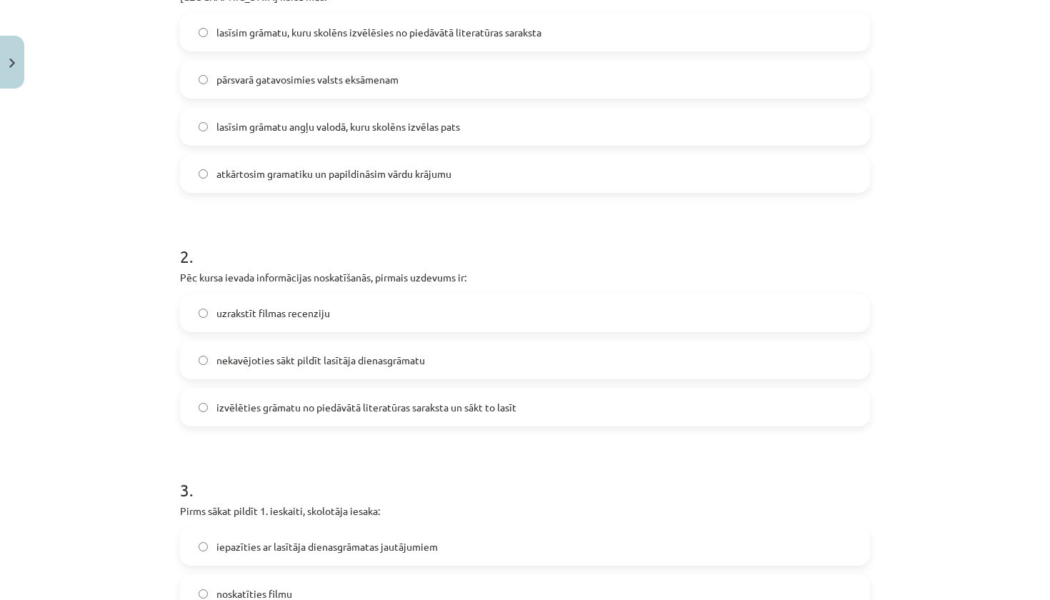
click at [477, 398] on label "izvēlēties grāmatu no piedāvātā literatūras saraksta un sākt to lasīt" at bounding box center [524, 407] width 687 height 36
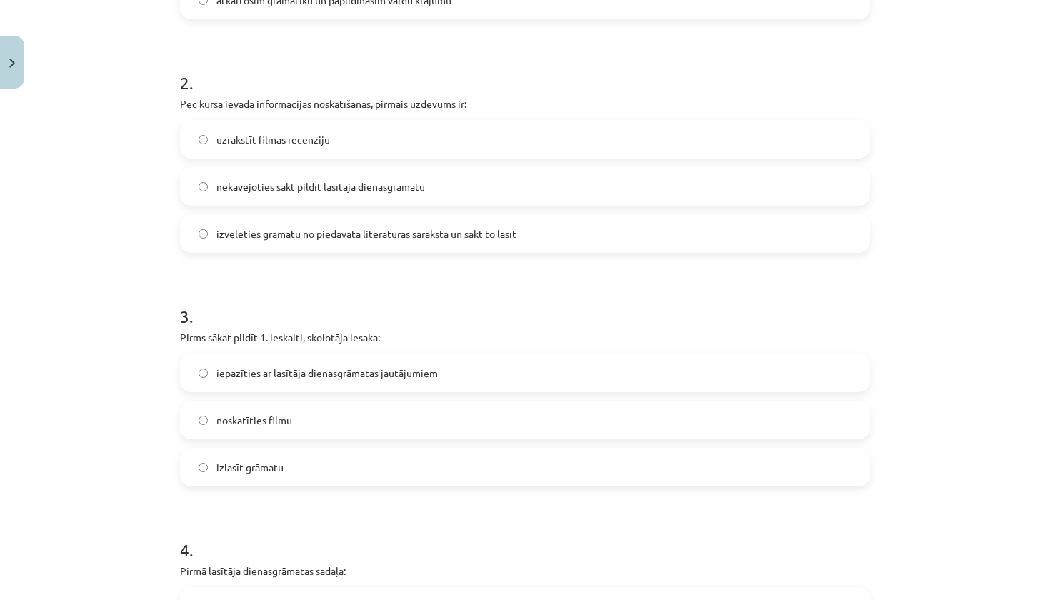
scroll to position [541, 0]
click at [441, 455] on label "izlasīt grāmatu" at bounding box center [524, 466] width 687 height 36
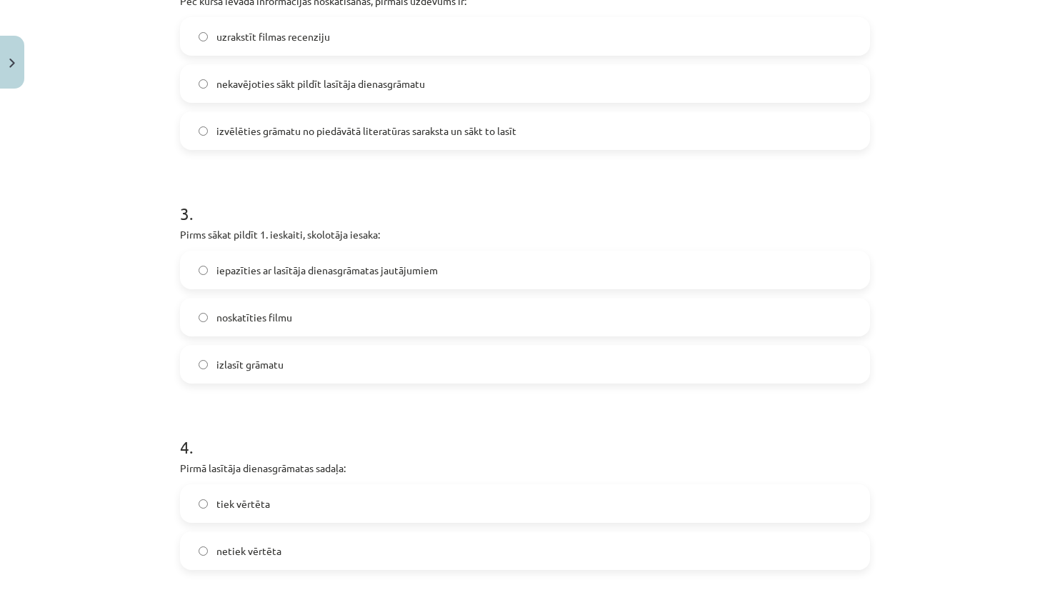
scroll to position [658, 0]
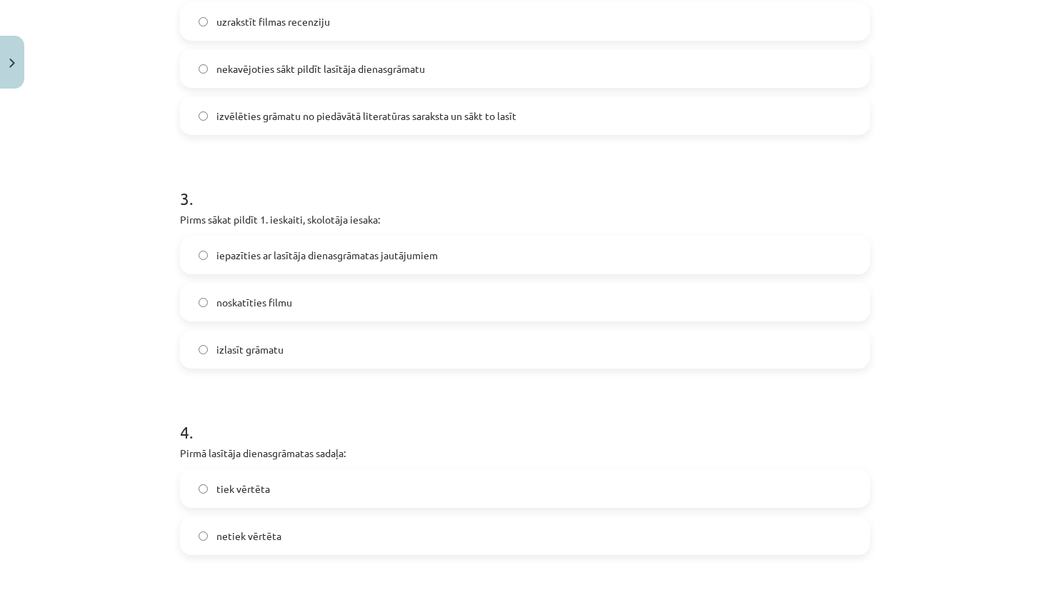
click at [473, 491] on label "tiek vērtēta" at bounding box center [524, 489] width 687 height 36
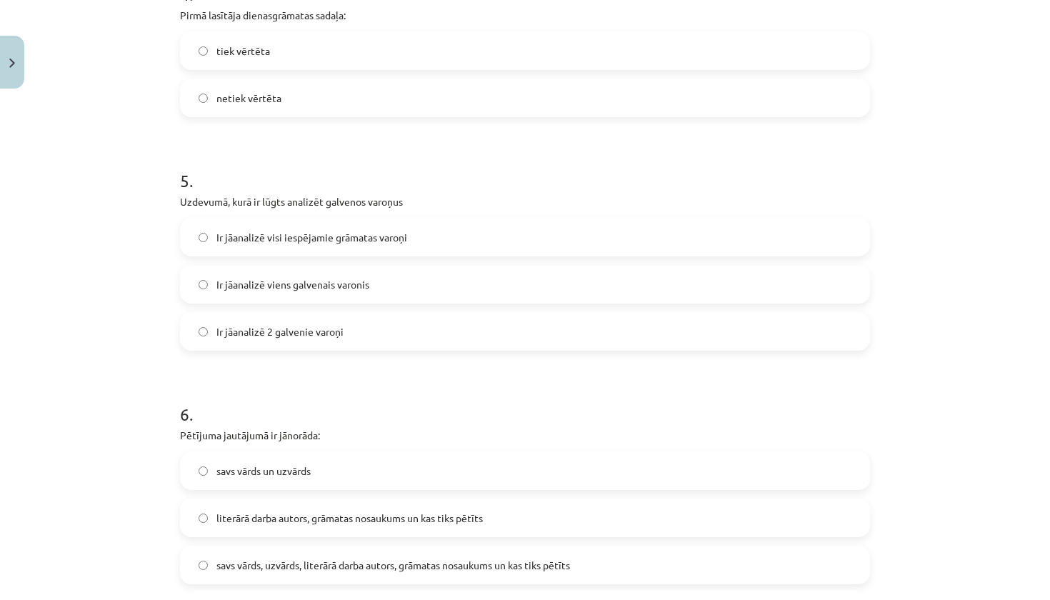
scroll to position [1097, 0]
click at [498, 327] on label "Ir jāanalizē 2 galvenie varoņi" at bounding box center [524, 330] width 687 height 36
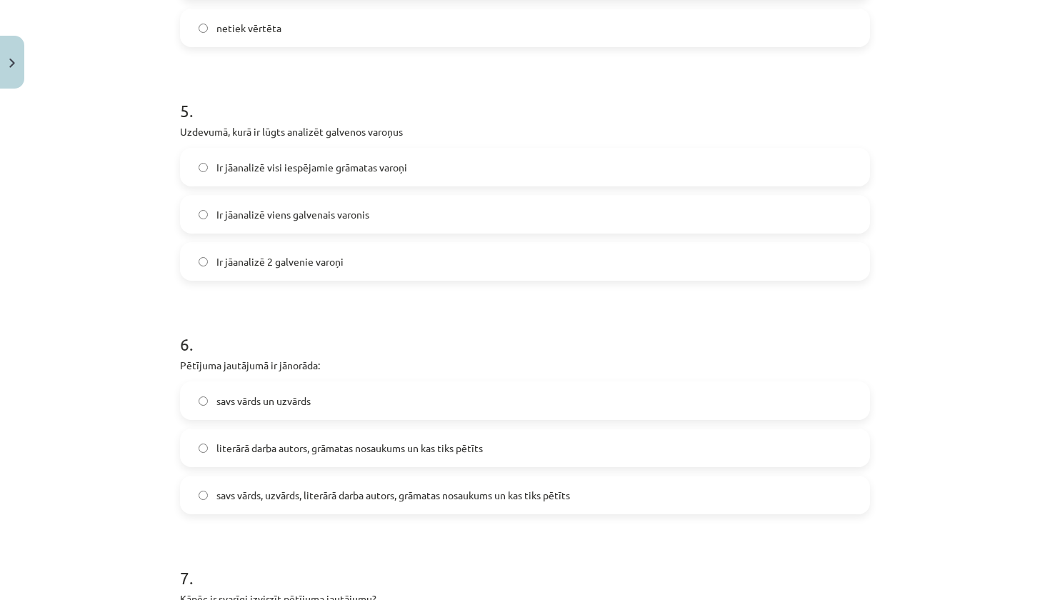
scroll to position [1168, 0]
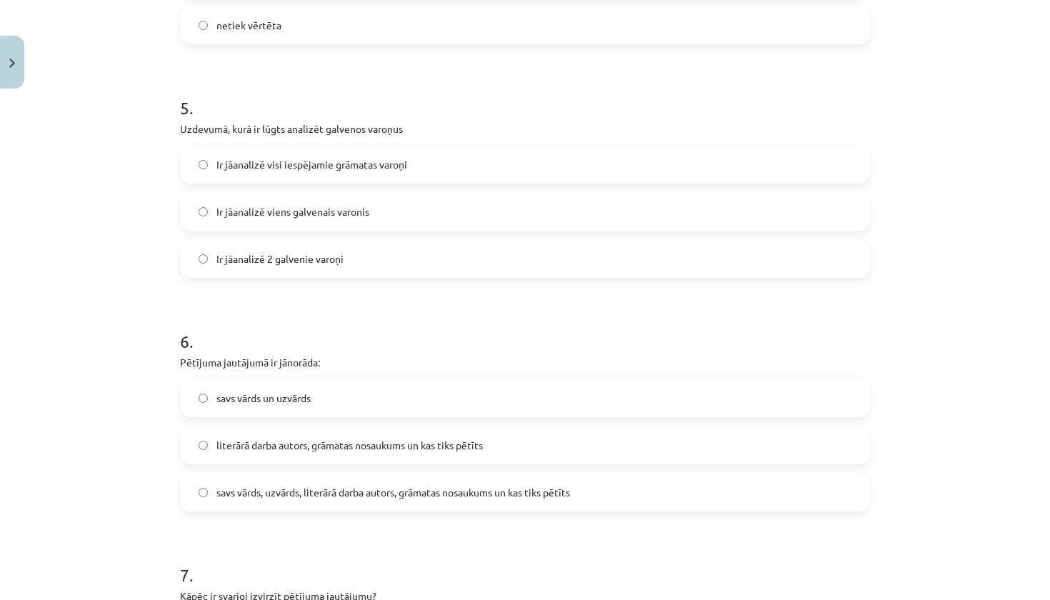
click at [464, 491] on span "savs vārds, uzvārds, literārā darba autors, grāmatas nosaukums un kas tiks pētī…" at bounding box center [392, 492] width 353 height 15
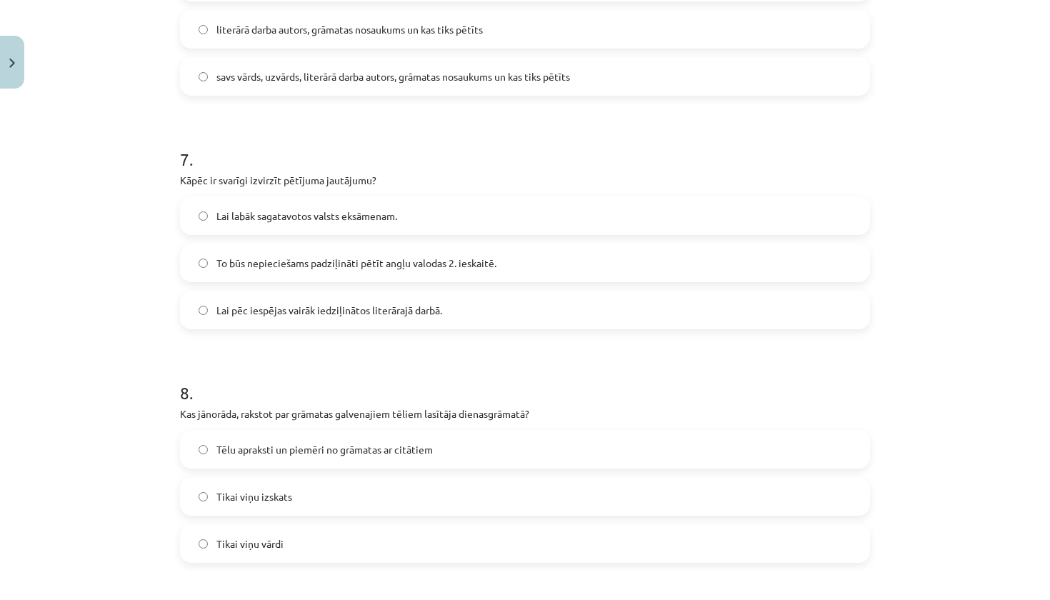
scroll to position [1613, 0]
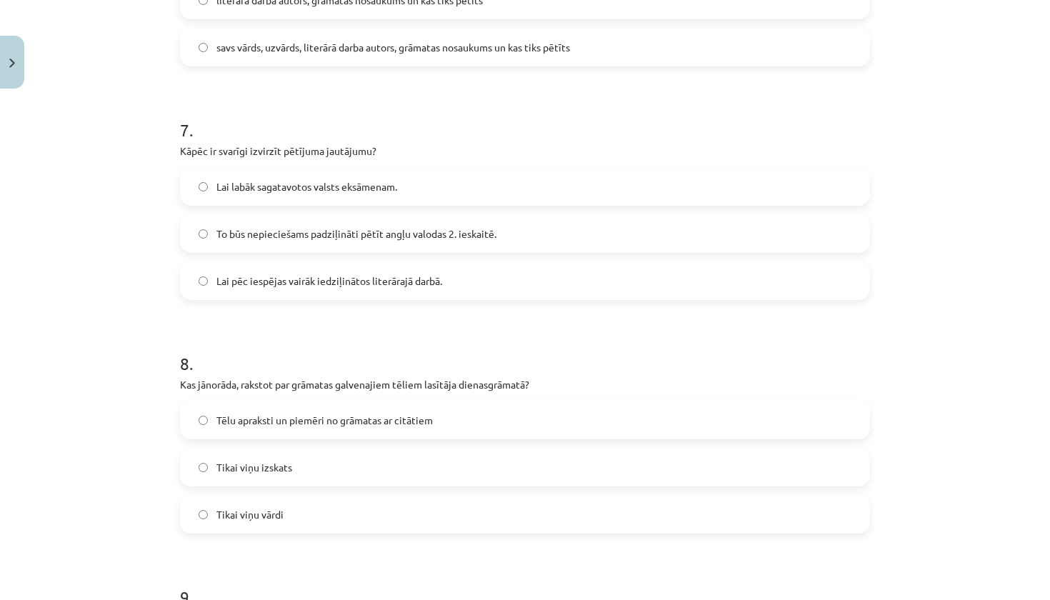
click at [533, 234] on label "To būs nepieciešams padziļināti pētīt angļu valodas 2. ieskaitē." at bounding box center [524, 234] width 687 height 36
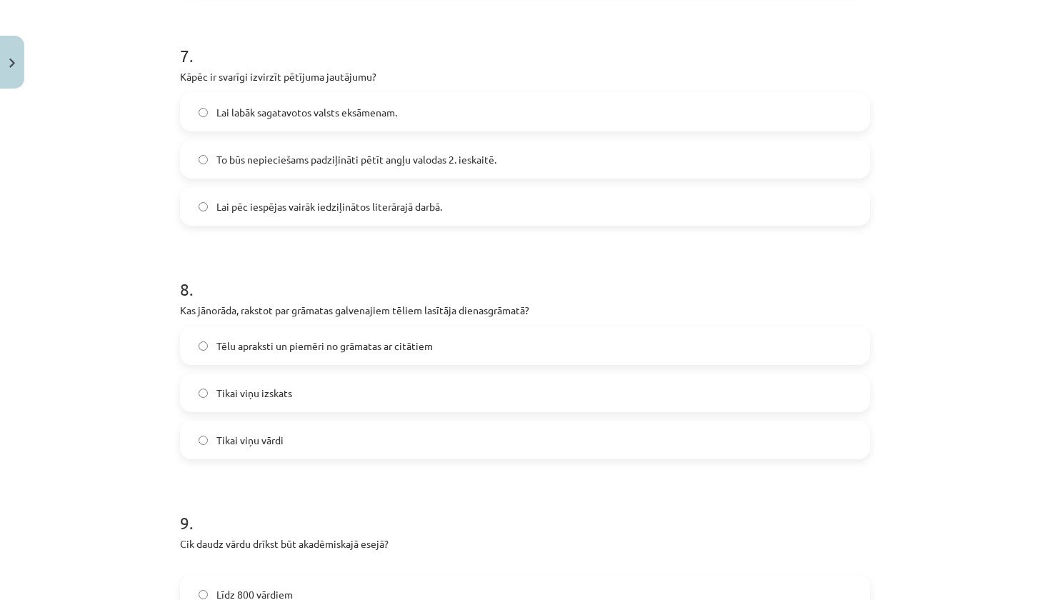
scroll to position [1689, 0]
click at [506, 336] on label "Tēlu apraksti un piemēri no grāmatas ar citātiem" at bounding box center [524, 344] width 687 height 36
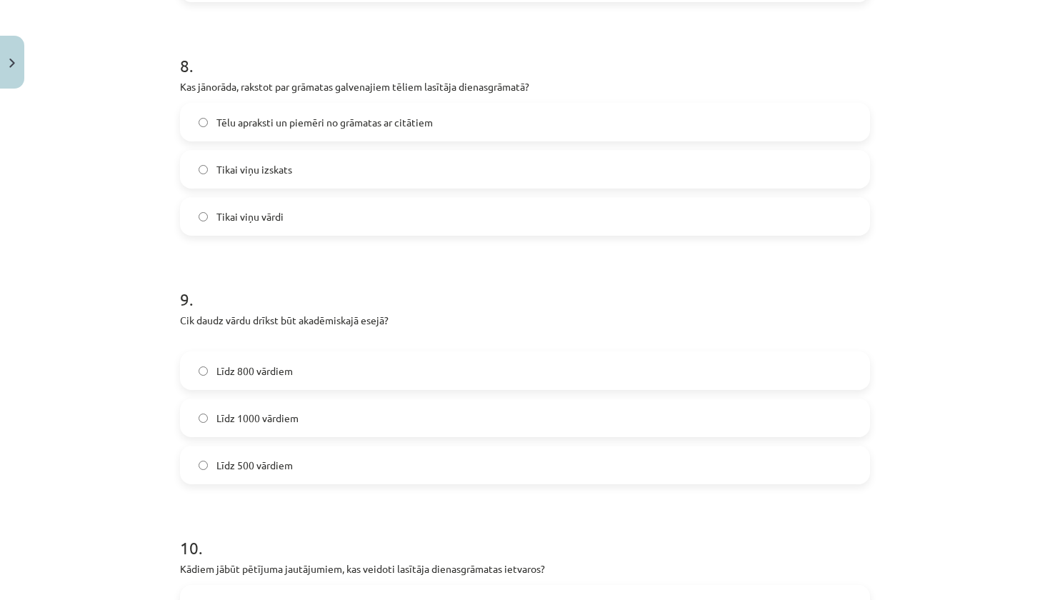
scroll to position [1913, 0]
click at [501, 373] on label "Līdz 800 vārdiem" at bounding box center [524, 369] width 687 height 36
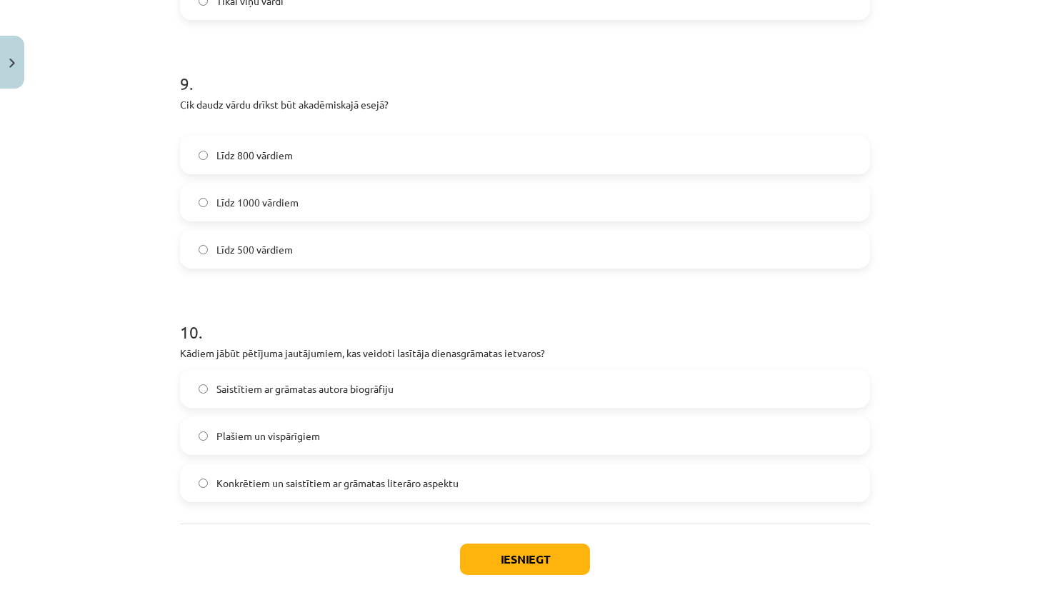
scroll to position [2125, 0]
click at [521, 414] on div "Saistītiem ar grāmatas autora biogrāfiju Plašiem un vispārīgiem Konkrētiem un s…" at bounding box center [525, 437] width 690 height 133
click at [521, 398] on label "Saistītiem ar grāmatas autora biogrāfiju" at bounding box center [524, 390] width 687 height 36
click at [528, 570] on button "Iesniegt" at bounding box center [525, 560] width 130 height 31
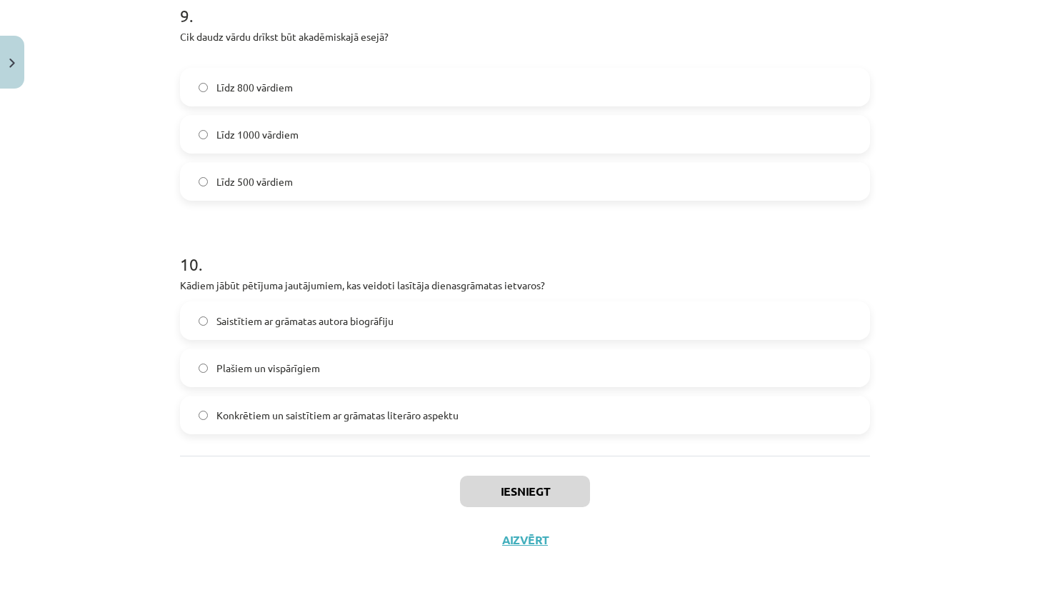
scroll to position [2197, 0]
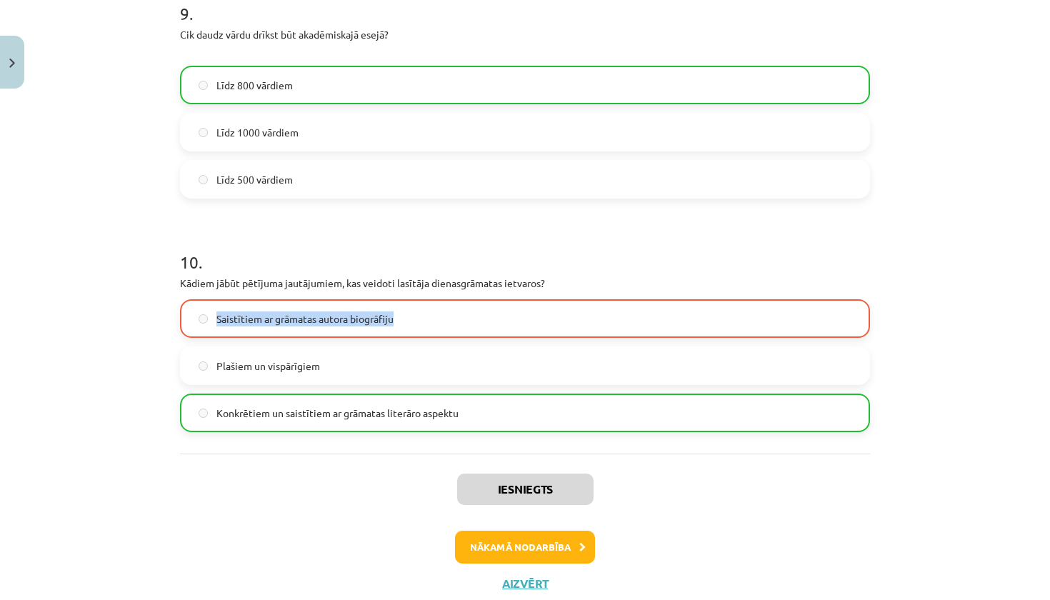
click at [546, 311] on label "Saistītiem ar grāmatas autora biogrāfiju" at bounding box center [524, 319] width 687 height 36
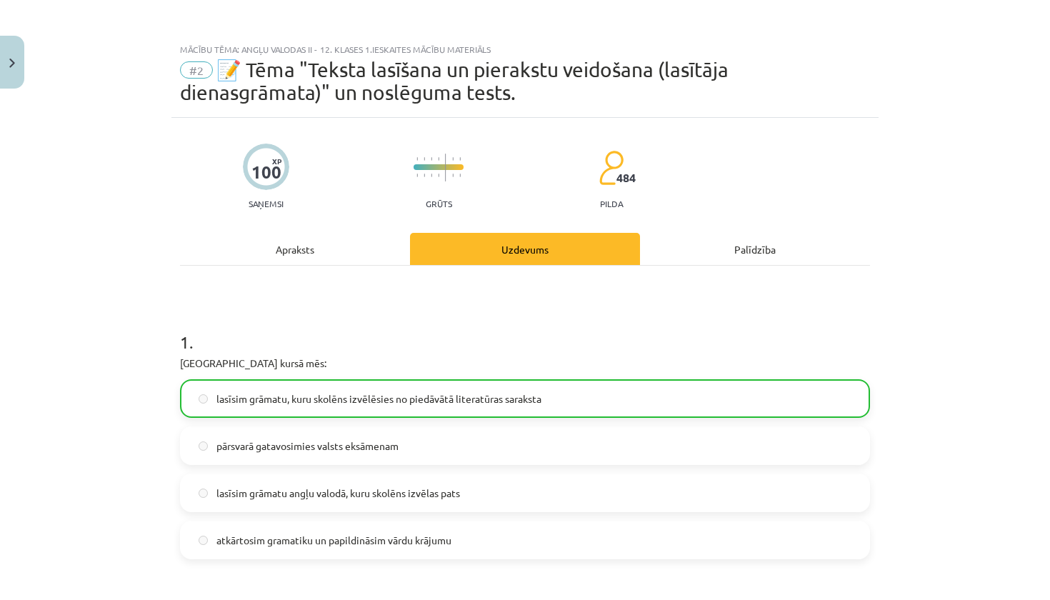
scroll to position [0, 0]
click at [279, 253] on div "Apraksts" at bounding box center [295, 249] width 230 height 32
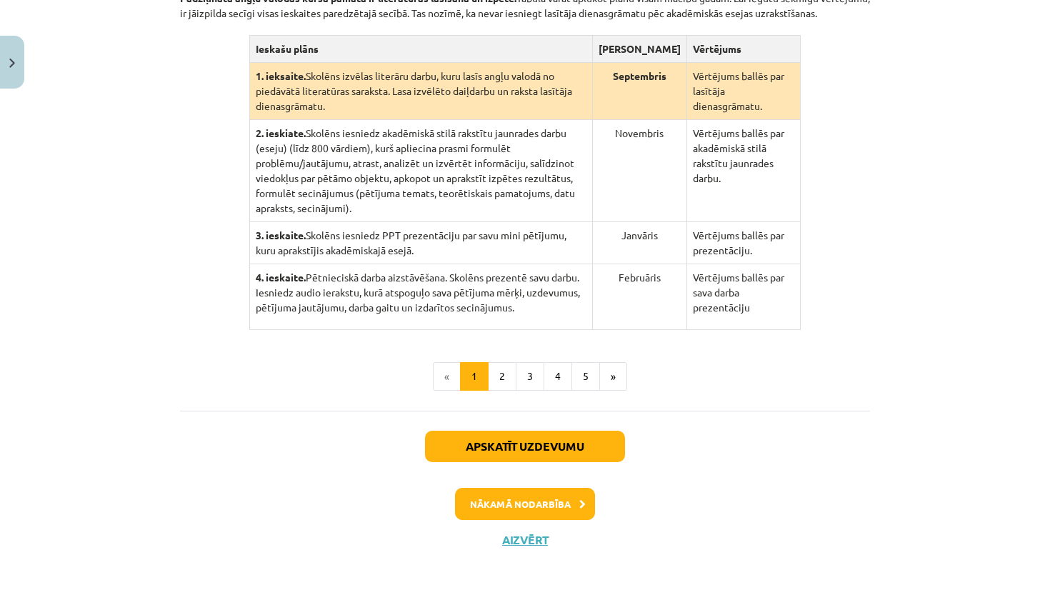
scroll to position [402, 0]
click at [526, 536] on button "Aizvērt" at bounding box center [525, 540] width 54 height 14
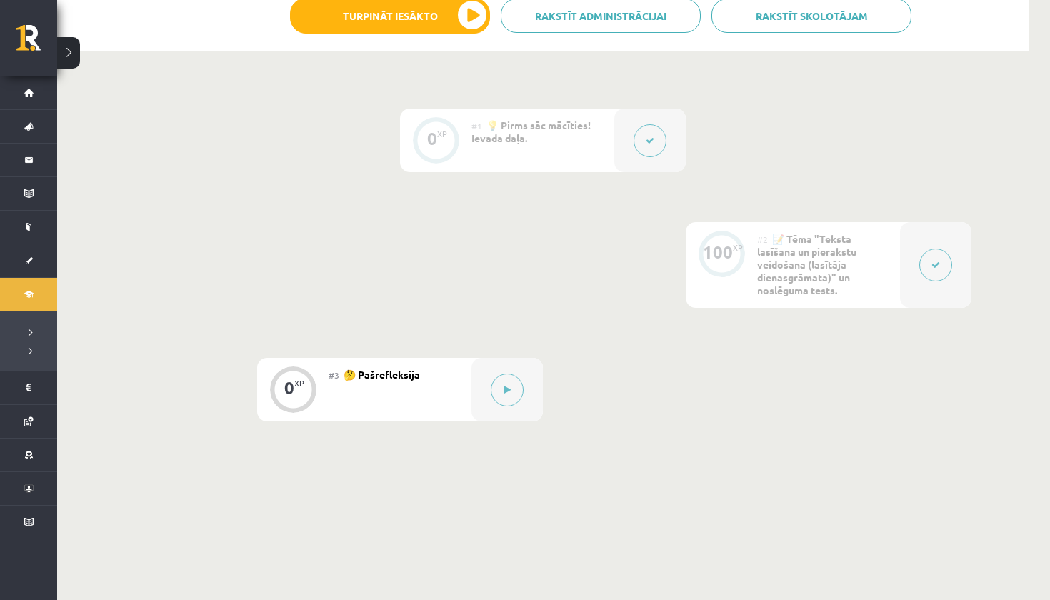
scroll to position [296, 0]
click at [521, 390] on button at bounding box center [507, 387] width 33 height 33
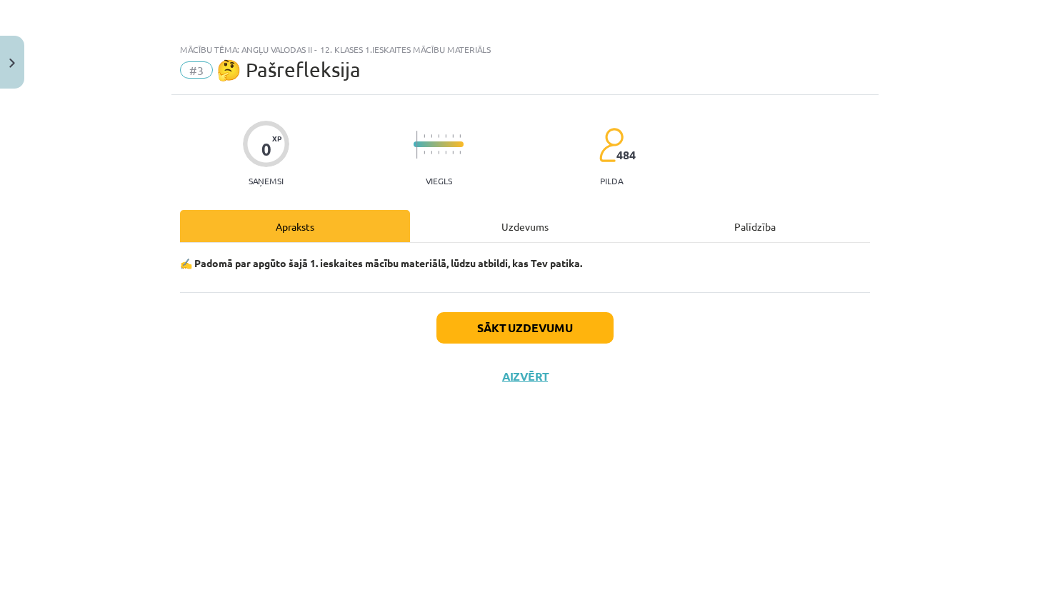
click at [508, 221] on div "Uzdevums" at bounding box center [525, 226] width 230 height 32
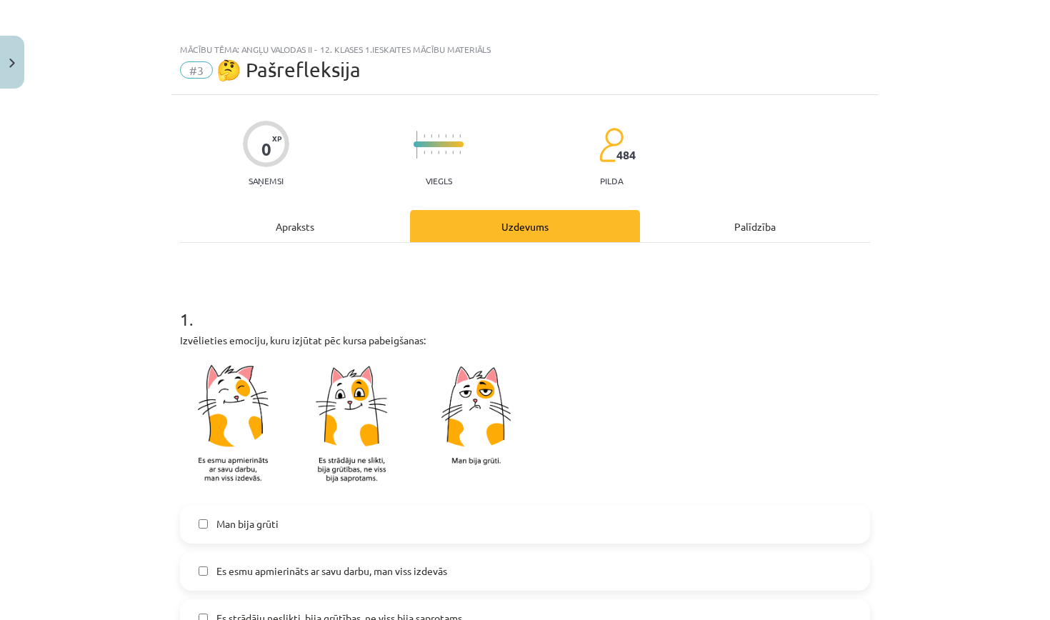
scroll to position [0, 0]
click at [11, 71] on button "Close" at bounding box center [12, 62] width 24 height 53
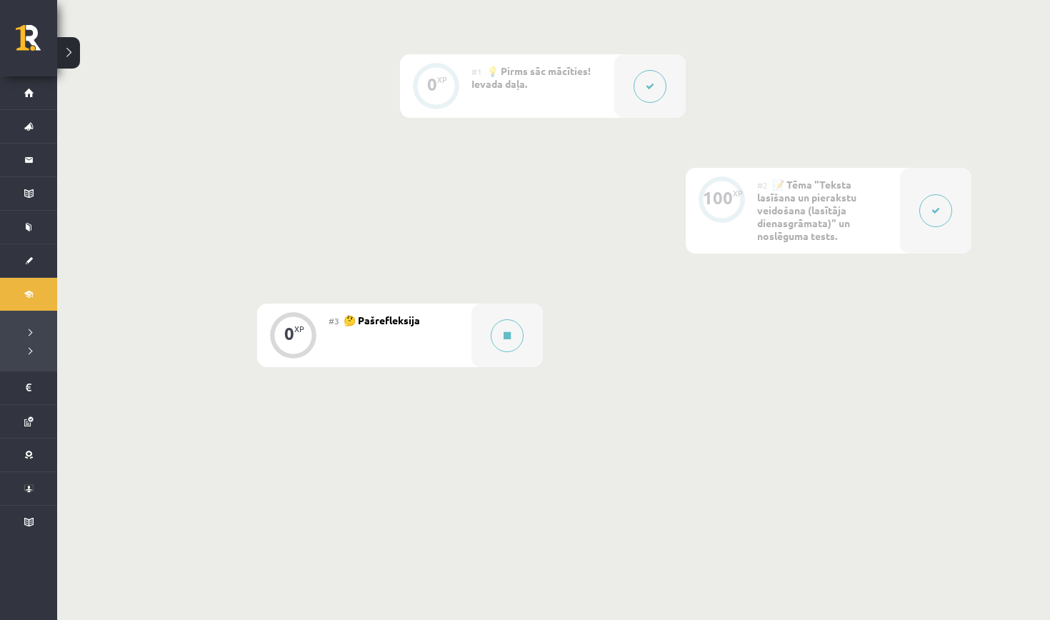
scroll to position [348, 0]
click at [475, 335] on div at bounding box center [506, 336] width 71 height 64
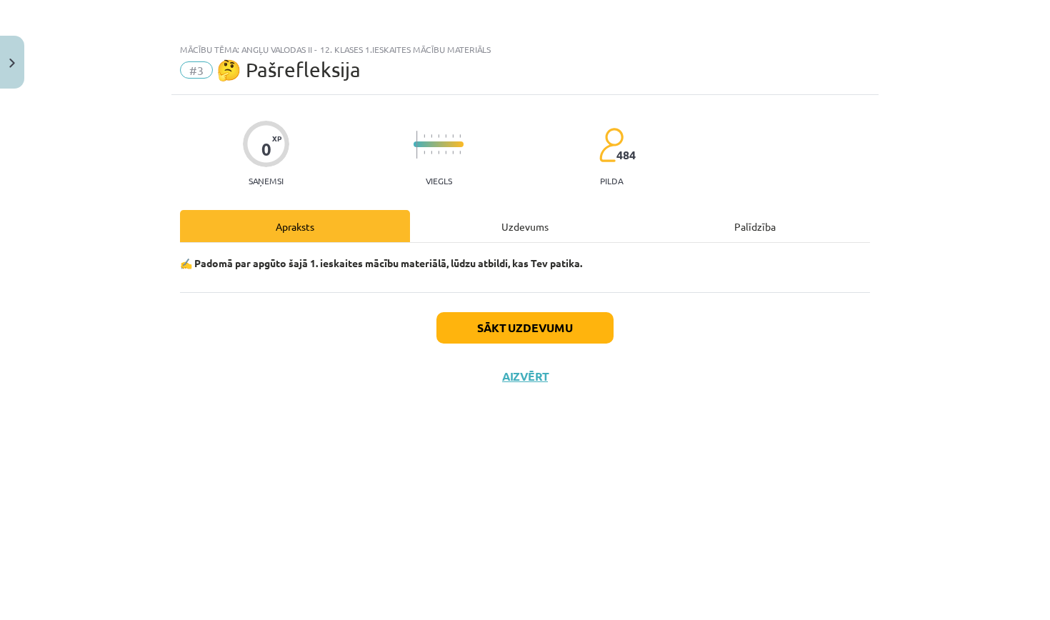
click at [513, 336] on button "Sākt uzdevumu" at bounding box center [524, 327] width 177 height 31
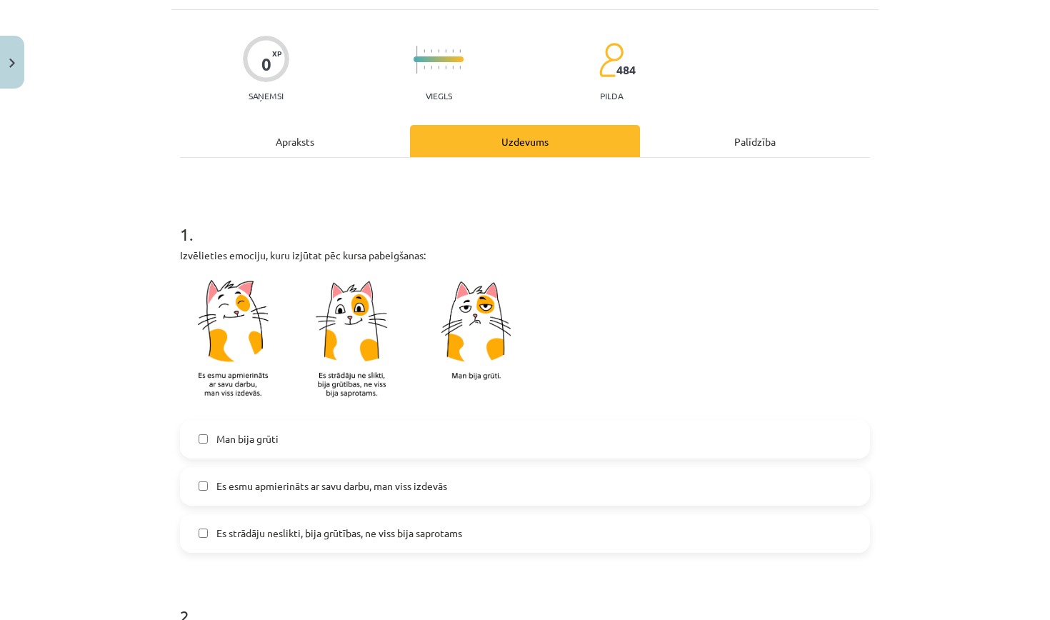
scroll to position [84, 0]
click at [447, 492] on span "Es esmu apmierināts ar savu darbu, man viss izdevās" at bounding box center [331, 486] width 231 height 15
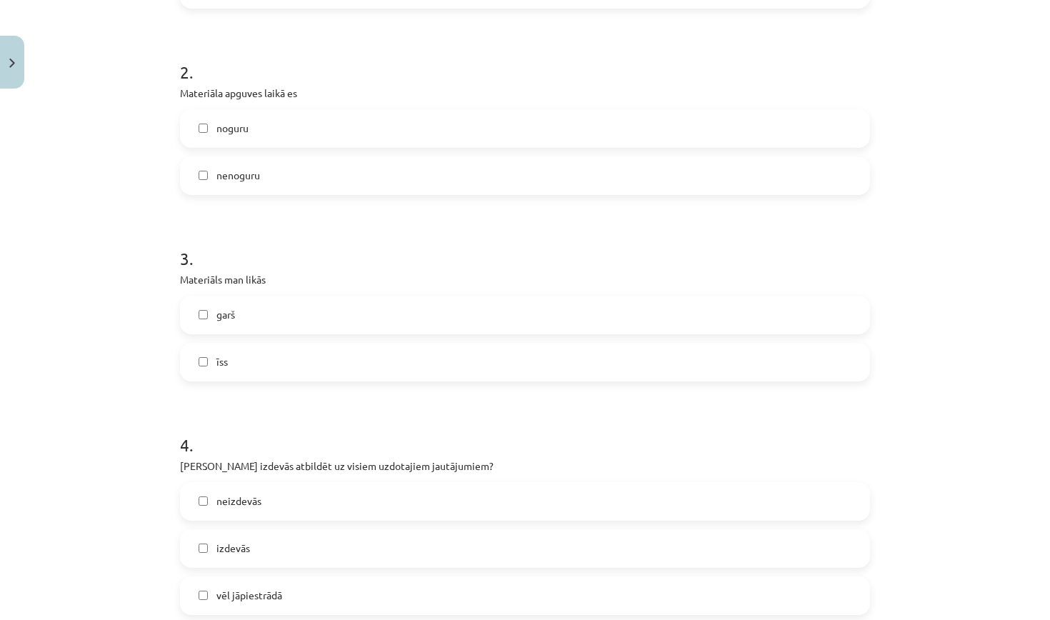
scroll to position [636, 0]
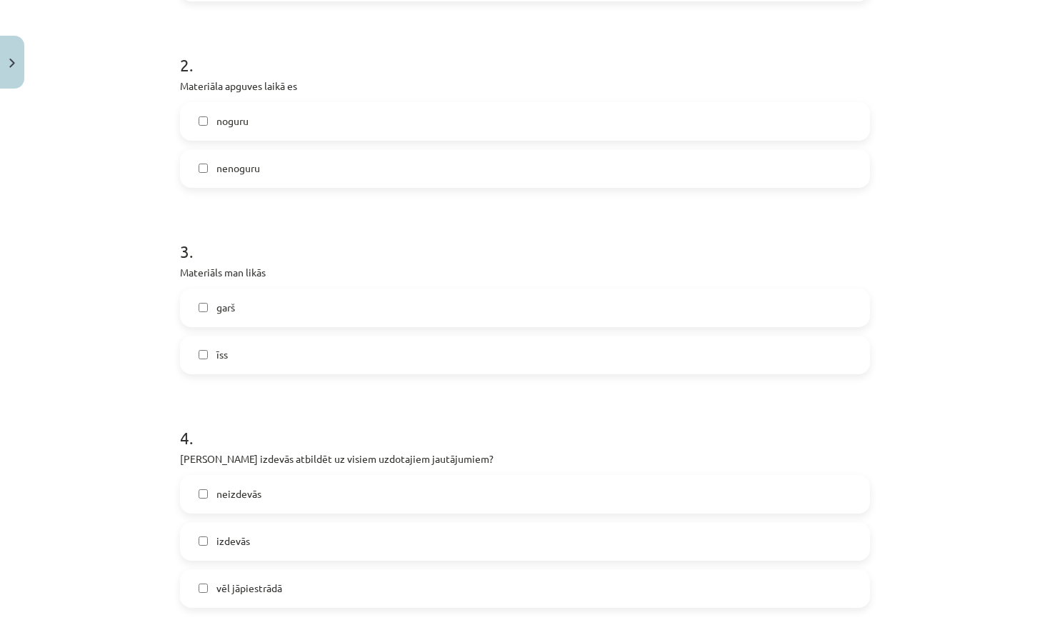
click at [481, 171] on label "nenoguru" at bounding box center [524, 169] width 687 height 36
click at [440, 349] on label "īss" at bounding box center [524, 355] width 687 height 36
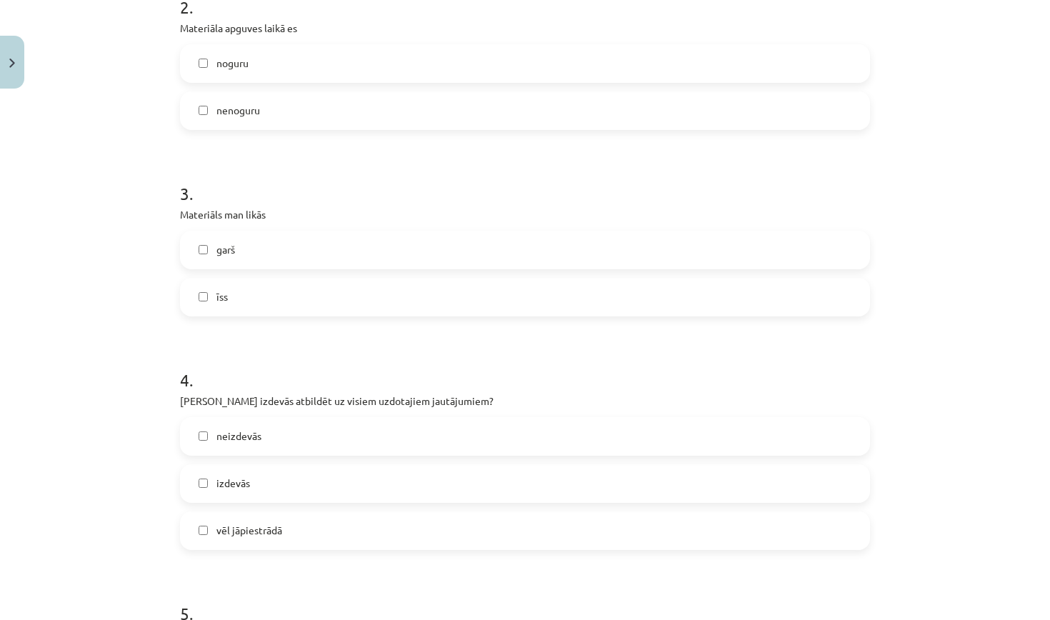
scroll to position [695, 0]
click at [448, 249] on label "garš" at bounding box center [524, 249] width 687 height 36
click at [397, 312] on label "īss" at bounding box center [524, 297] width 687 height 36
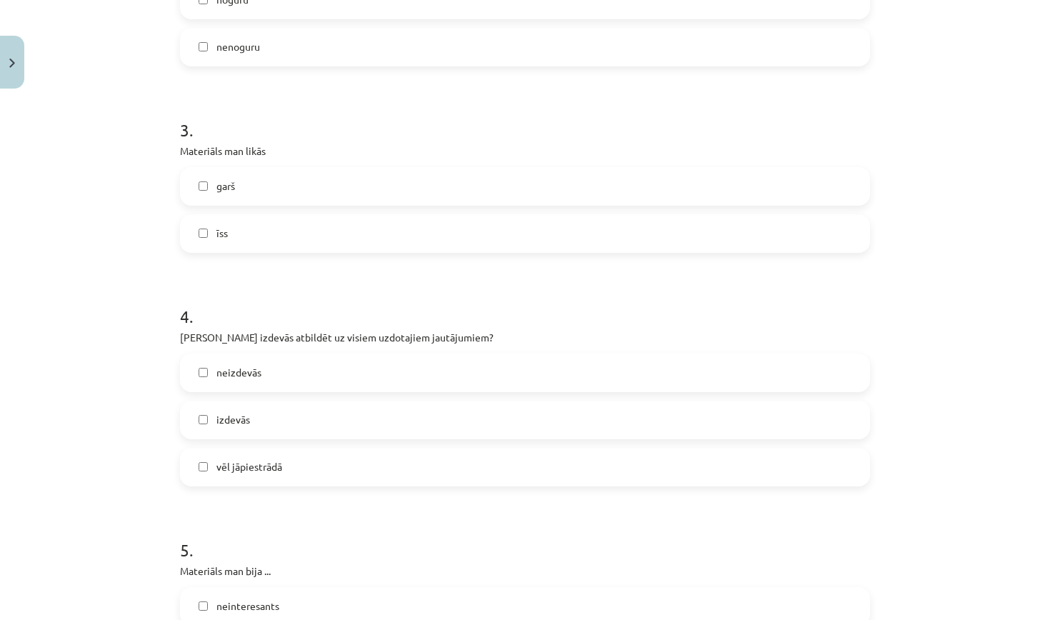
scroll to position [759, 0]
click at [379, 411] on label "izdevās" at bounding box center [524, 419] width 687 height 36
click at [360, 453] on label "vēl jāpiestrādā" at bounding box center [524, 466] width 687 height 36
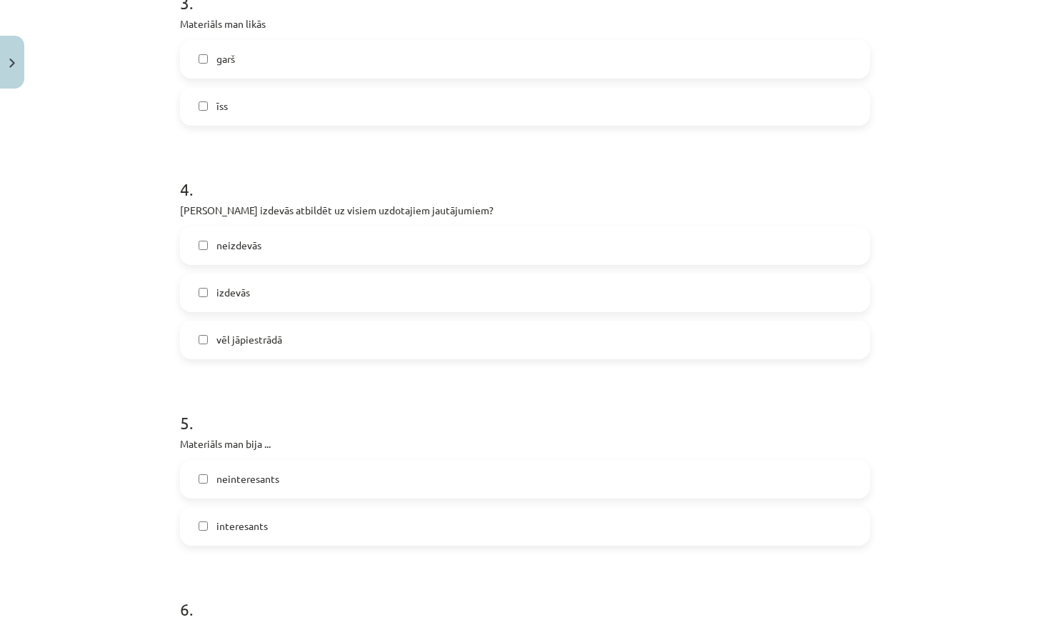
scroll to position [892, 0]
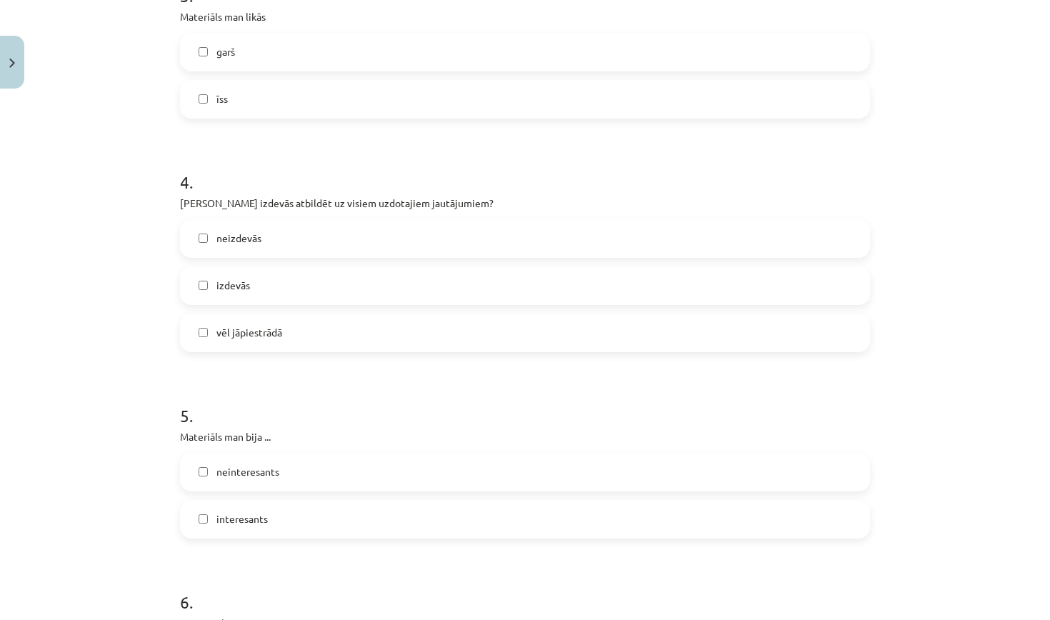
click at [328, 526] on label "interesants" at bounding box center [524, 519] width 687 height 36
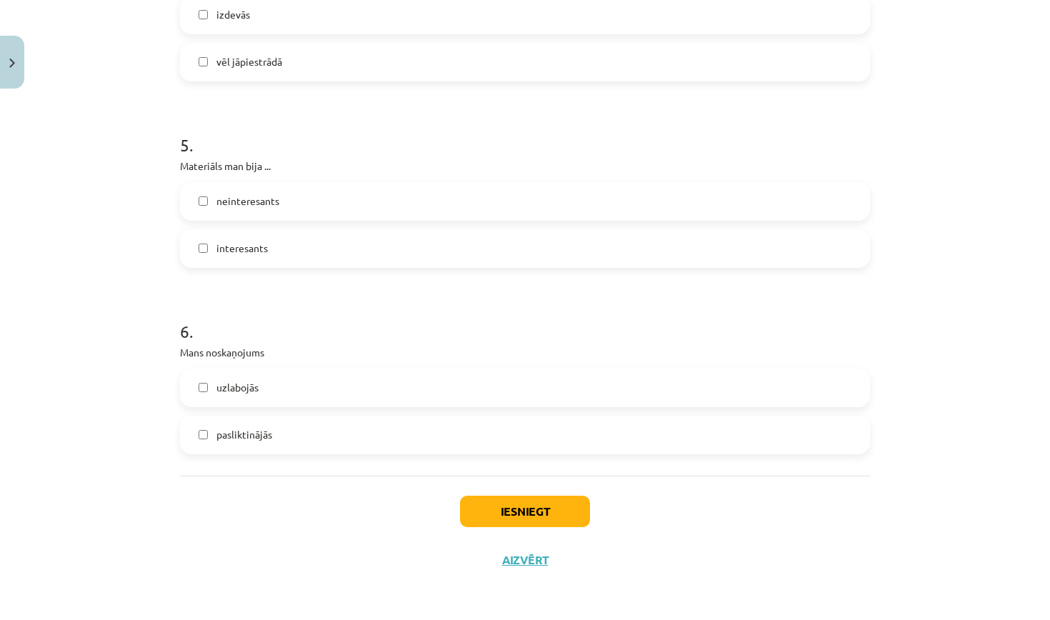
scroll to position [1185, 0]
click at [397, 370] on label "uzlabojās" at bounding box center [524, 388] width 687 height 36
click at [504, 506] on div "Iesniegt Aizvērt" at bounding box center [525, 526] width 690 height 100
click at [504, 500] on button "Iesniegt" at bounding box center [525, 511] width 130 height 31
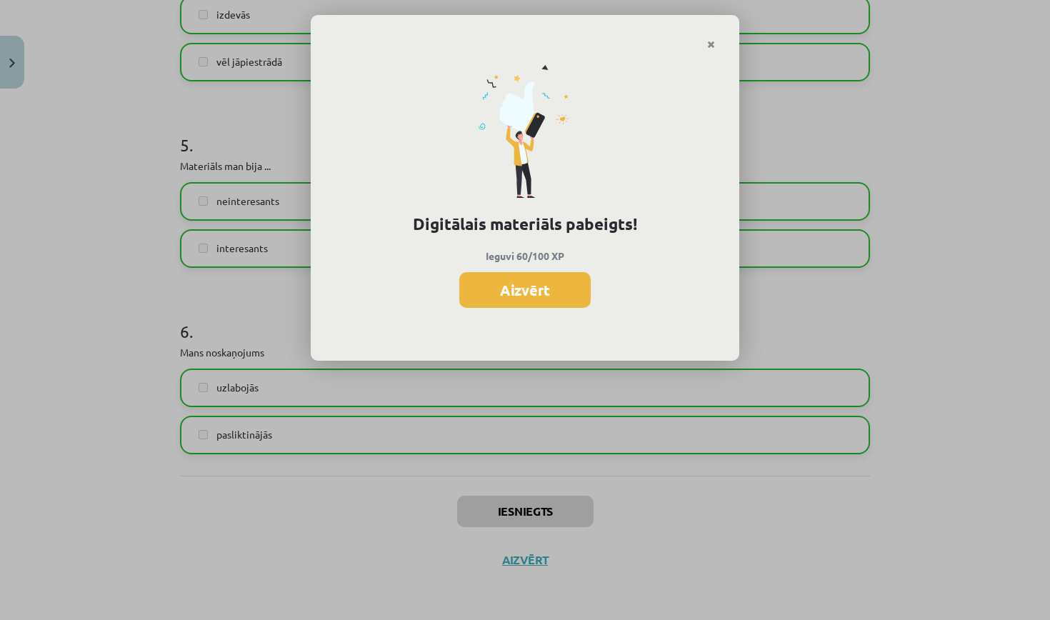
scroll to position [344, 0]
click at [532, 298] on button "Aizvērt" at bounding box center [524, 290] width 131 height 36
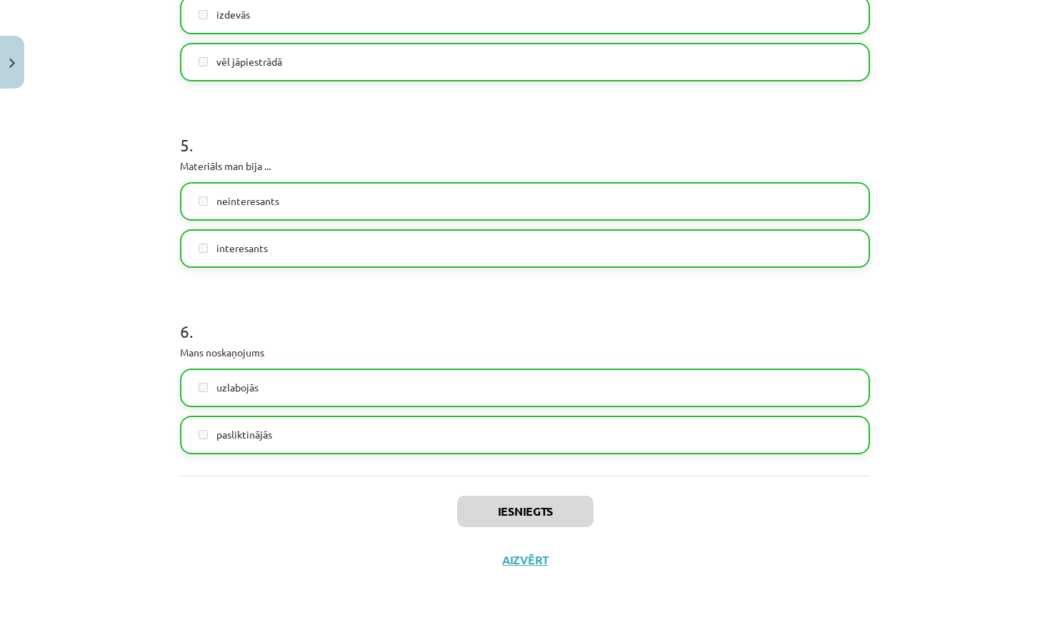
click at [518, 553] on button "Aizvērt" at bounding box center [525, 560] width 54 height 14
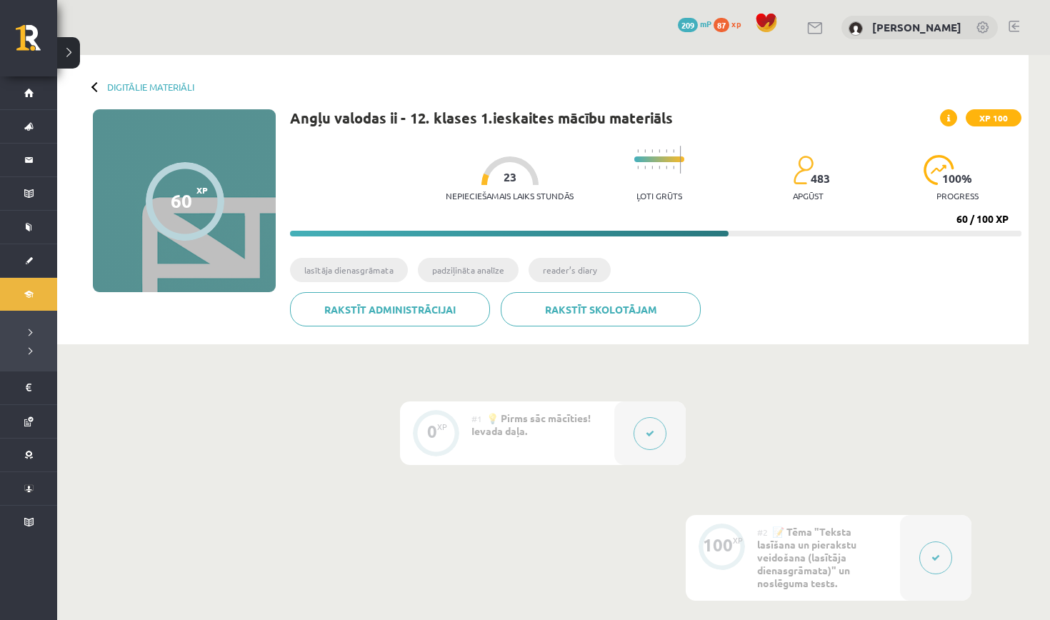
scroll to position [0, 0]
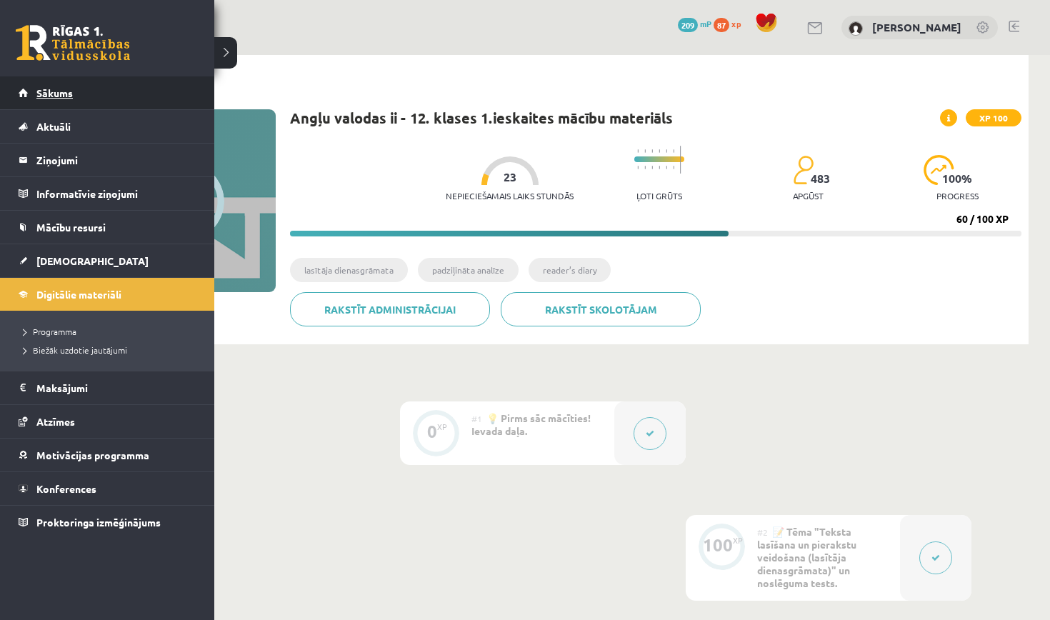
click at [54, 100] on link "Sākums" at bounding box center [108, 92] width 178 height 33
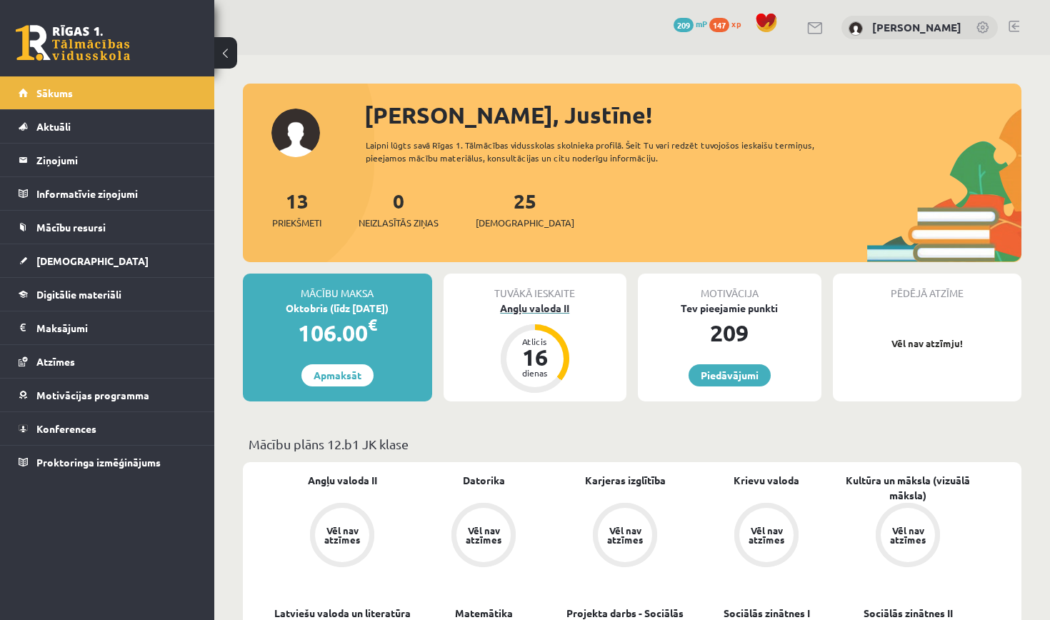
click at [527, 368] on div "dienas" at bounding box center [534, 372] width 43 height 9
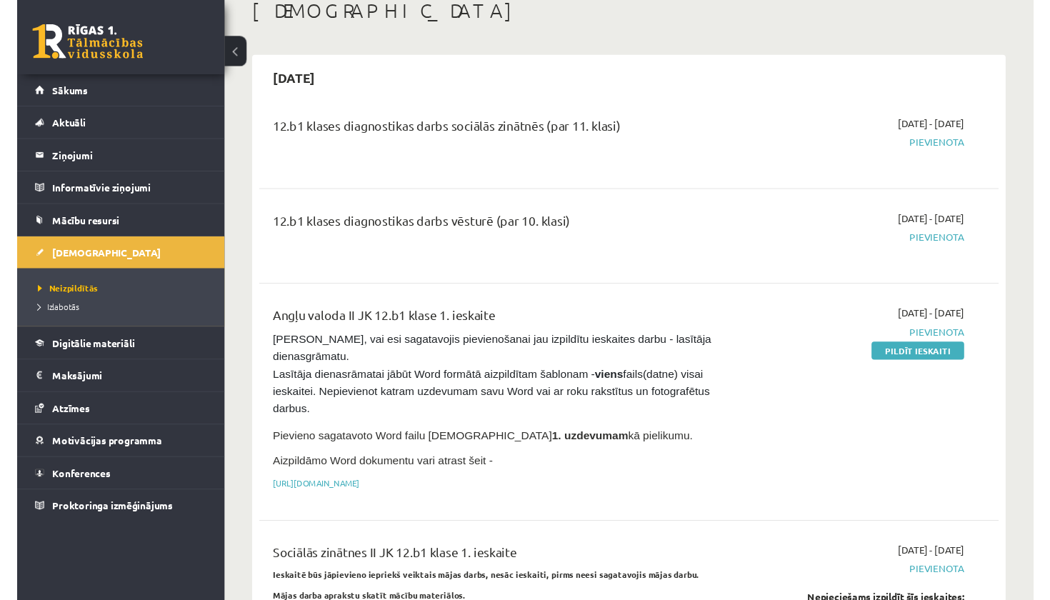
scroll to position [87, 0]
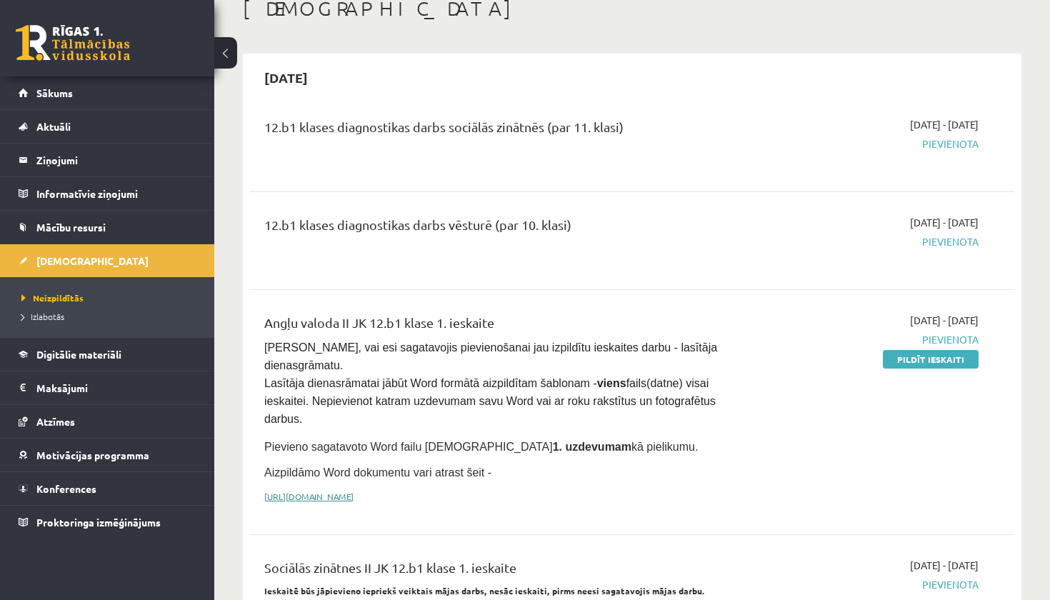
click at [353, 491] on link "[URL][DOMAIN_NAME]" at bounding box center [308, 496] width 89 height 11
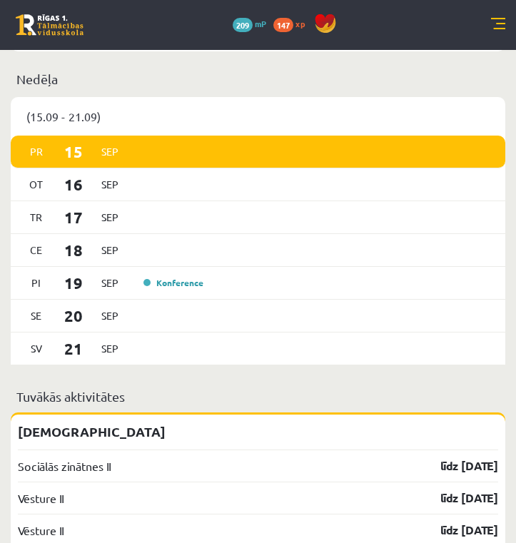
scroll to position [1558, 0]
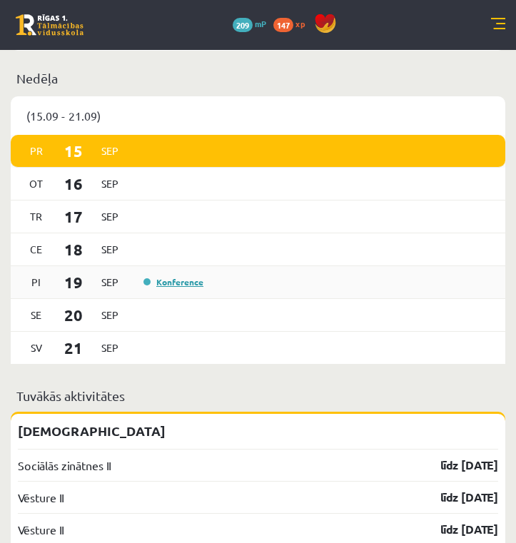
click at [193, 288] on link "Konference" at bounding box center [174, 281] width 60 height 11
click at [188, 288] on link "Konference" at bounding box center [174, 281] width 60 height 11
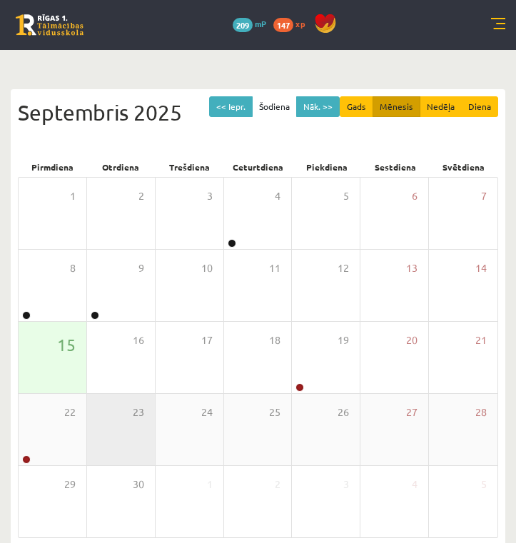
scroll to position [49, 0]
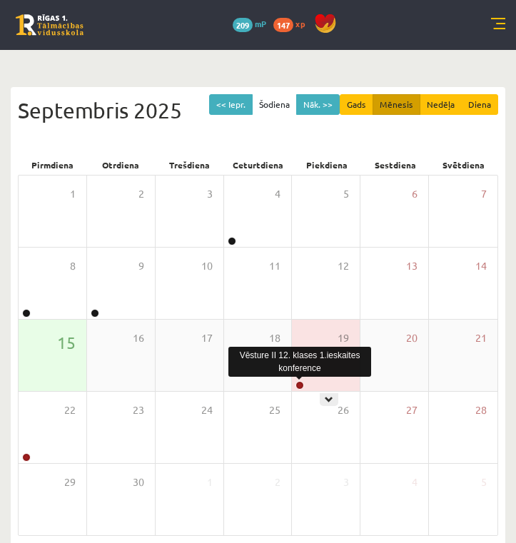
click at [299, 382] on link at bounding box center [300, 385] width 9 height 9
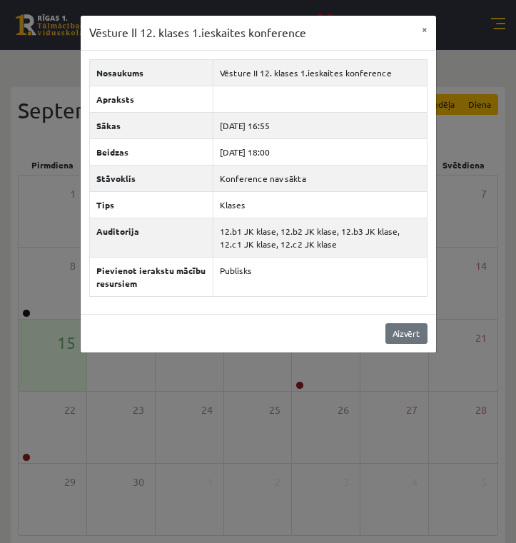
click at [396, 331] on link "Aizvērt" at bounding box center [407, 334] width 42 height 21
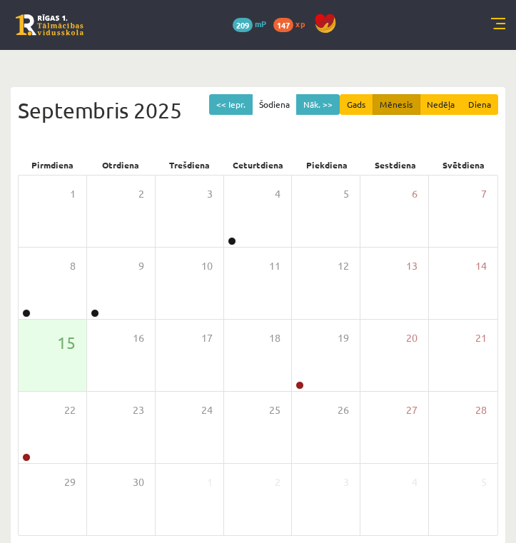
click at [56, 20] on link at bounding box center [50, 24] width 68 height 21
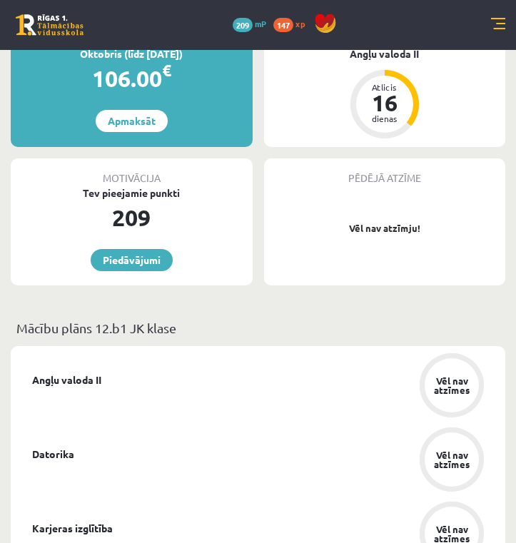
scroll to position [208, 0]
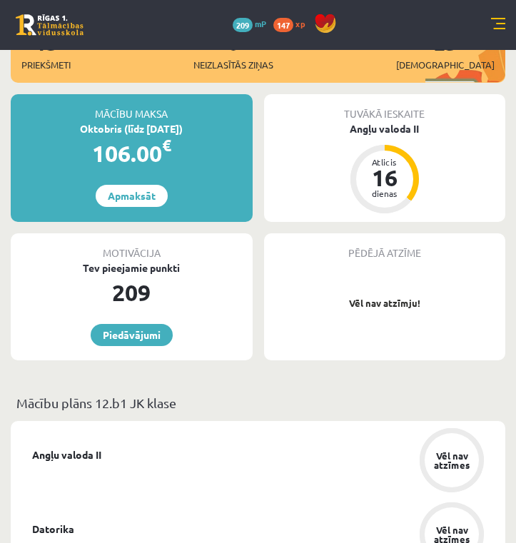
click at [498, 30] on link at bounding box center [498, 25] width 14 height 14
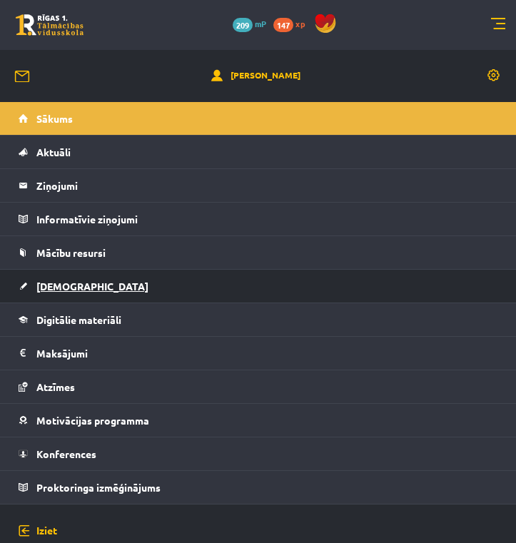
click at [100, 282] on link "[DEMOGRAPHIC_DATA]" at bounding box center [259, 286] width 480 height 33
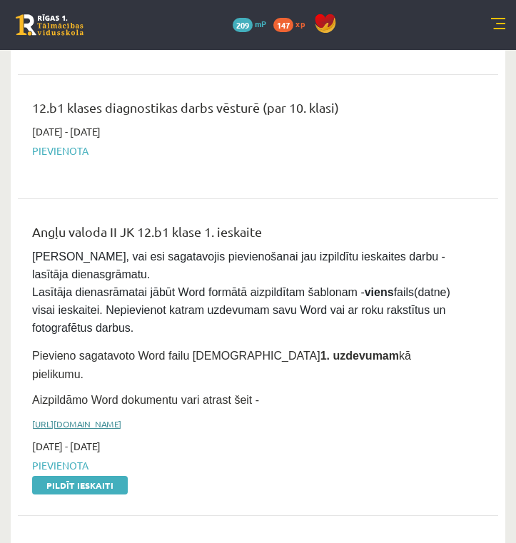
click at [79, 418] on link "[URL][DOMAIN_NAME]" at bounding box center [76, 423] width 89 height 11
